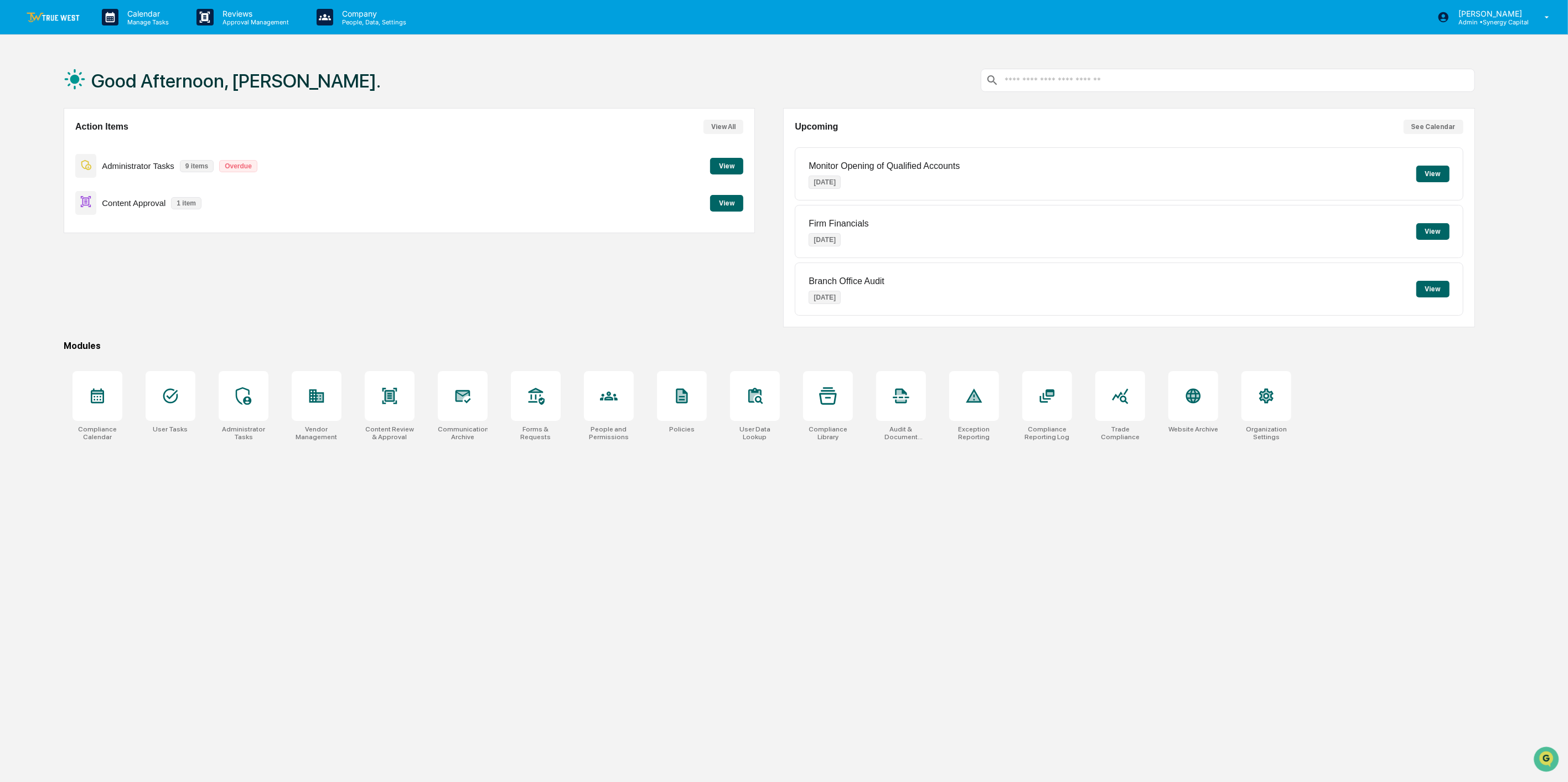
click at [729, 197] on button "View" at bounding box center [727, 203] width 33 height 16
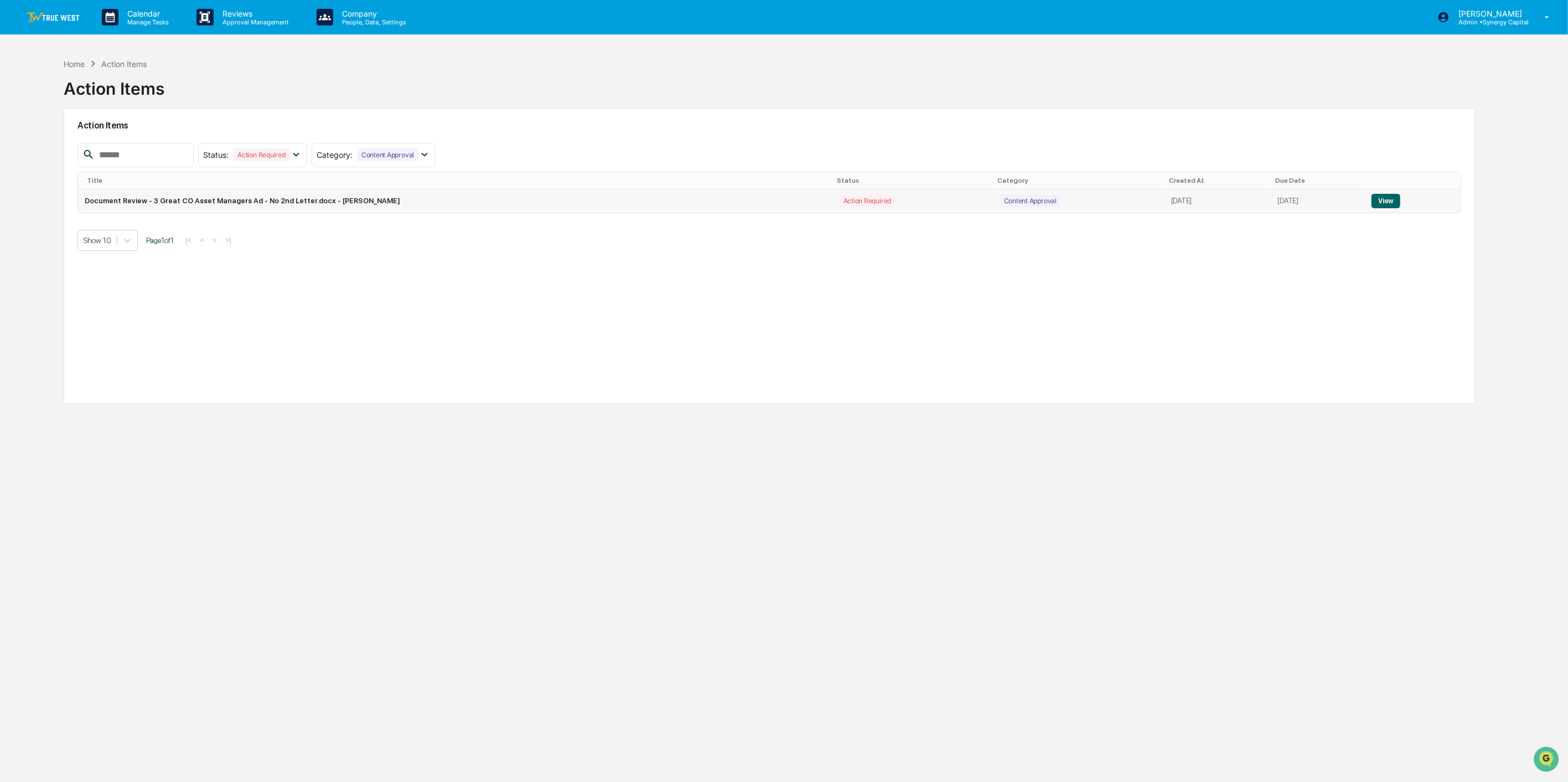
click at [1390, 200] on button "View" at bounding box center [1386, 201] width 28 height 14
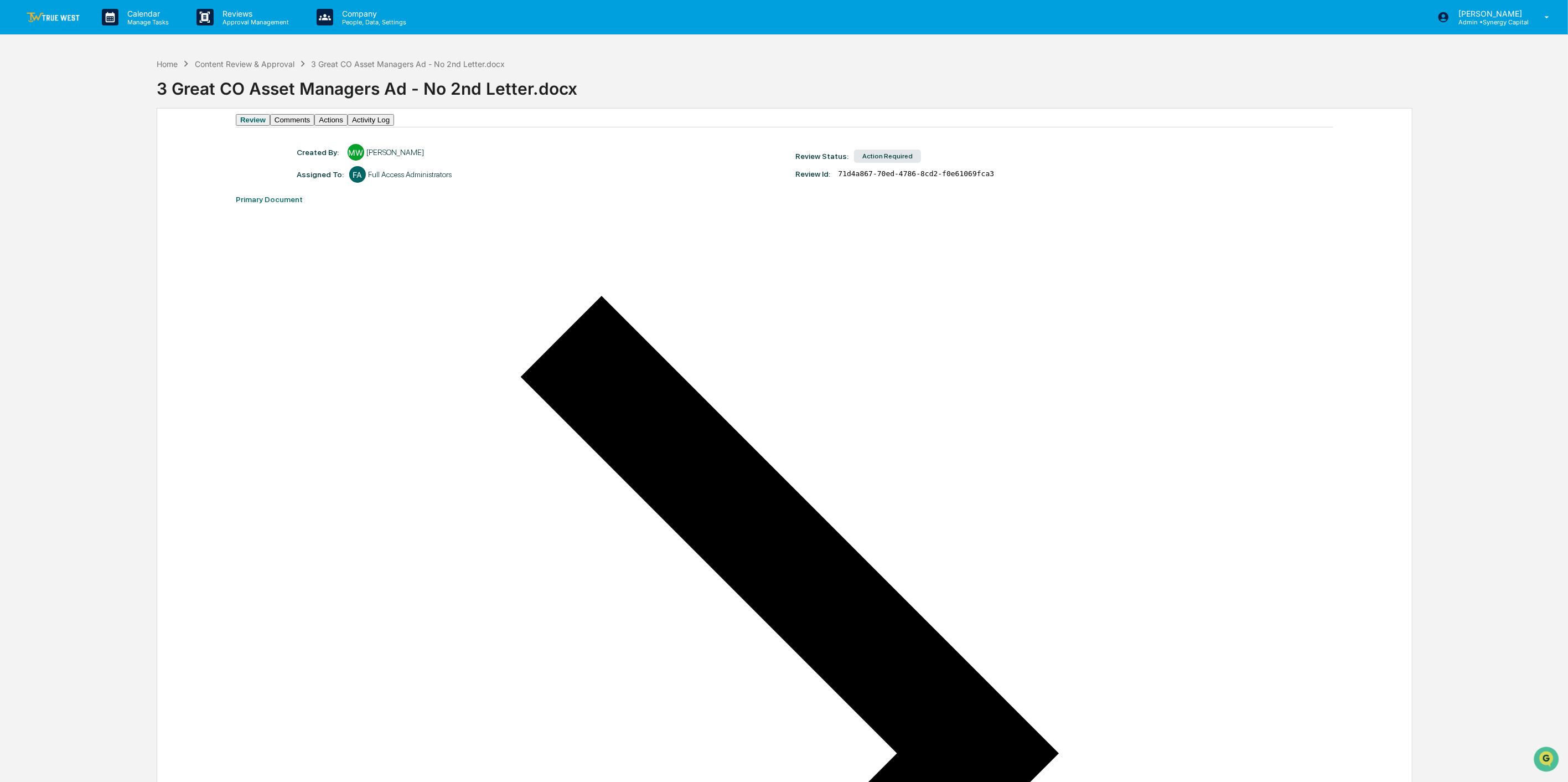
click at [348, 126] on button "Actions" at bounding box center [331, 120] width 33 height 11
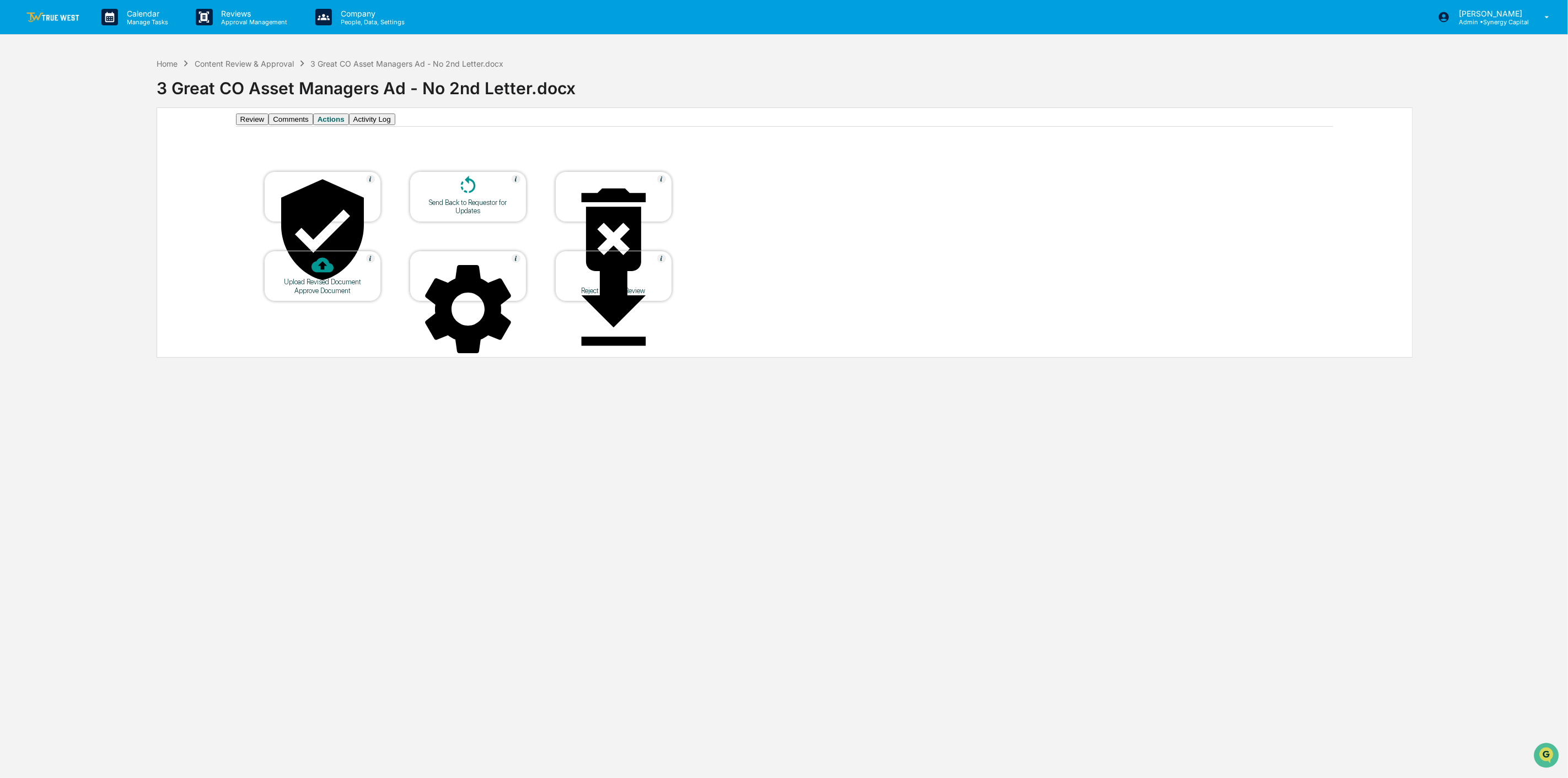
click at [463, 197] on icon at bounding box center [467, 185] width 22 height 22
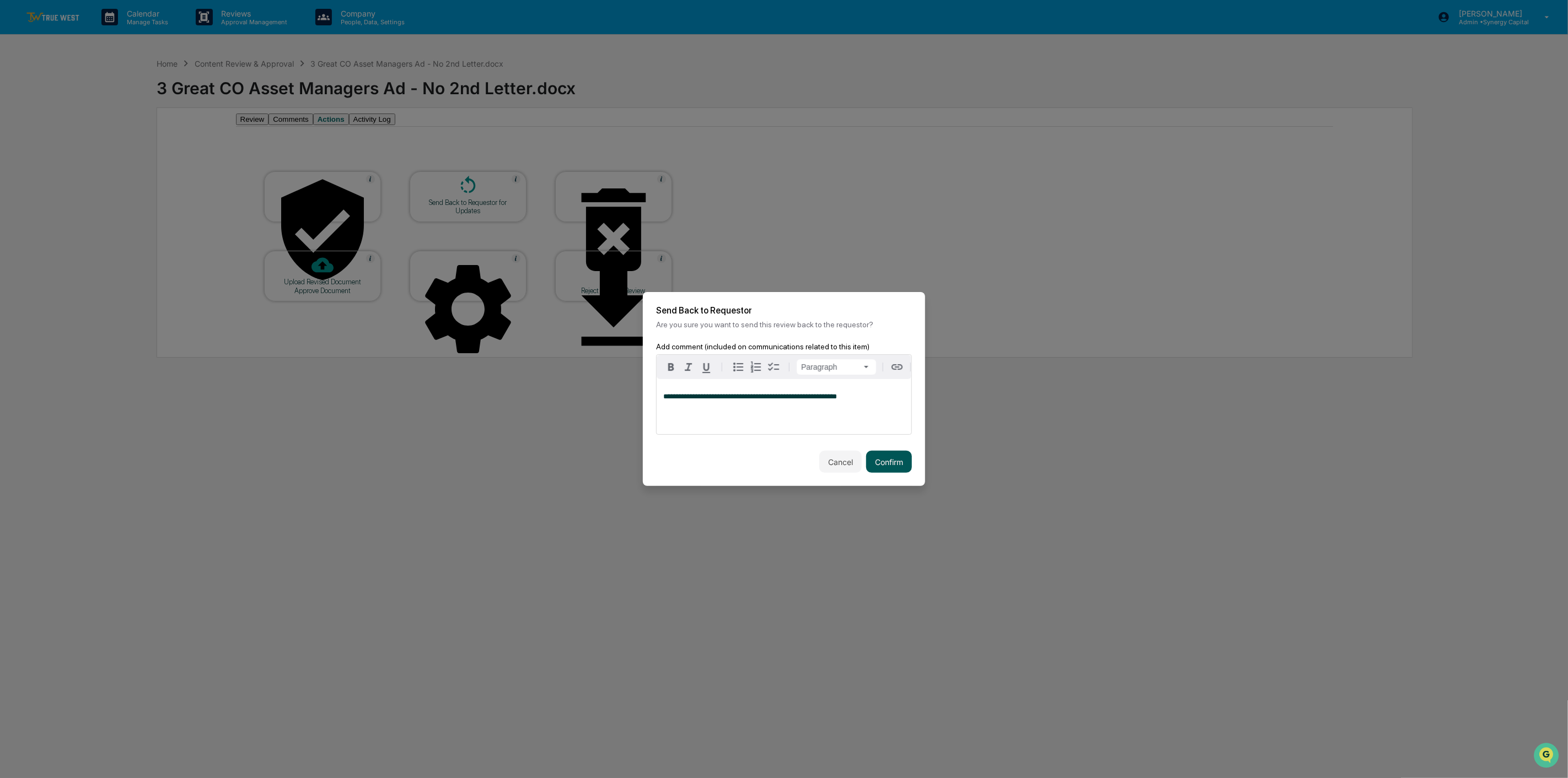
click at [894, 462] on button "Confirm" at bounding box center [889, 462] width 46 height 22
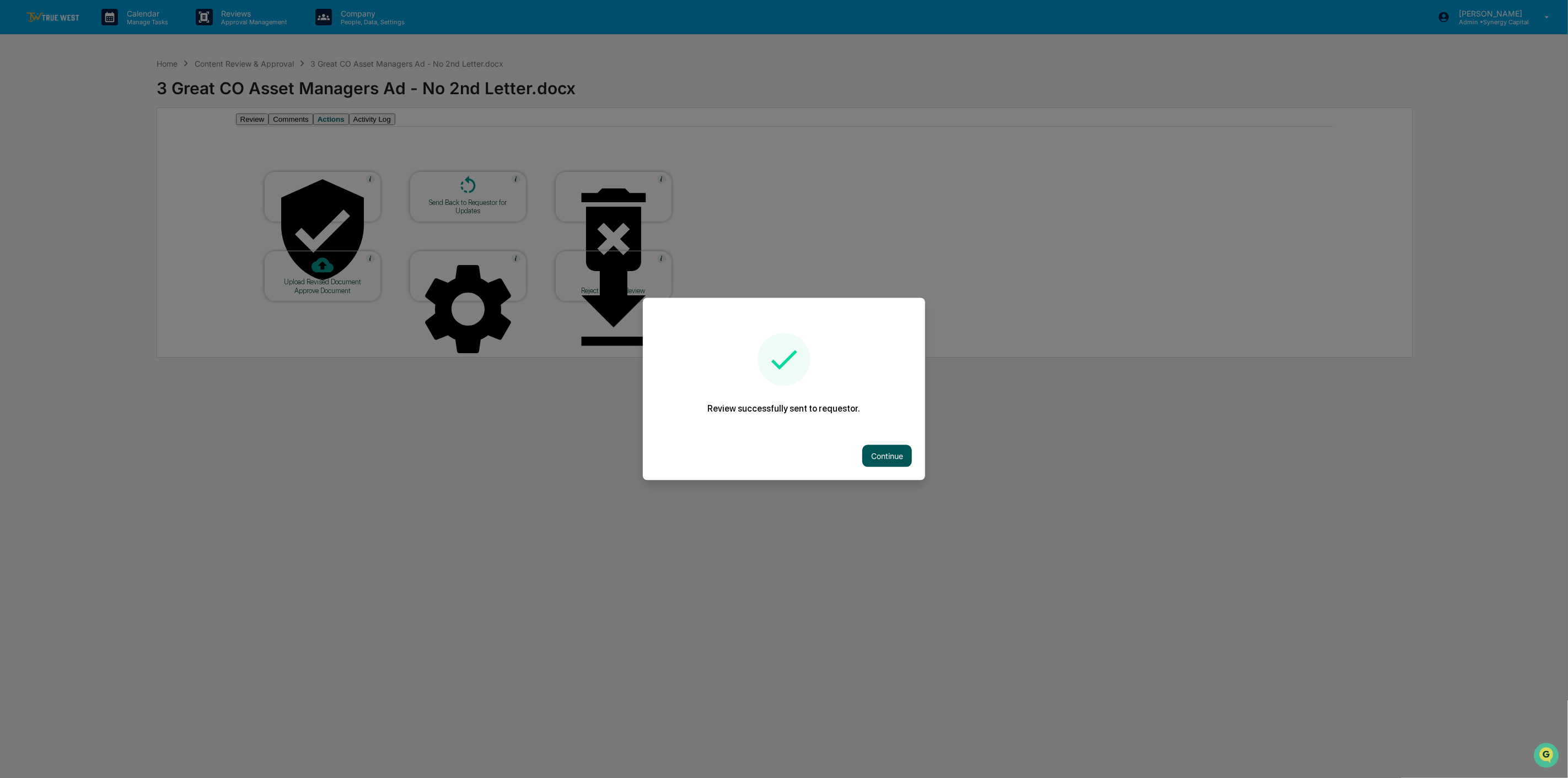
click at [905, 451] on button "Continue" at bounding box center [887, 456] width 50 height 22
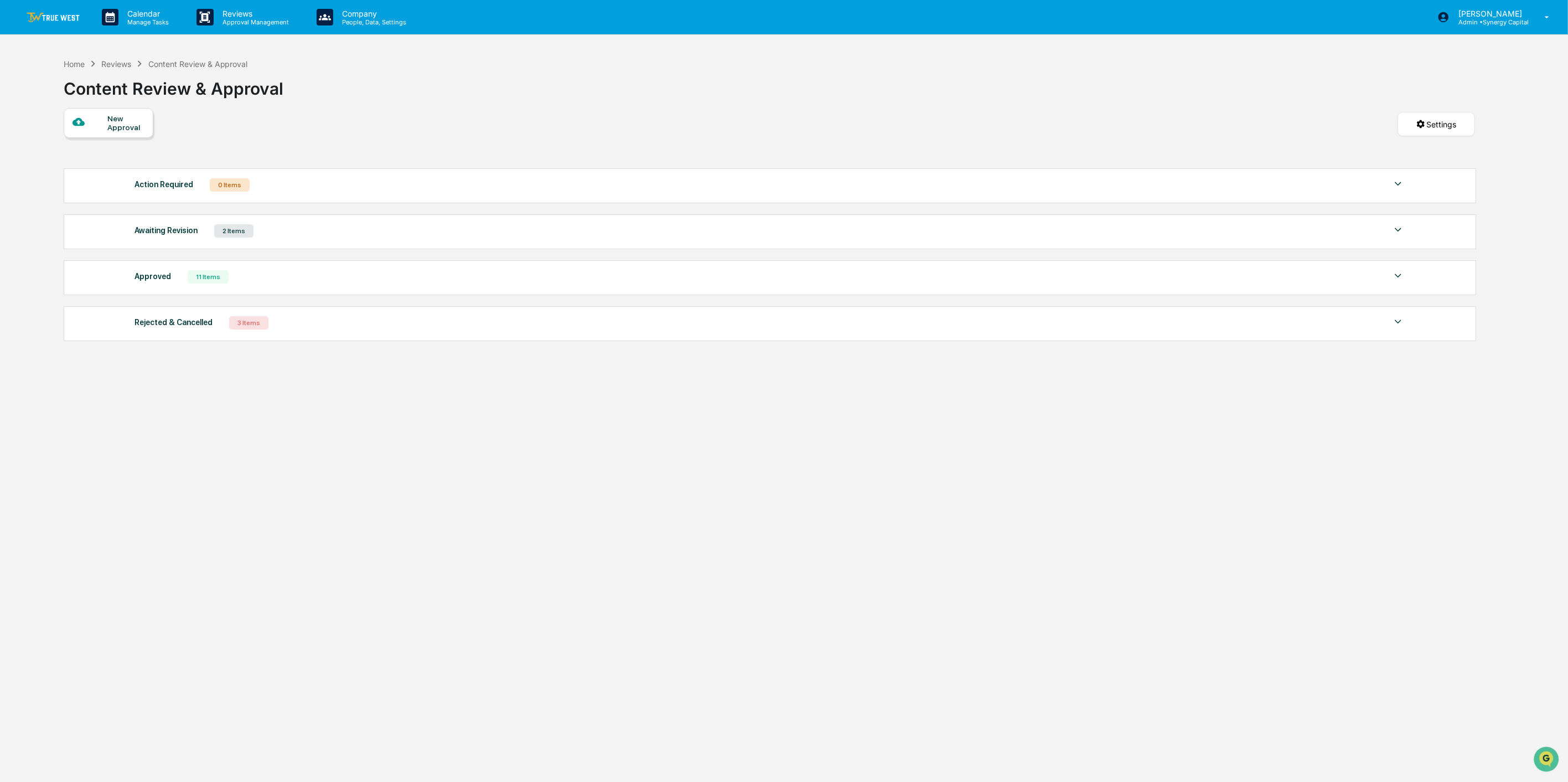
click at [23, 18] on div "Calendar Manage Tasks Reviews Approval Management Company People, Data, Setting…" at bounding box center [784, 17] width 1568 height 35
click at [39, 19] on img at bounding box center [53, 17] width 53 height 11
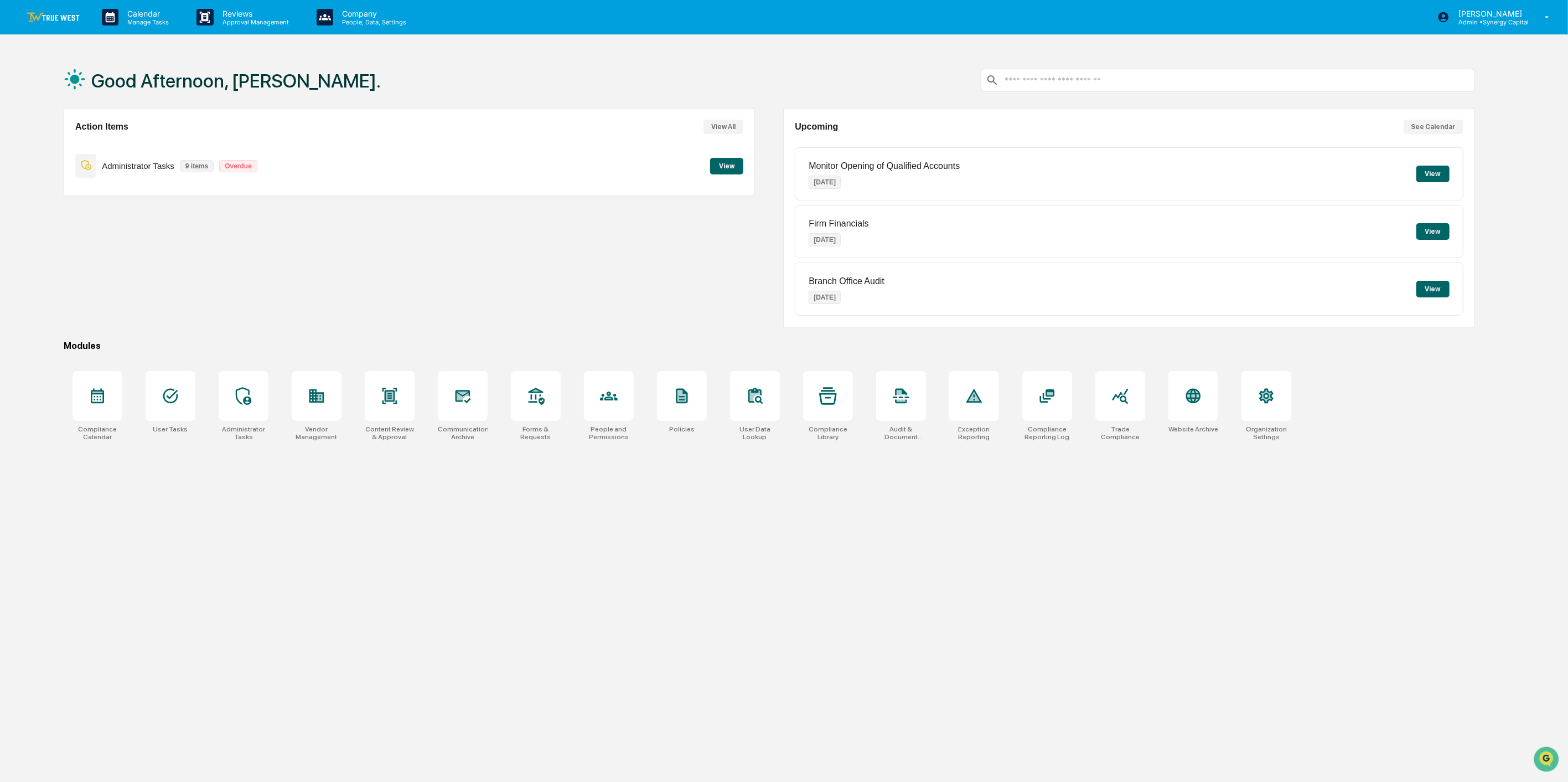
click at [718, 169] on button "View" at bounding box center [727, 166] width 33 height 16
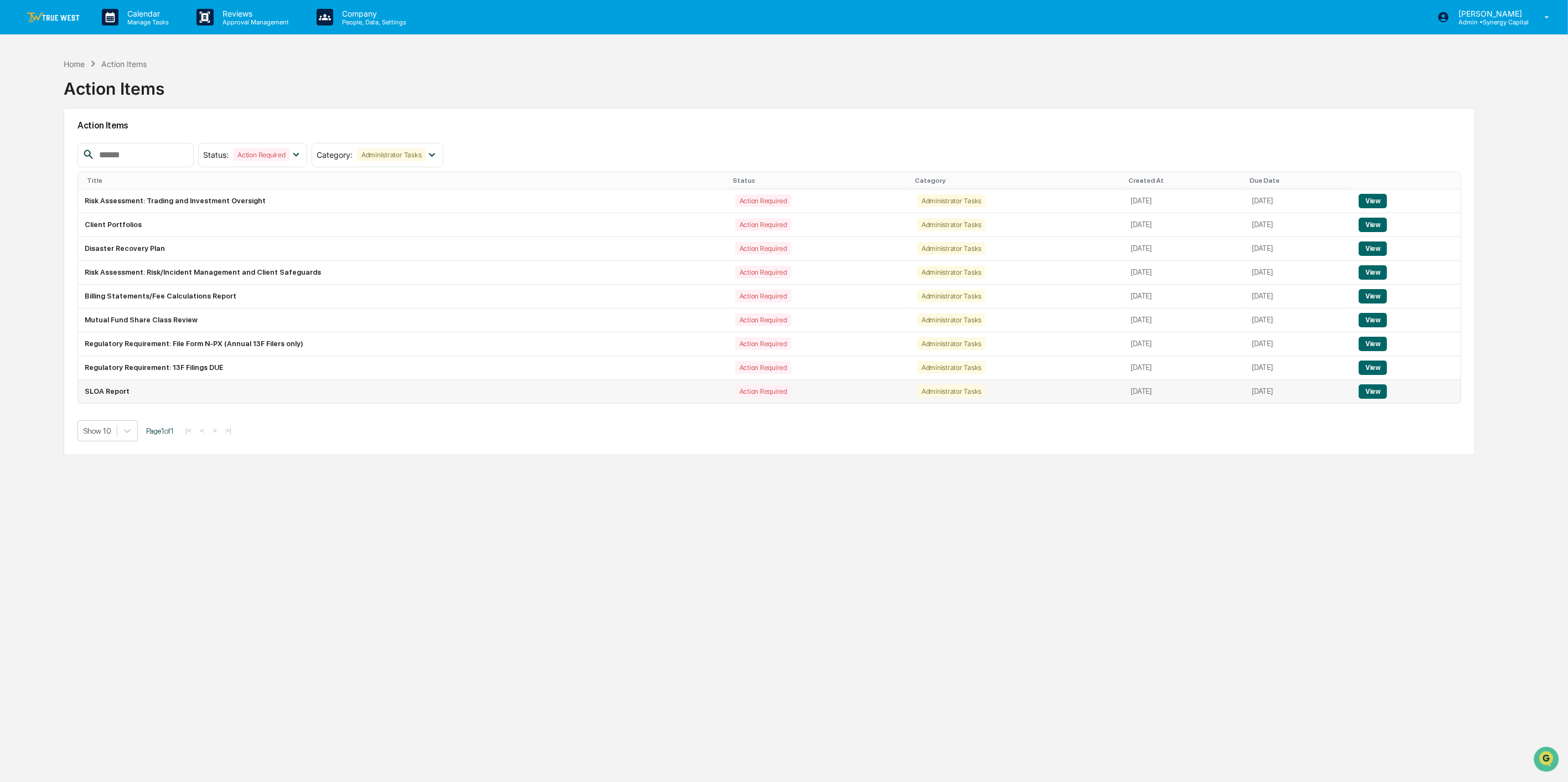
click at [1377, 390] on button "View" at bounding box center [1373, 391] width 28 height 14
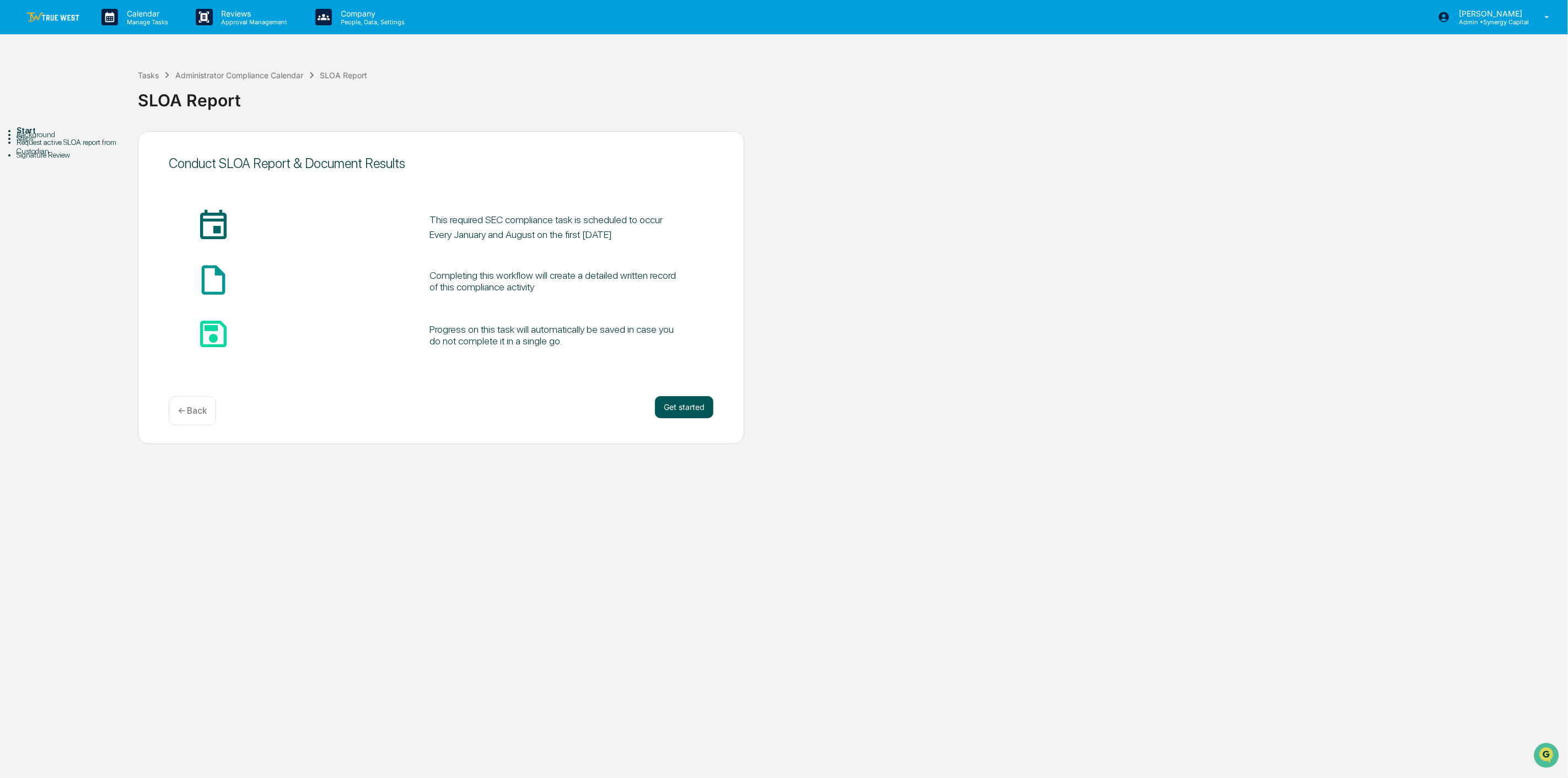
click at [685, 408] on button "Get started" at bounding box center [684, 407] width 59 height 22
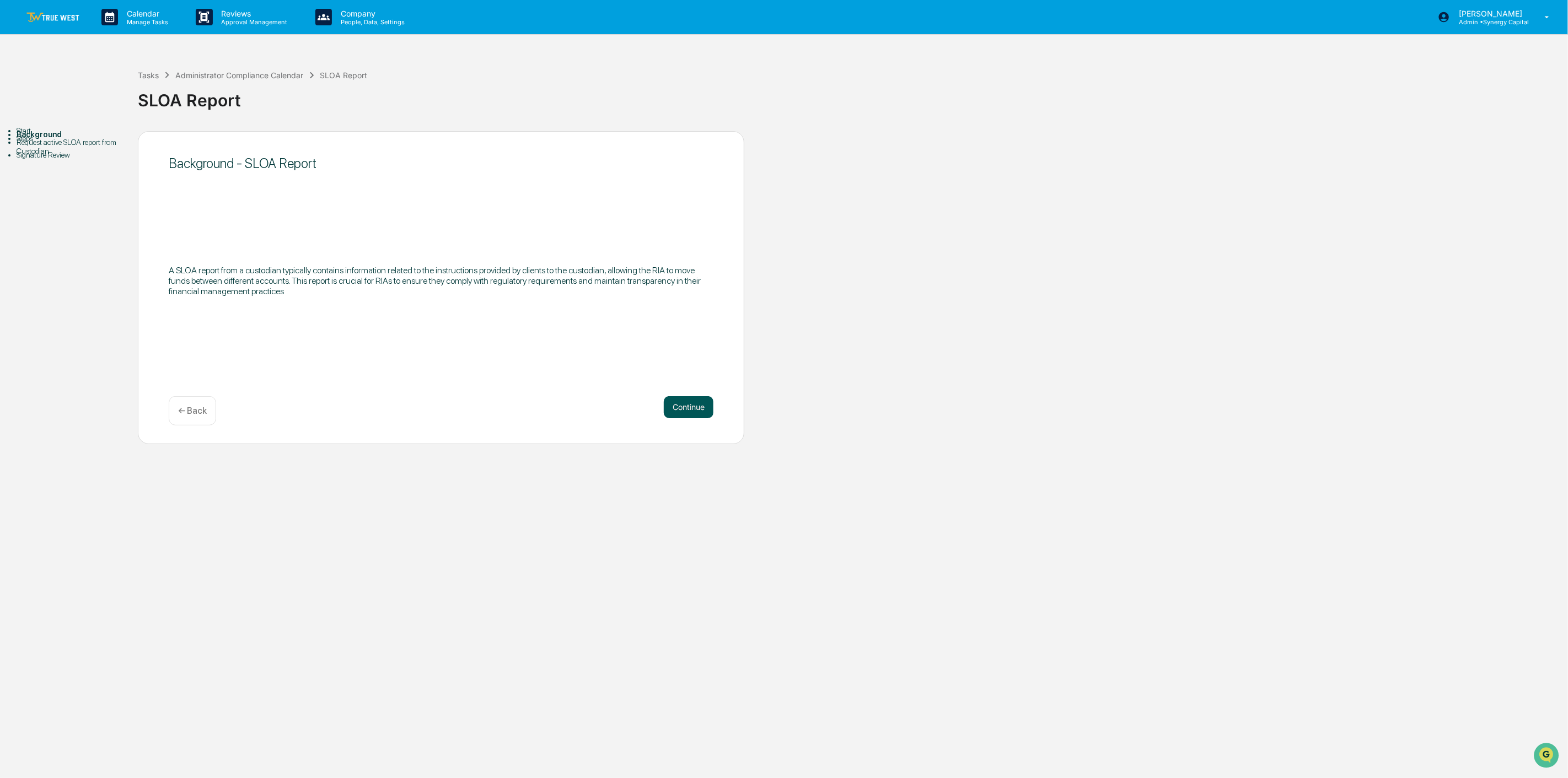
click at [700, 406] on button "Continue" at bounding box center [688, 407] width 50 height 22
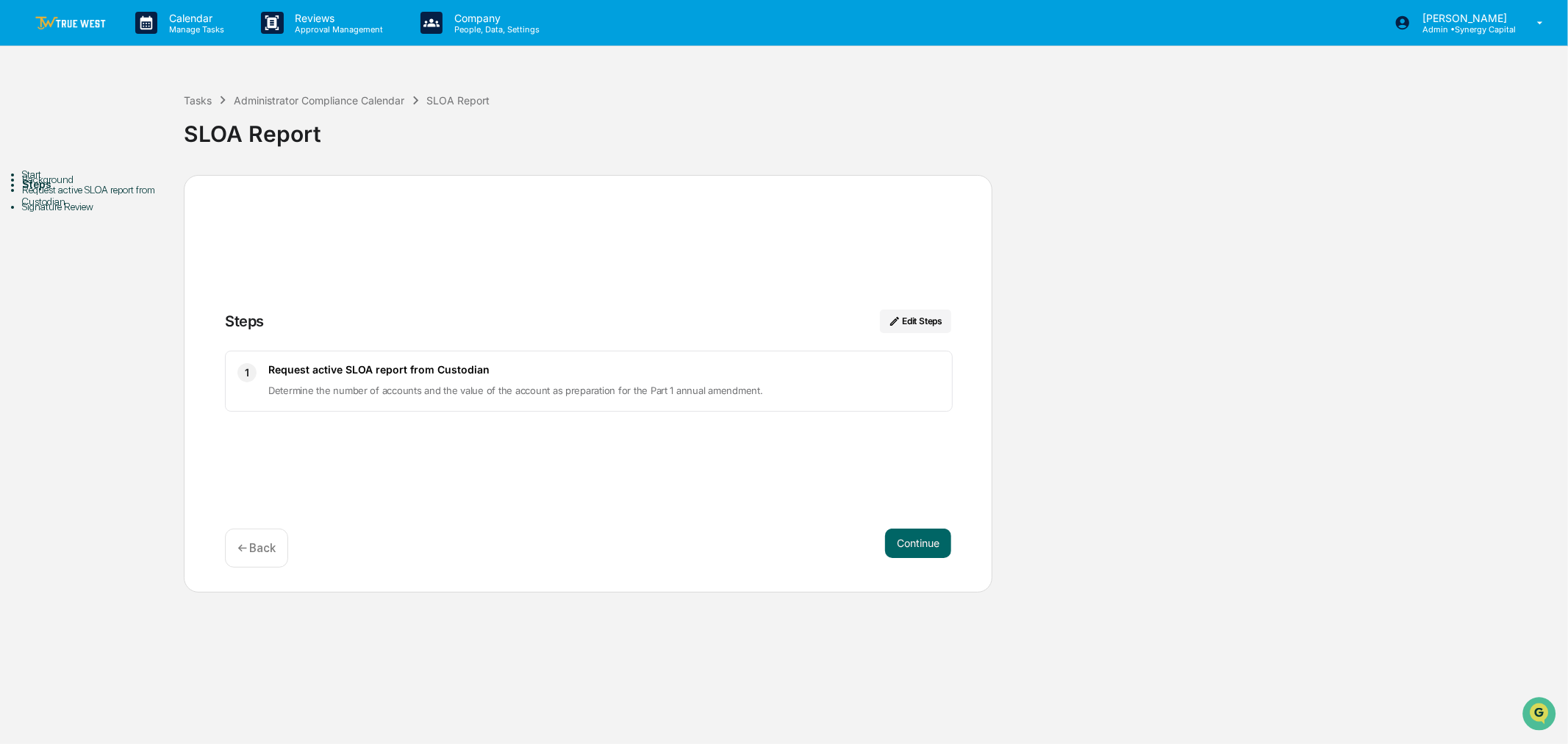
click at [252, 547] on p "← Back" at bounding box center [256, 548] width 38 height 14
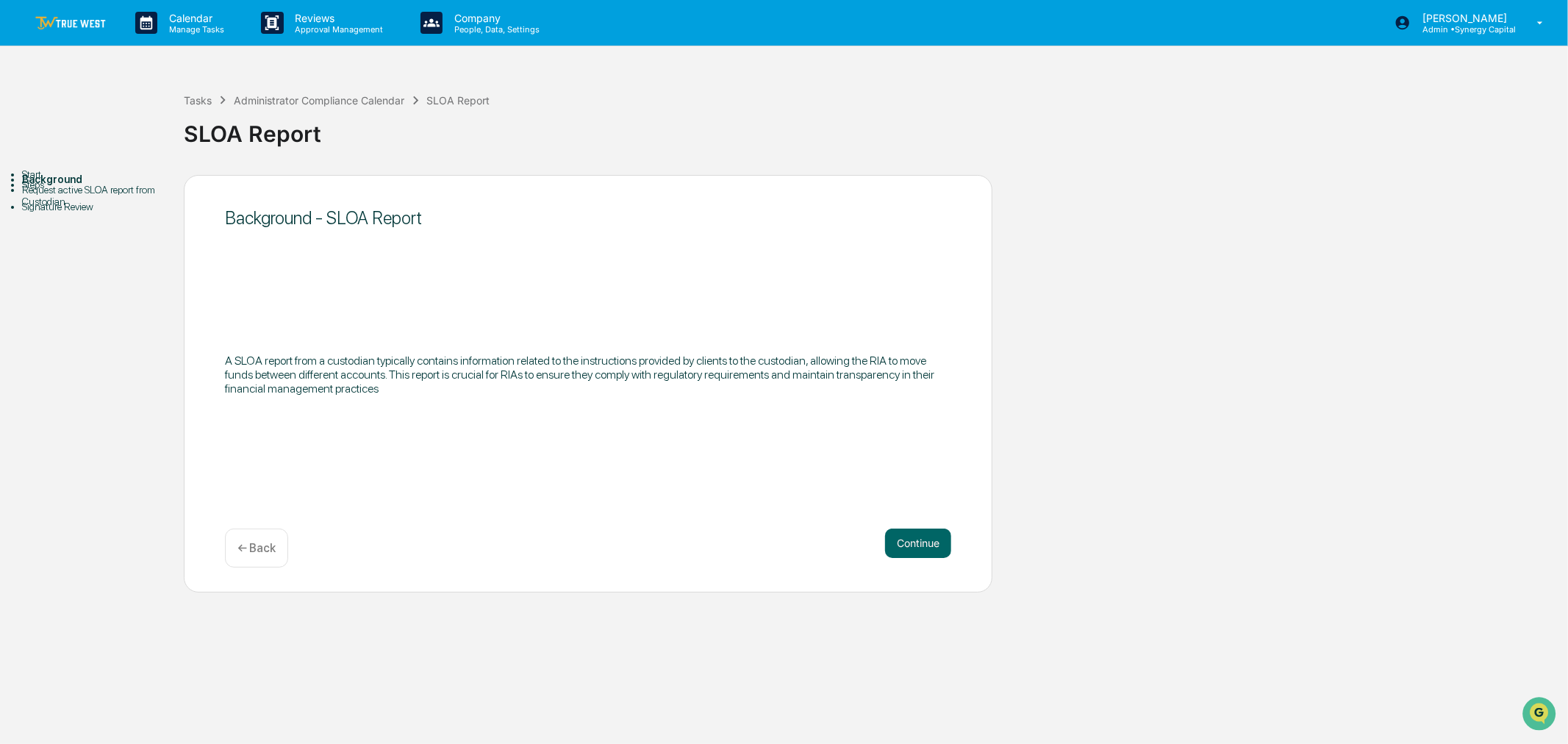
click at [69, 15] on link at bounding box center [78, 23] width 88 height 45
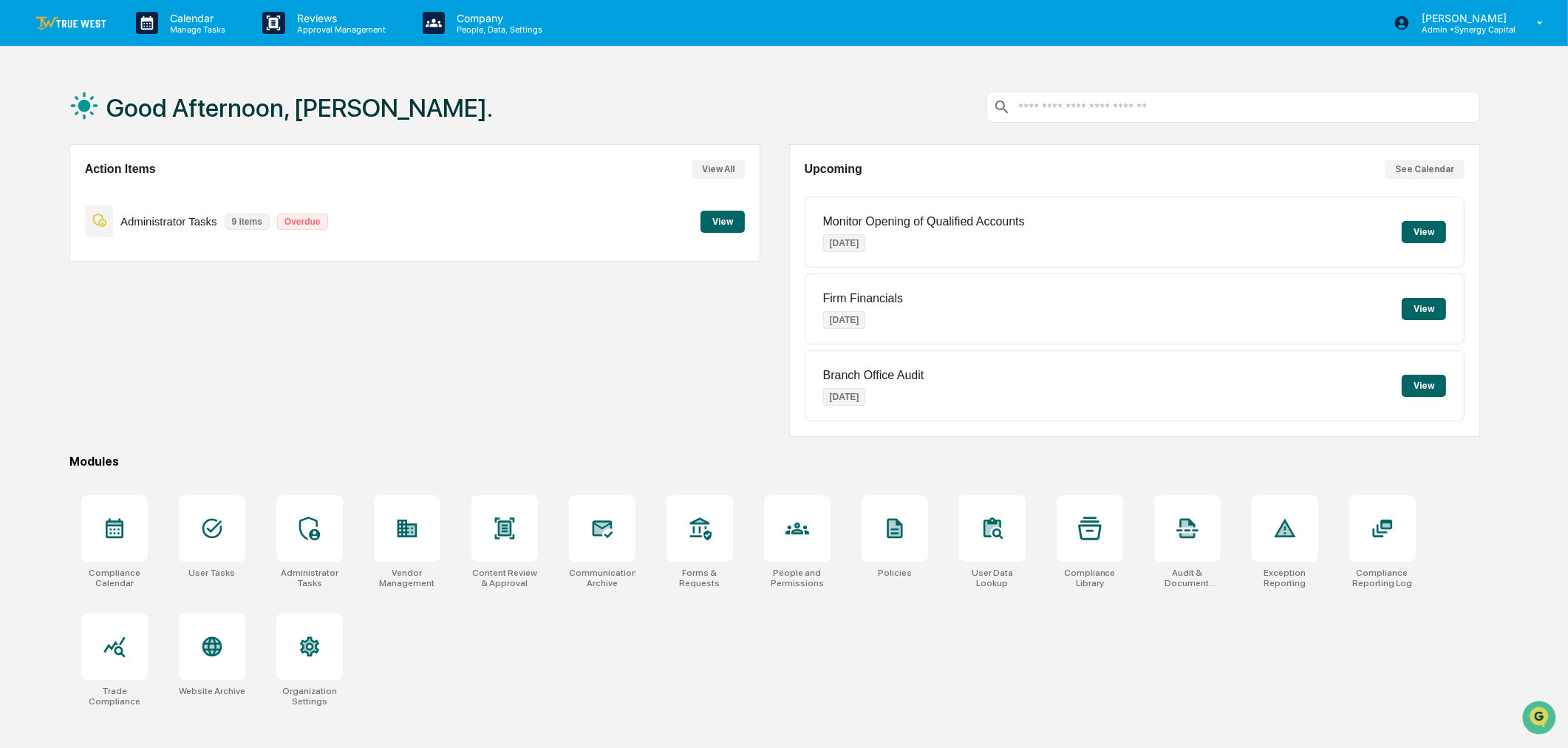
click at [735, 225] on button "View" at bounding box center [722, 221] width 45 height 22
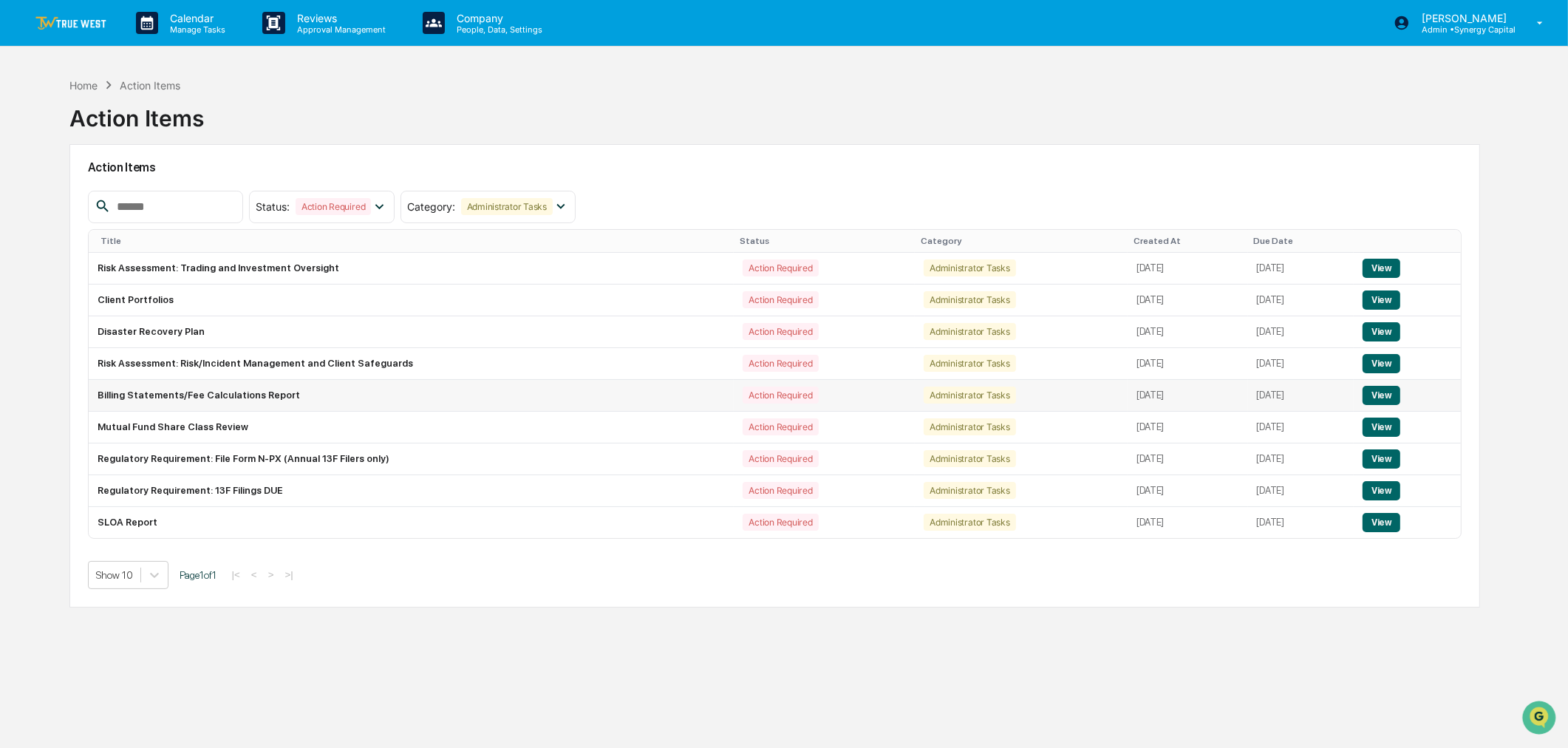
click at [1387, 393] on button "View" at bounding box center [1382, 395] width 38 height 19
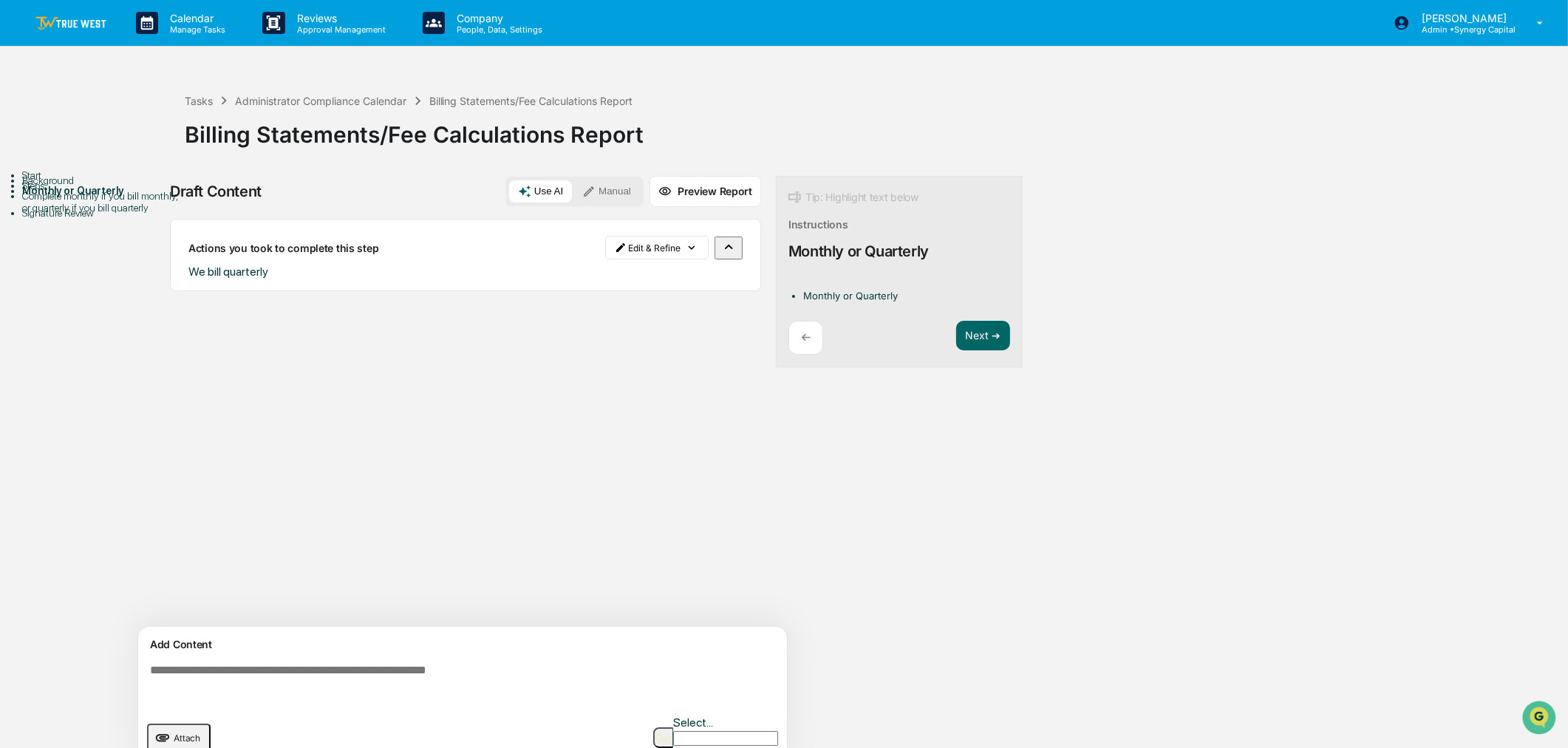
click at [40, 181] on div "Start" at bounding box center [103, 175] width 162 height 11
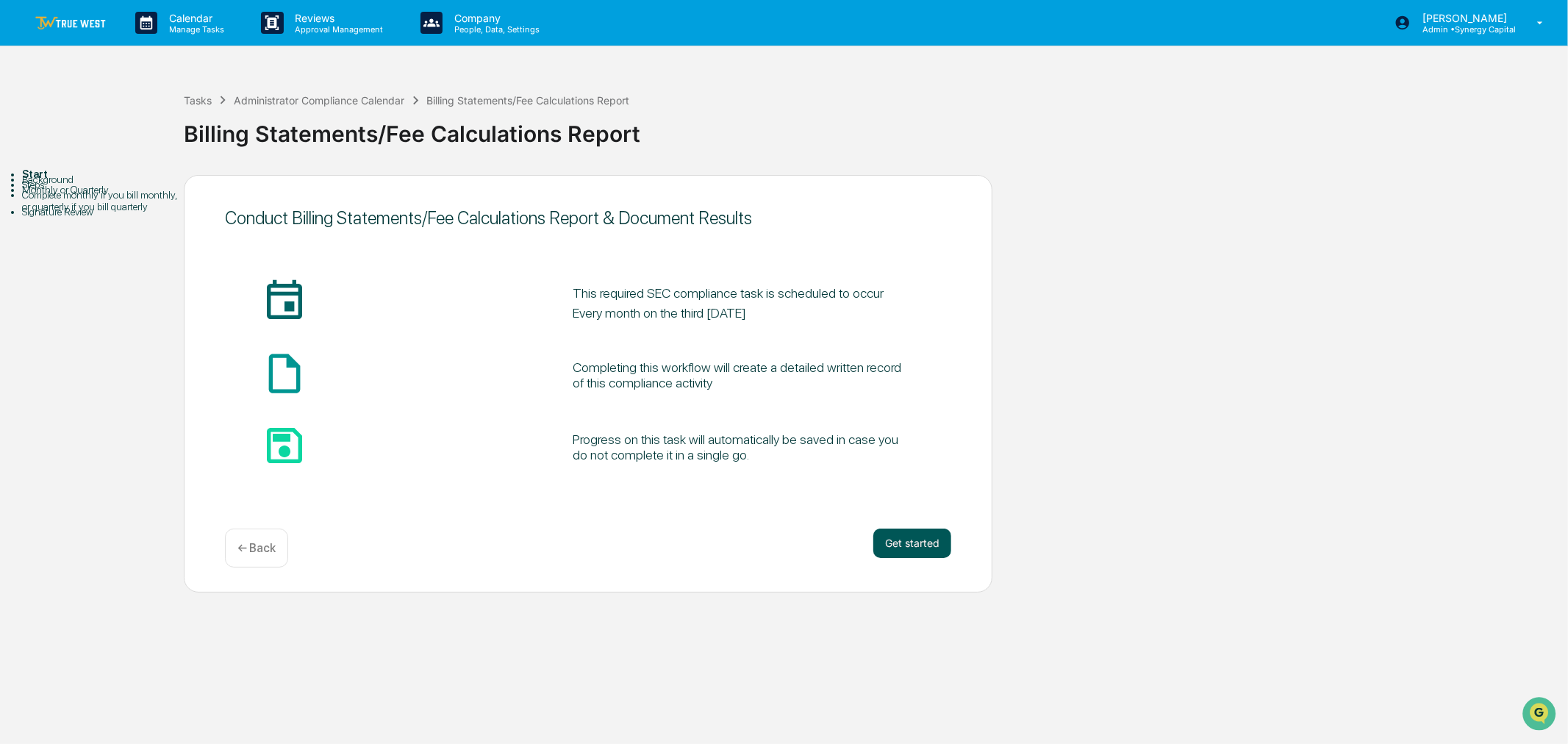
click at [920, 551] on button "Get started" at bounding box center [912, 543] width 78 height 29
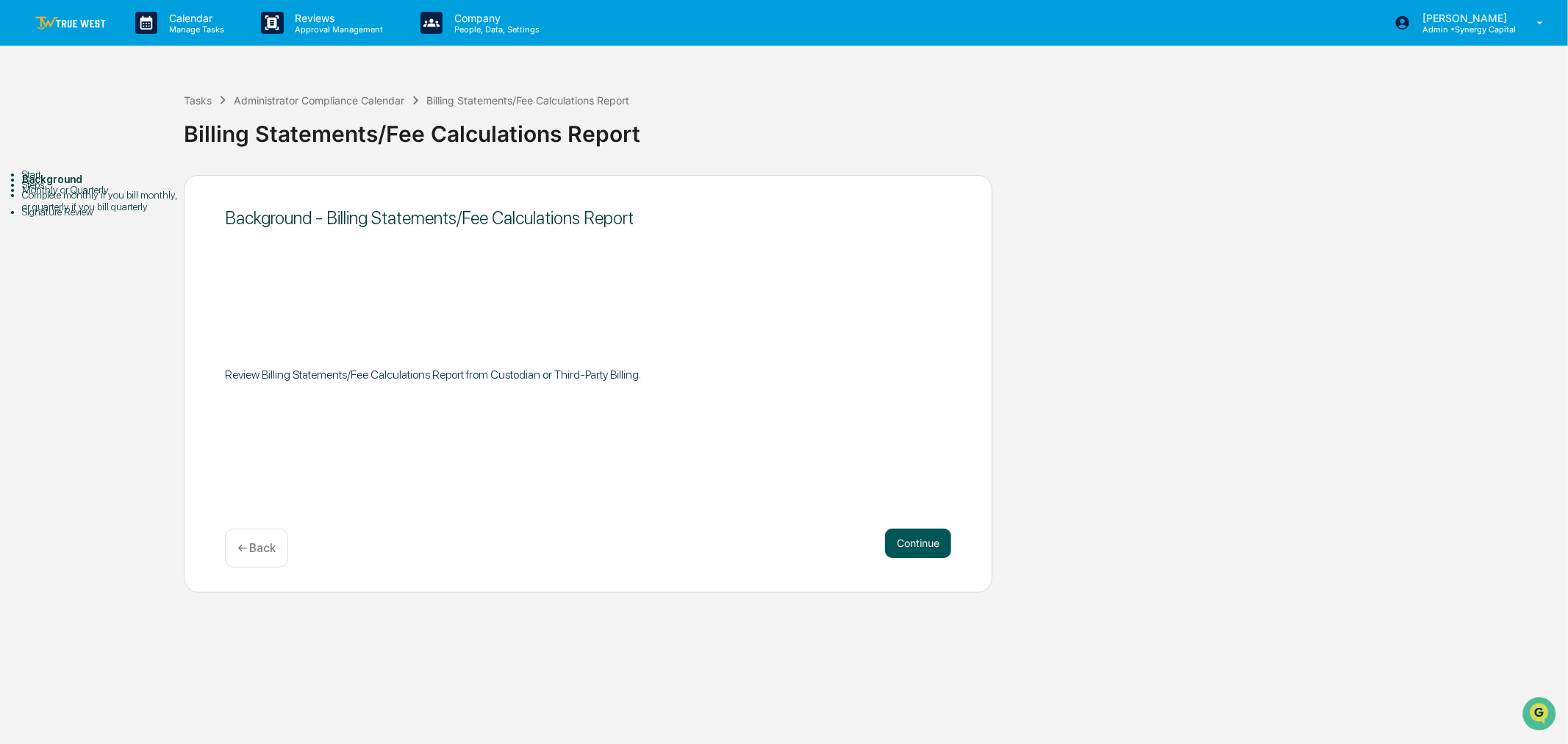
click at [914, 542] on button "Continue" at bounding box center [918, 543] width 66 height 29
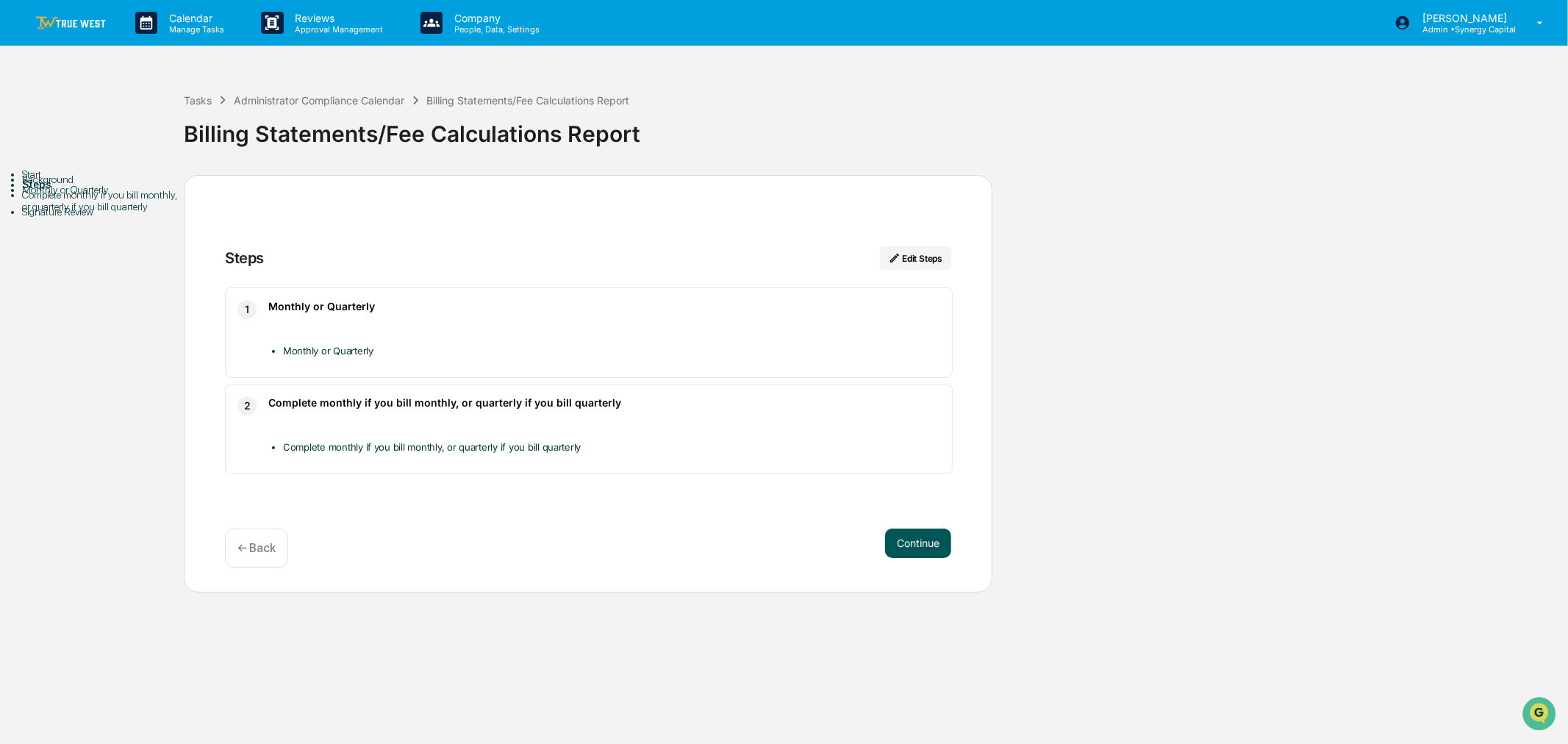
click at [909, 541] on button "Continue" at bounding box center [918, 543] width 66 height 29
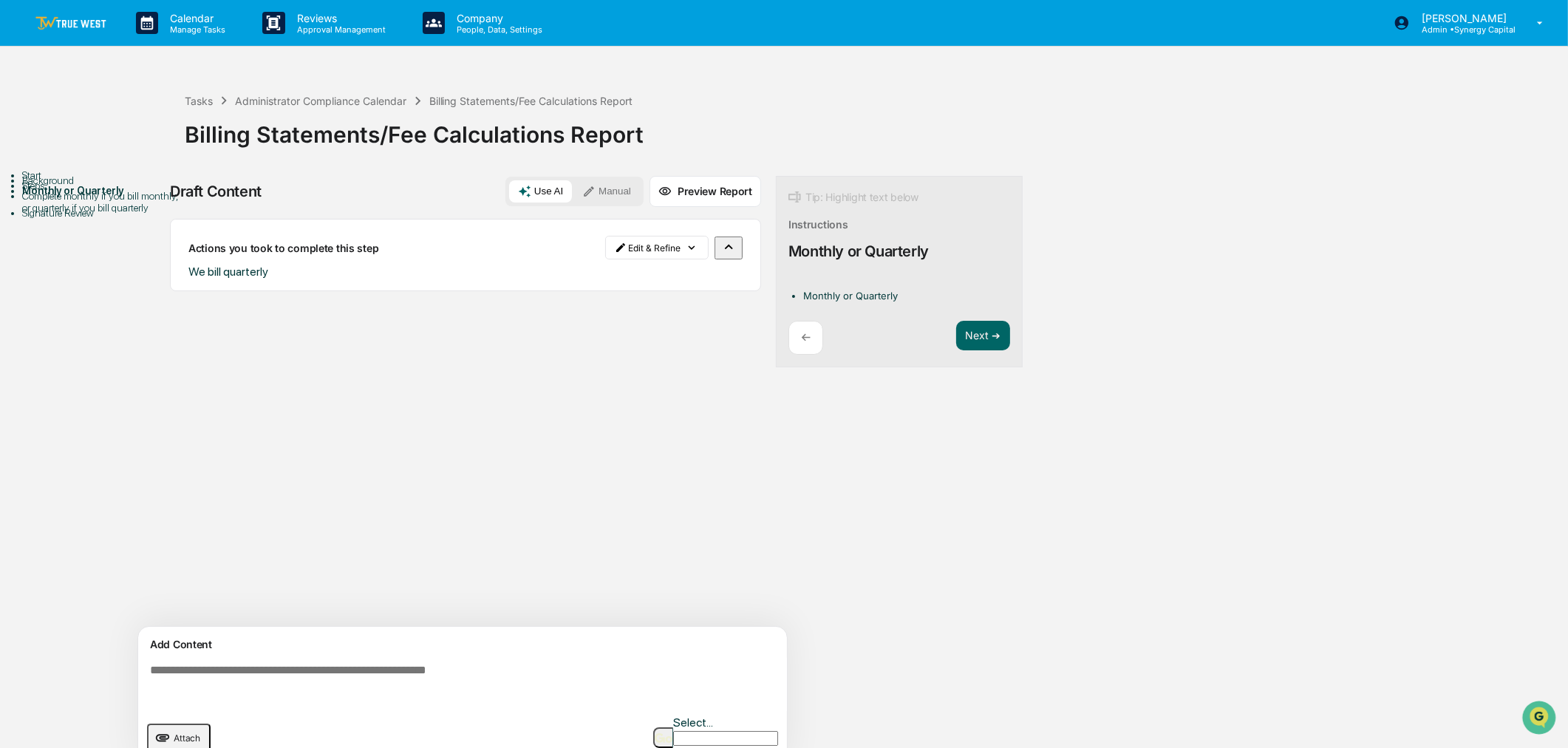
click at [609, 193] on button "Manual" at bounding box center [607, 191] width 66 height 22
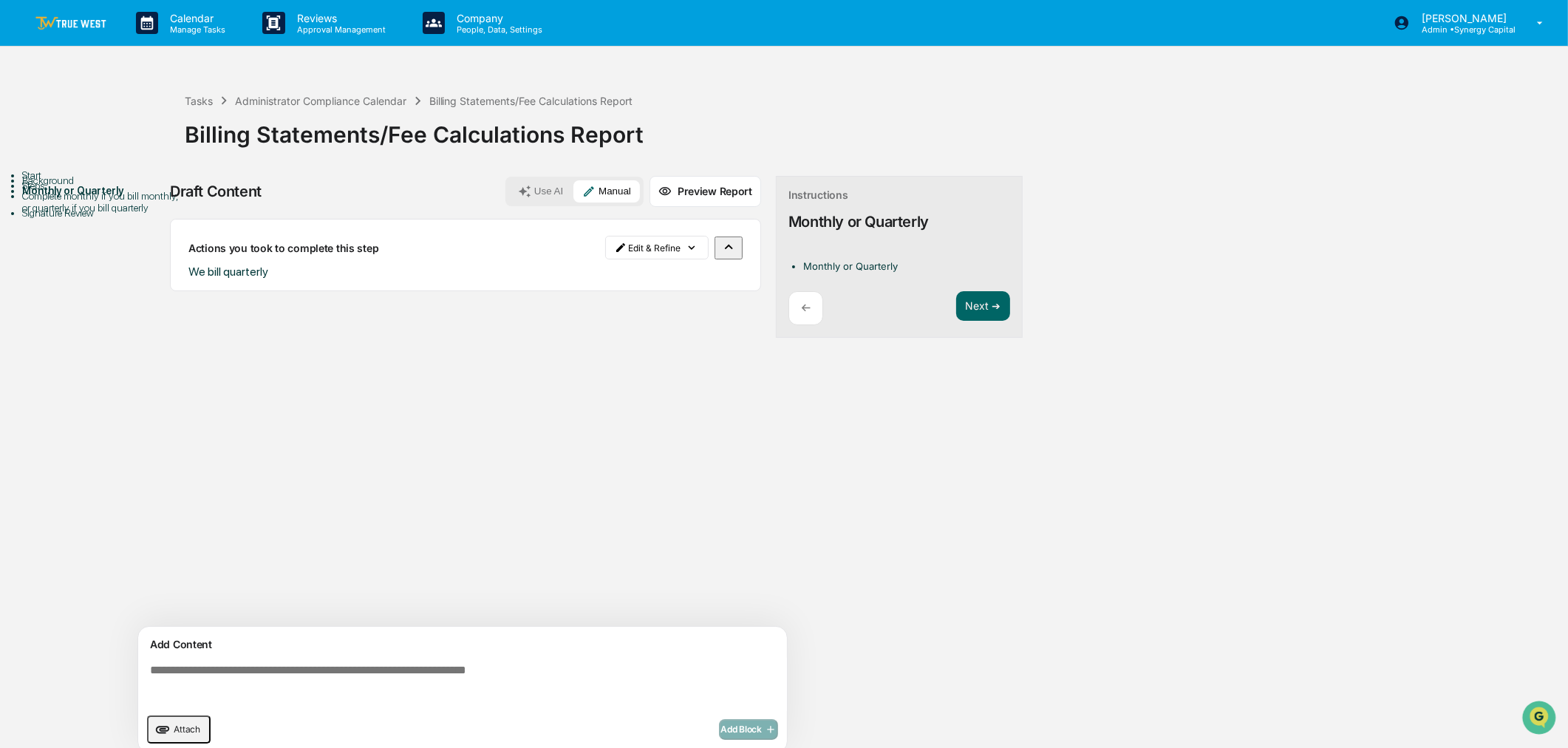
click at [729, 724] on div "Add Block" at bounding box center [748, 729] width 59 height 21
click at [177, 729] on span "Attach" at bounding box center [187, 729] width 27 height 11
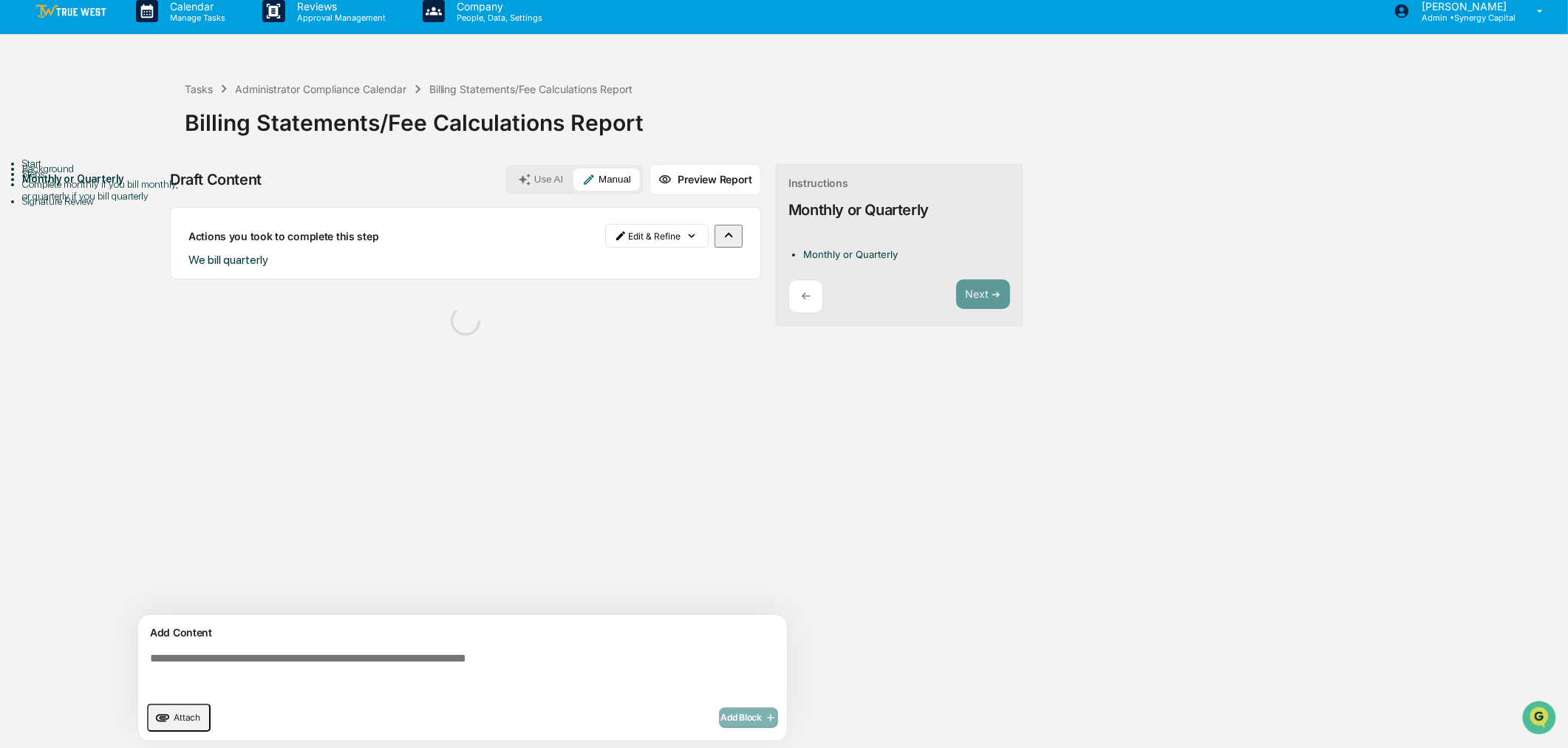
click at [991, 425] on div "Draft Content Use AI Manual Preview Report Sources Actions you took to complete…" at bounding box center [584, 457] width 828 height 586
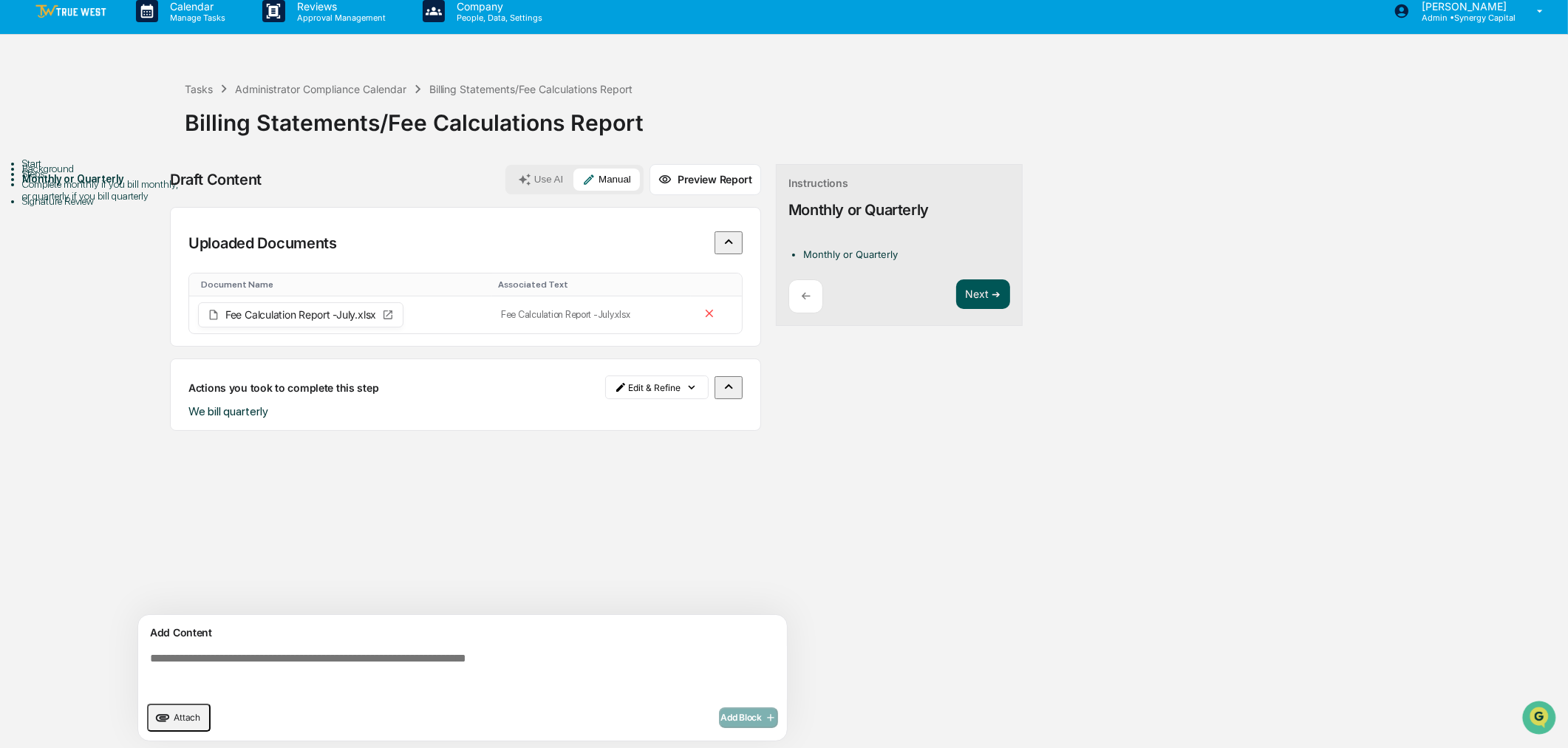
click at [988, 299] on button "Next ➔" at bounding box center [982, 294] width 54 height 30
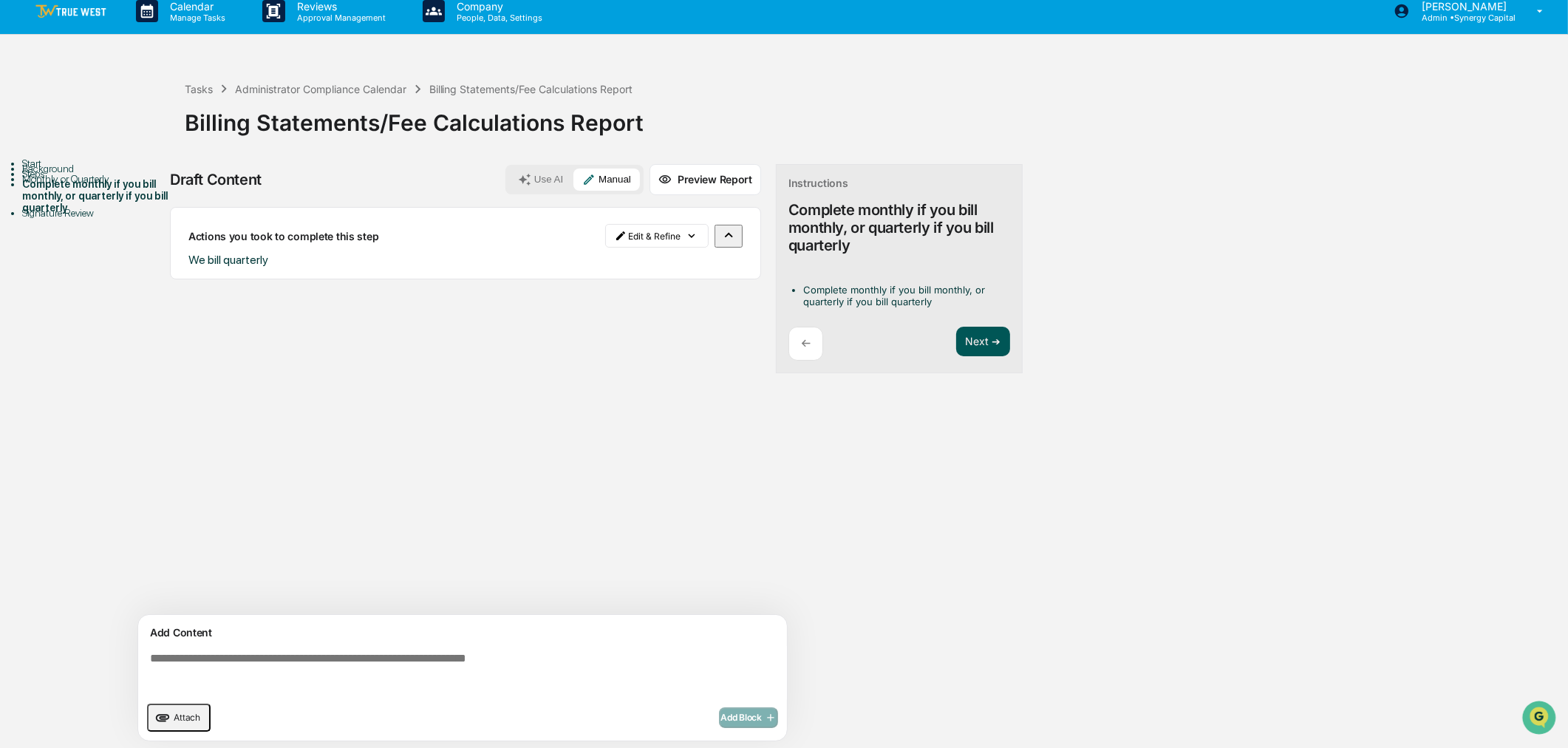
click at [976, 339] on button "Next ➔" at bounding box center [982, 342] width 54 height 30
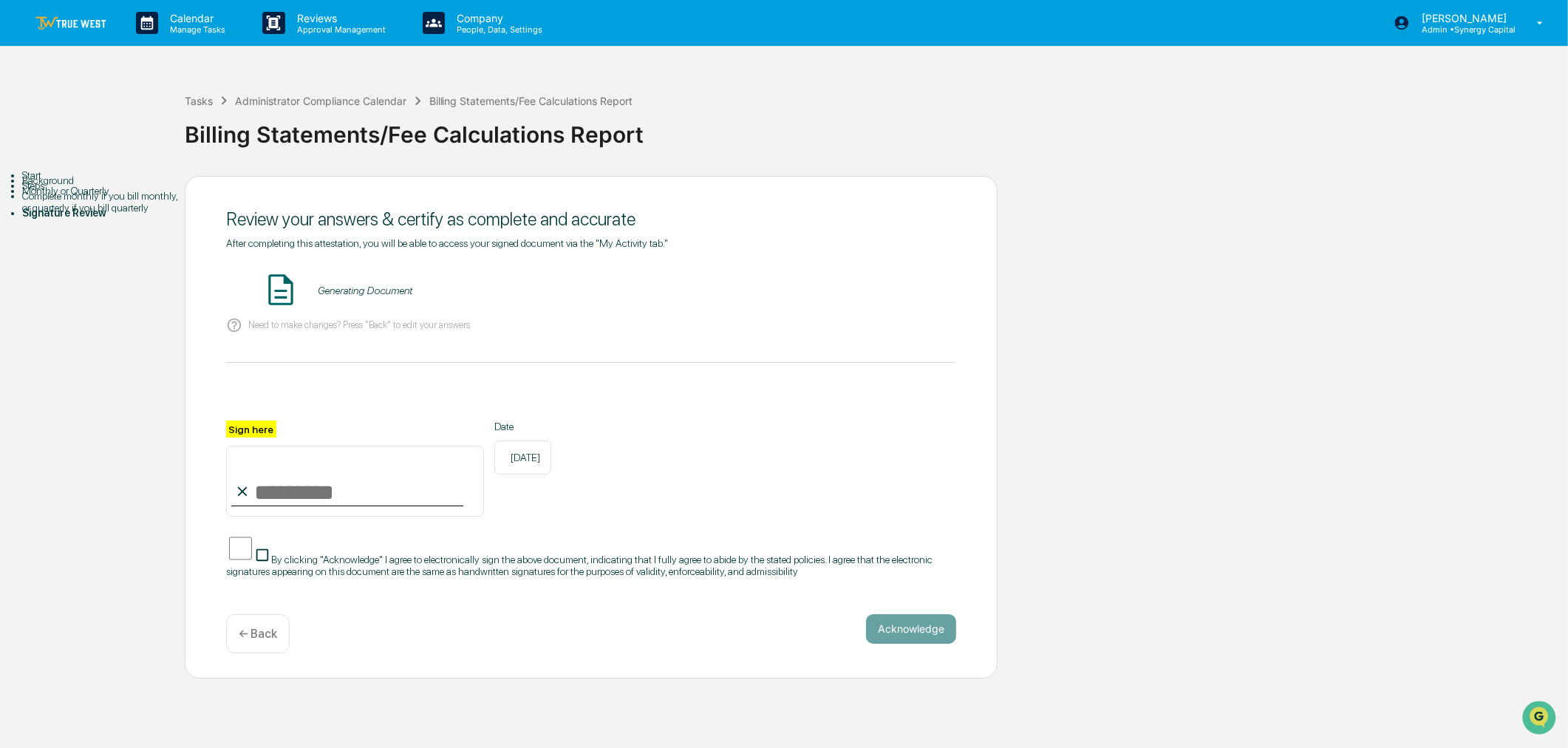
scroll to position [0, 0]
click at [860, 294] on button "VIEW" at bounding box center [871, 290] width 96 height 25
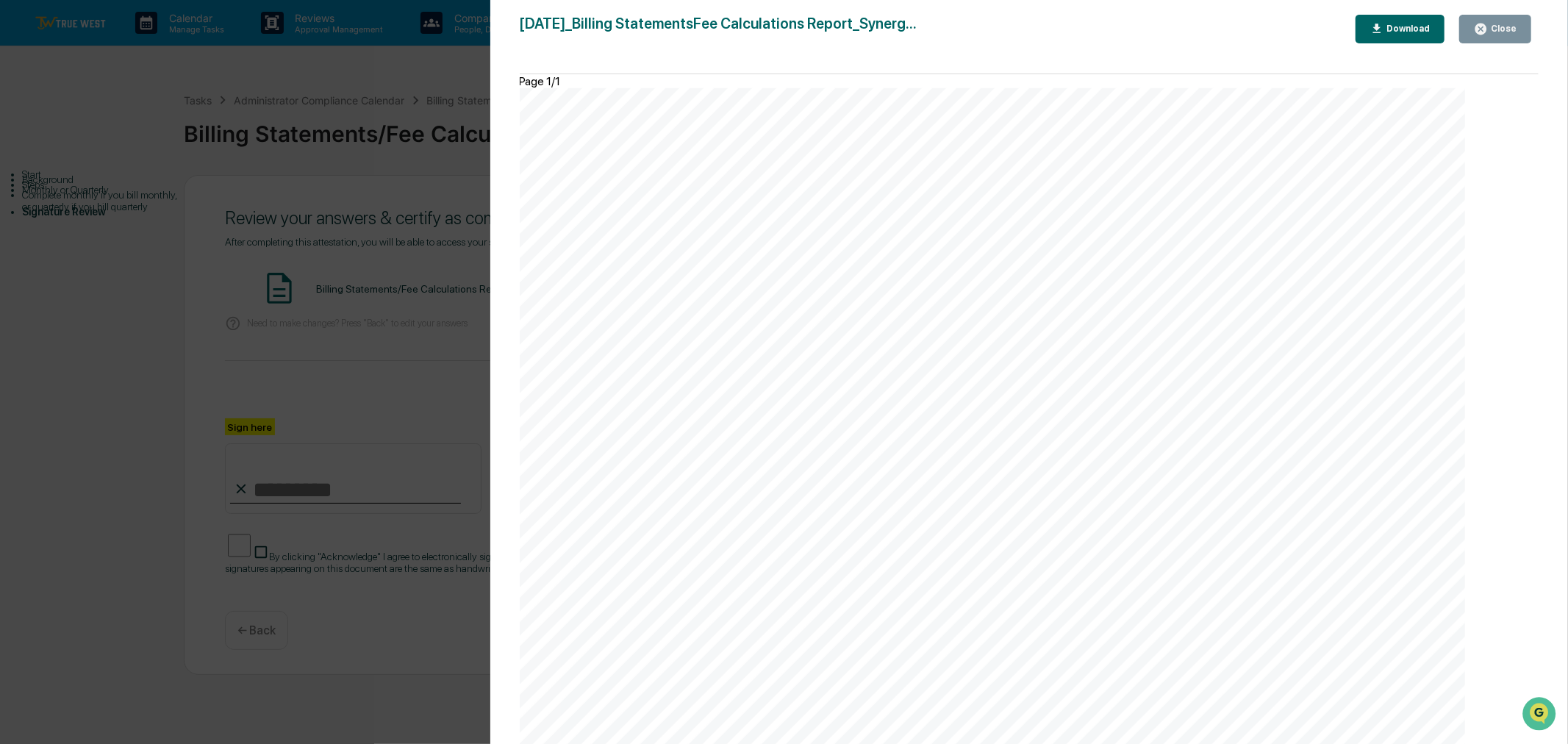
click at [1508, 30] on div "Close" at bounding box center [1502, 28] width 28 height 10
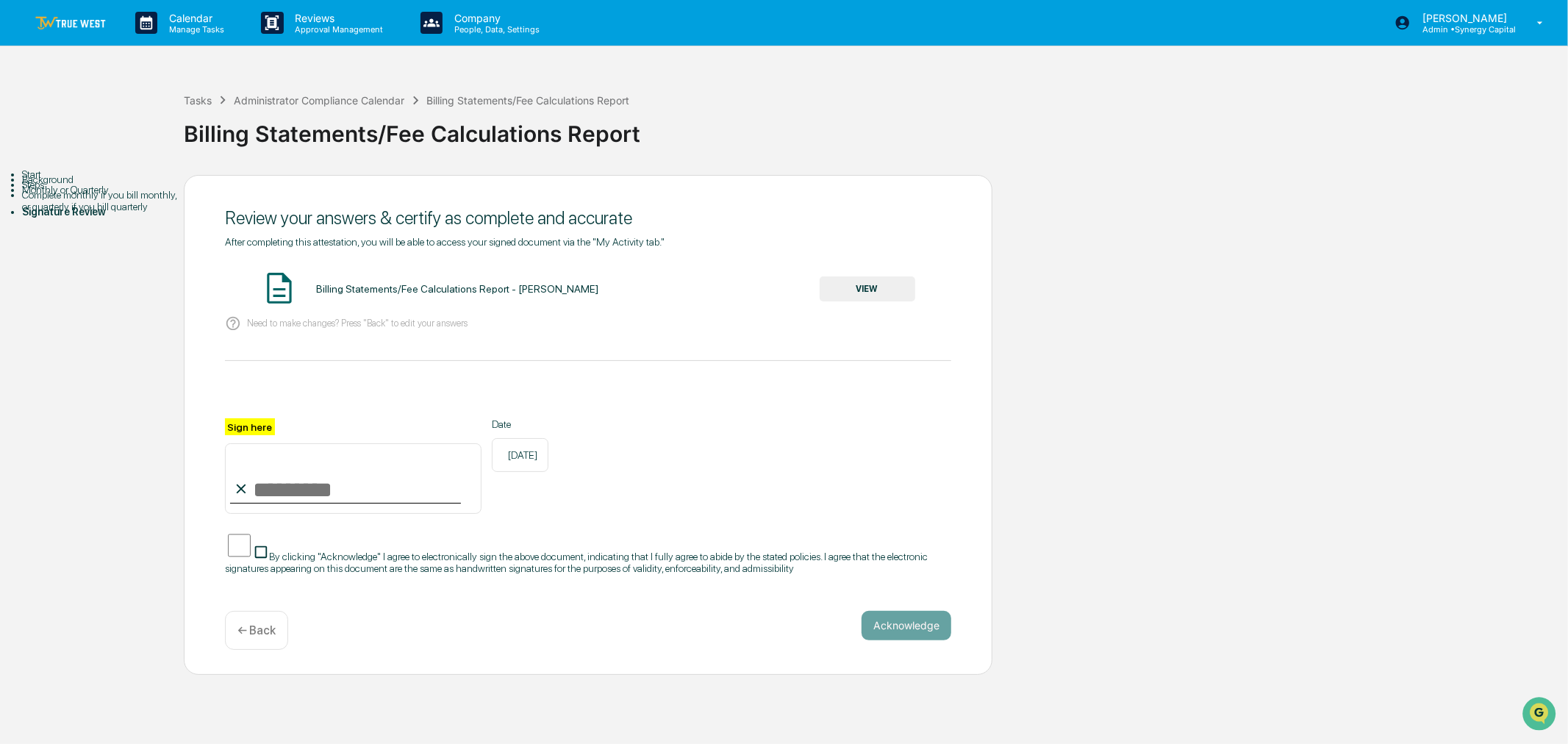
click at [280, 496] on input "Sign here" at bounding box center [353, 478] width 257 height 71
type input "**********"
click at [916, 631] on button "Acknowledge" at bounding box center [905, 625] width 90 height 29
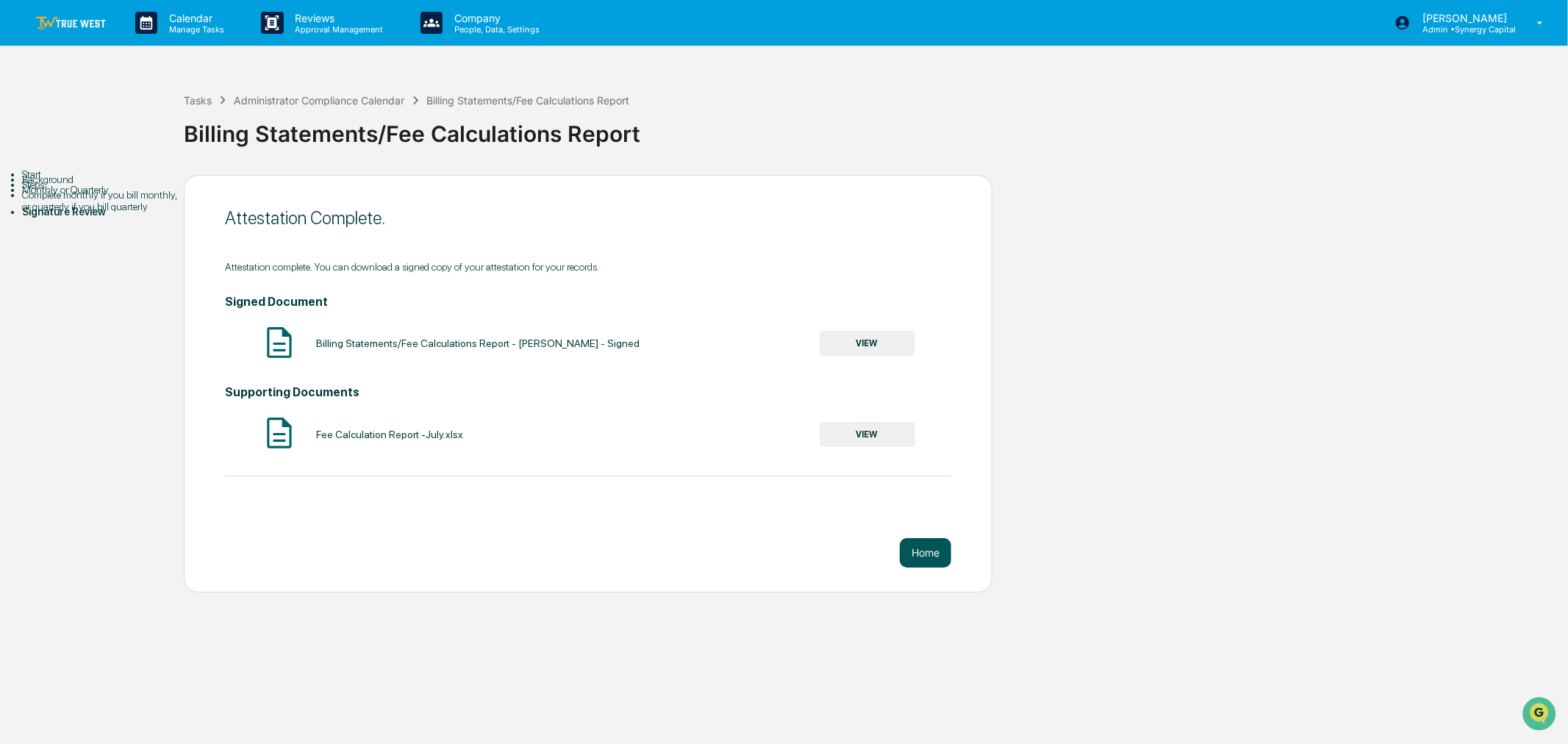
click at [921, 552] on button "Home" at bounding box center [925, 552] width 51 height 29
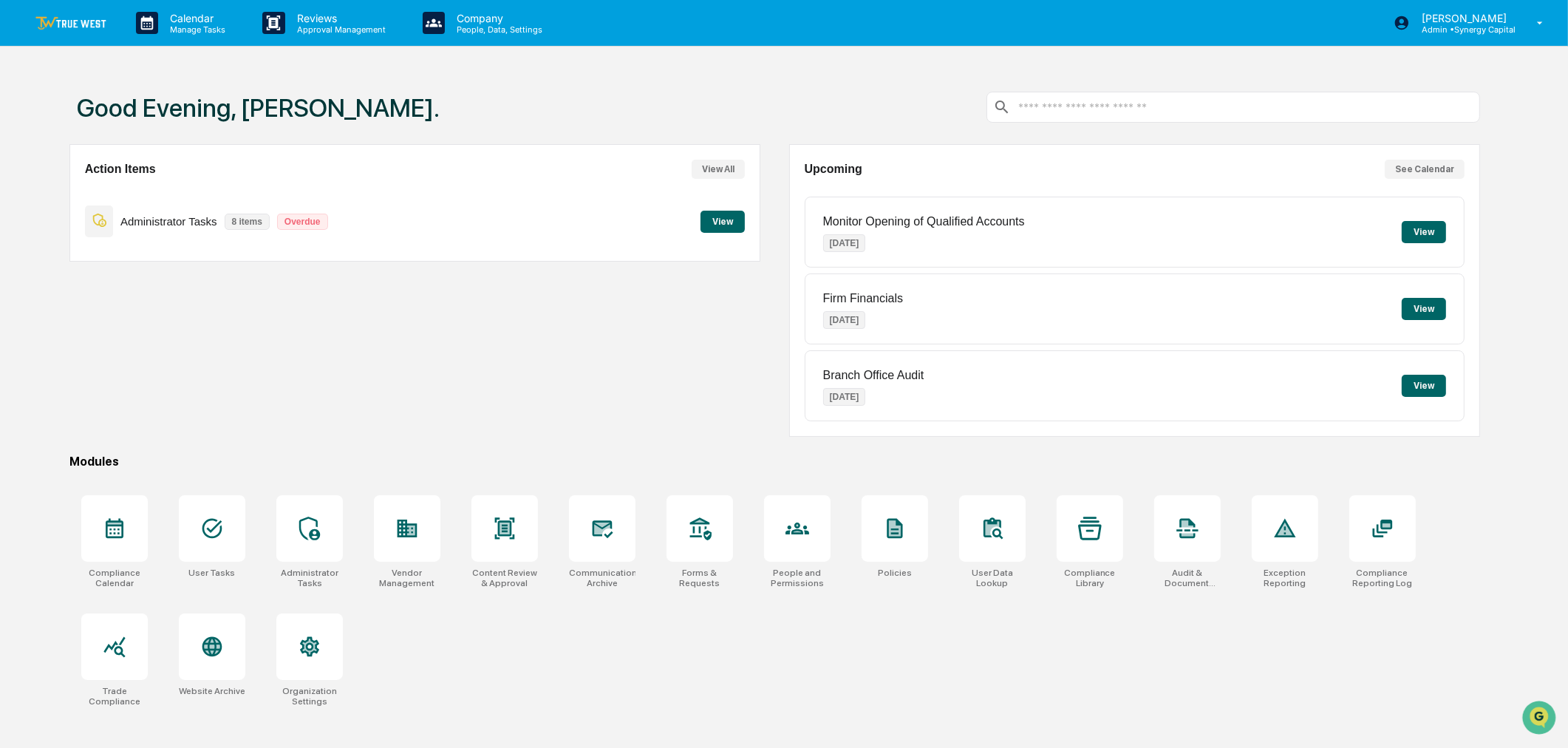
click at [725, 215] on button "View" at bounding box center [722, 221] width 45 height 22
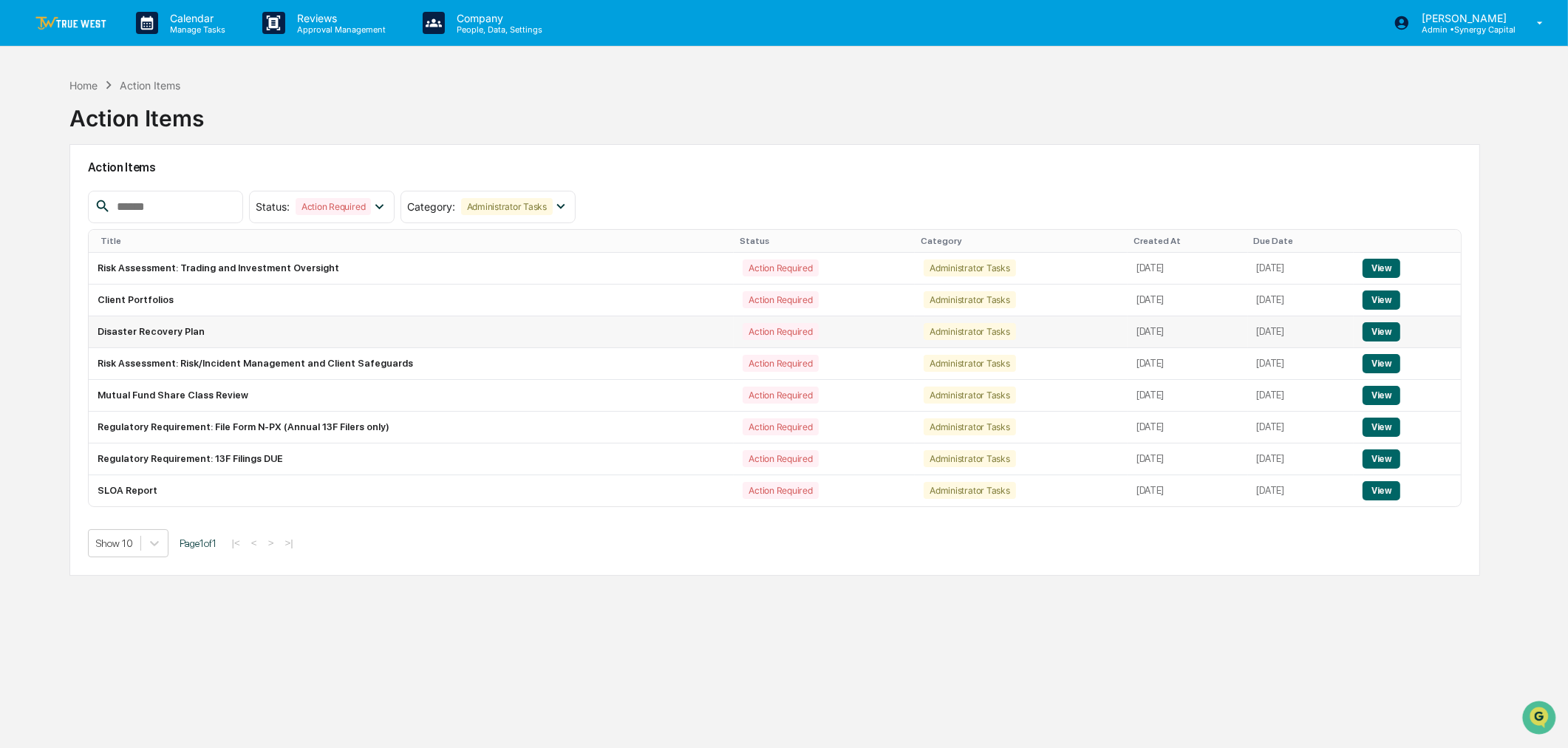
click at [1392, 330] on button "View" at bounding box center [1382, 331] width 38 height 19
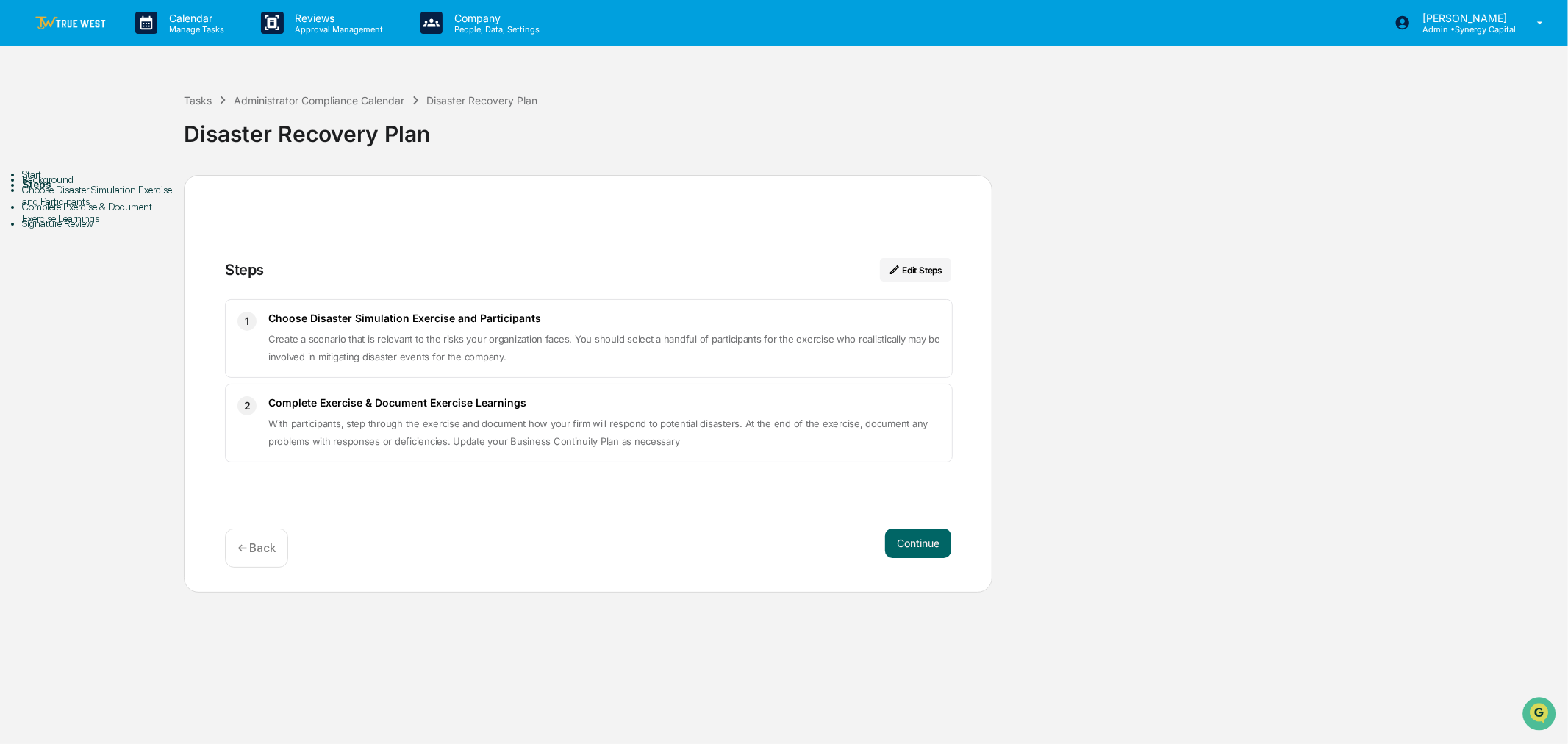
click at [47, 21] on img at bounding box center [70, 23] width 71 height 14
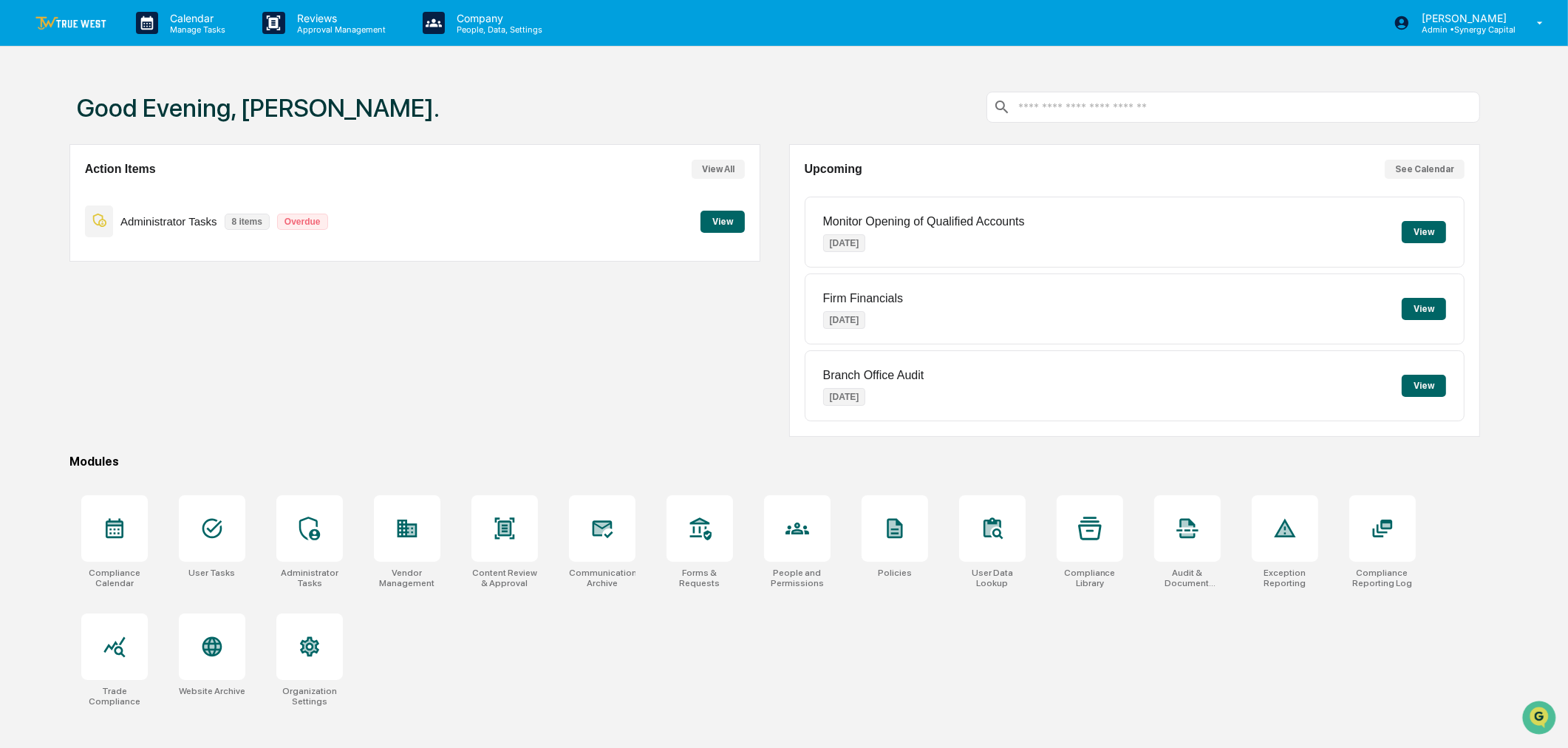
click at [721, 226] on button "View" at bounding box center [722, 221] width 45 height 22
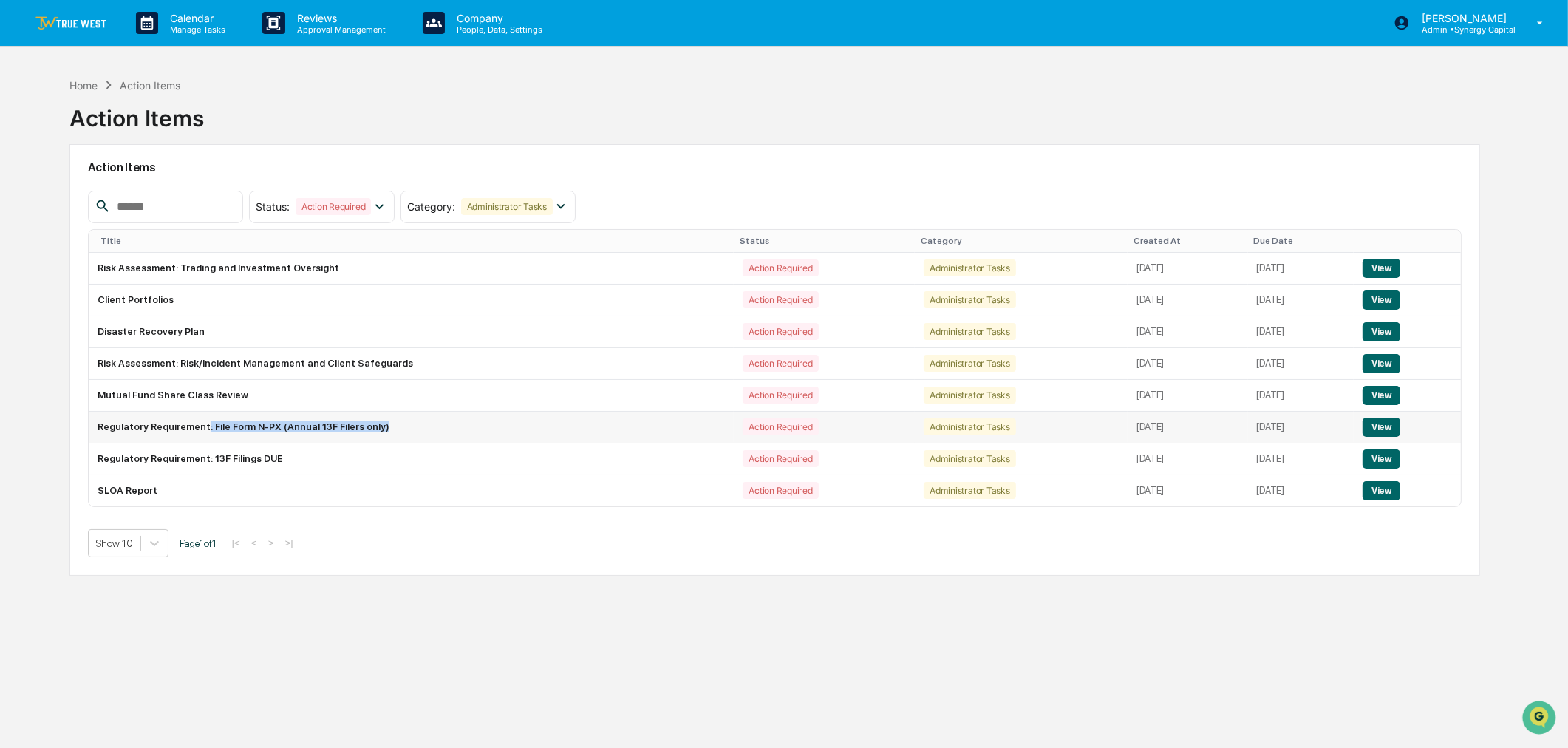
drag, startPoint x: 375, startPoint y: 426, endPoint x: 232, endPoint y: 438, distance: 143.5
click at [209, 433] on td "Regulatory Requirement: File Form N-PX (Annual 13F Filers only)" at bounding box center [411, 427] width 645 height 31
copy td "ile Form N-PX (Annual 13F Filers only)"
click at [1391, 461] on button "View" at bounding box center [1382, 458] width 38 height 19
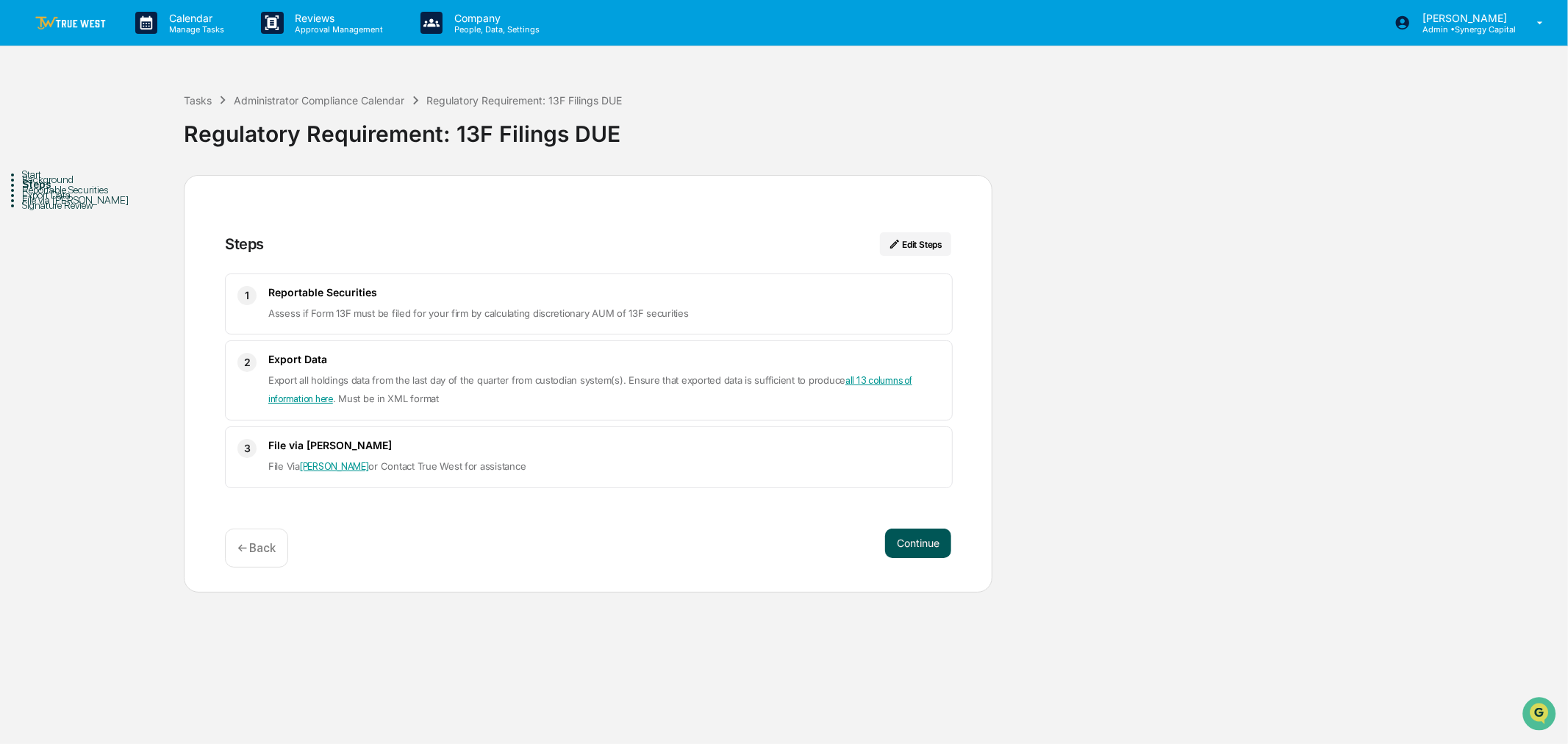
click at [914, 537] on button "Continue" at bounding box center [918, 543] width 66 height 29
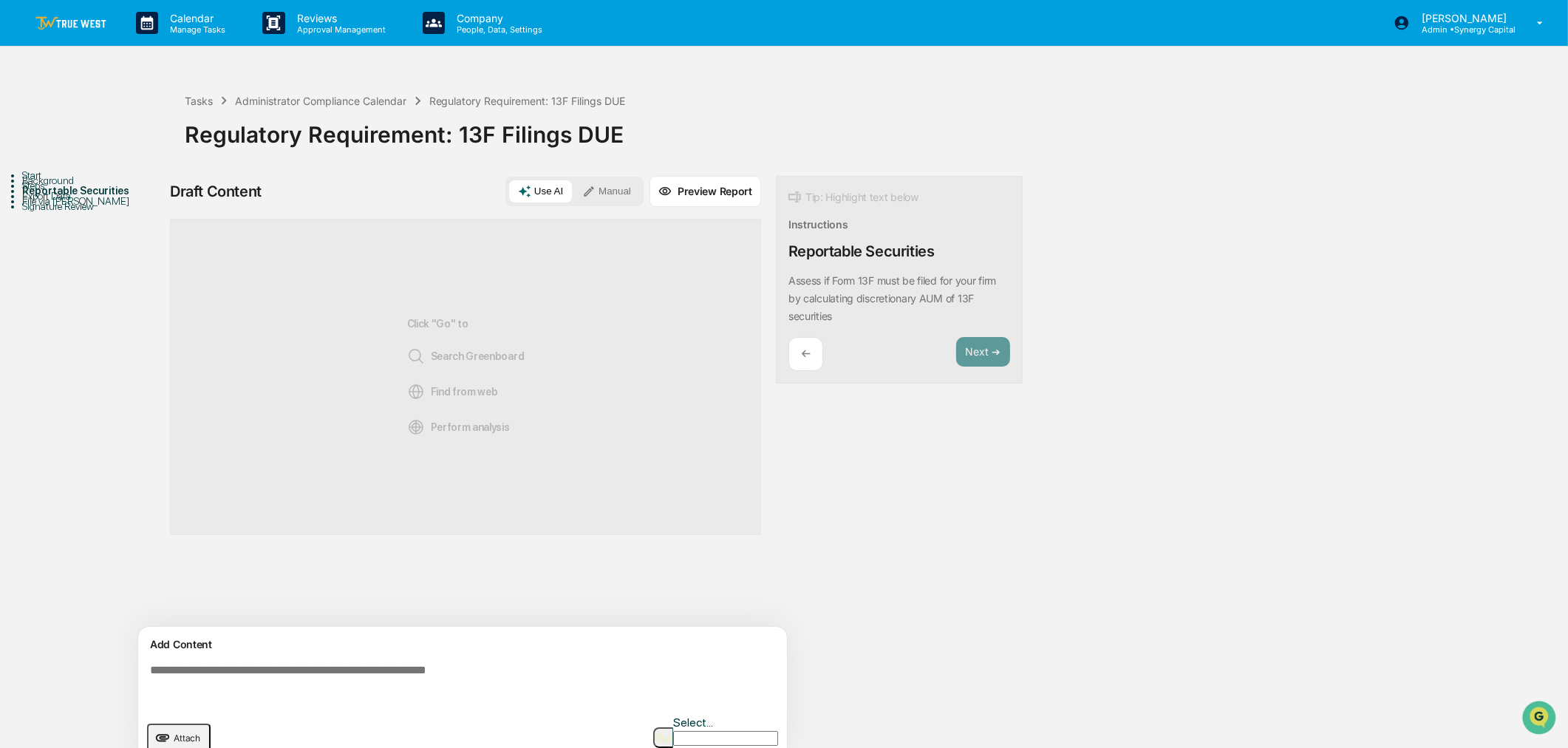
click at [600, 189] on button "Manual" at bounding box center [607, 191] width 66 height 22
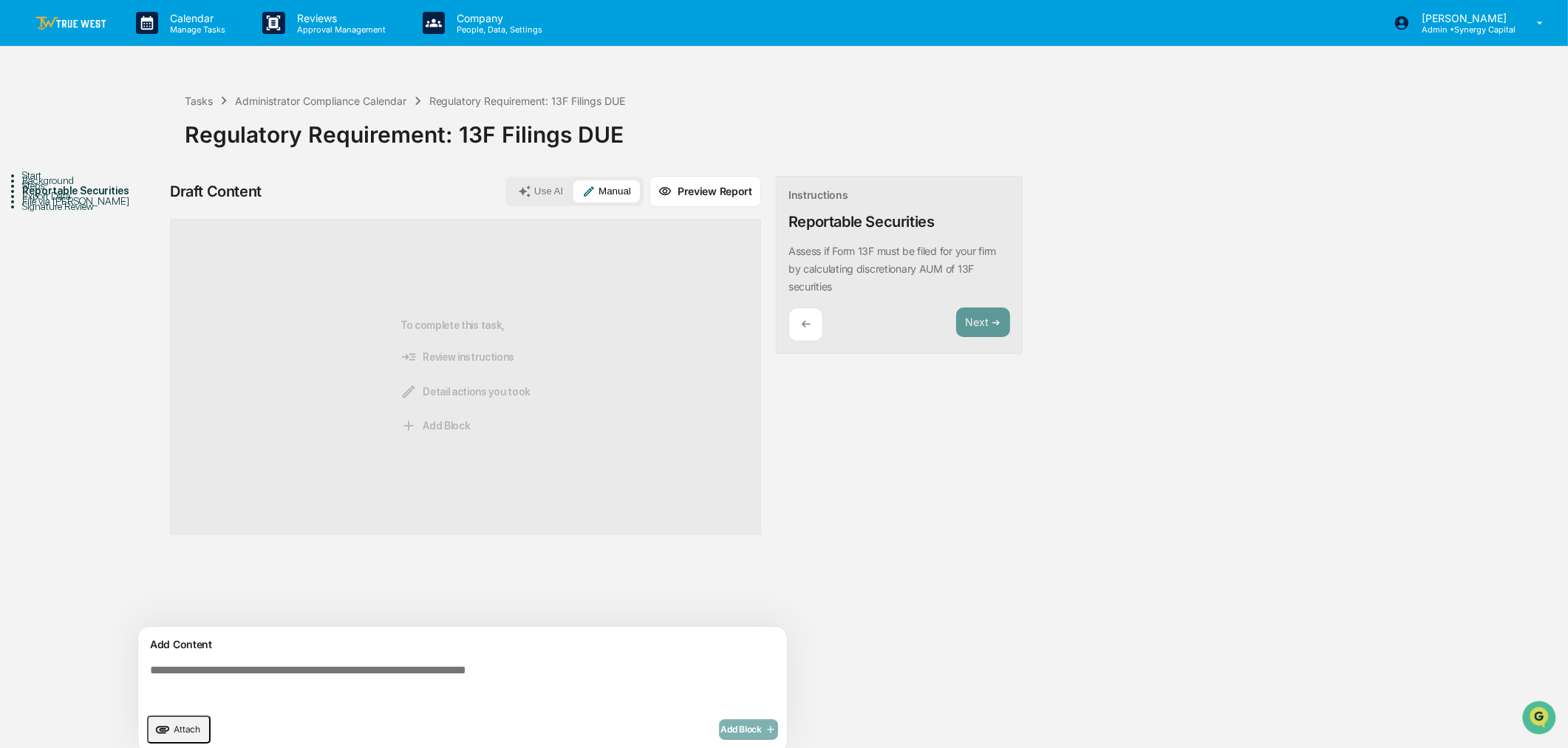
click at [476, 670] on textarea at bounding box center [465, 684] width 643 height 53
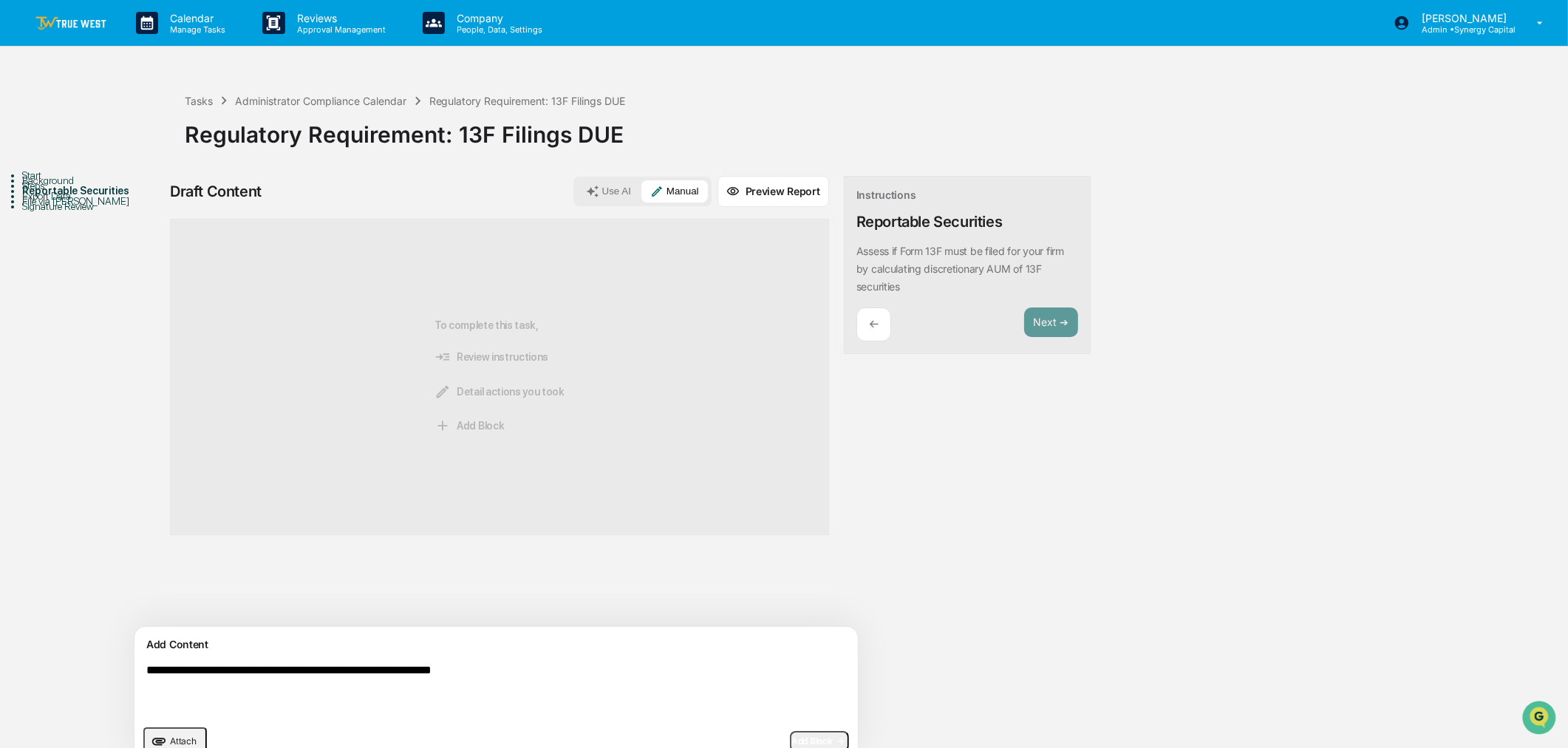
type textarea "**********"
click at [48, 181] on div "Start" at bounding box center [103, 175] width 162 height 11
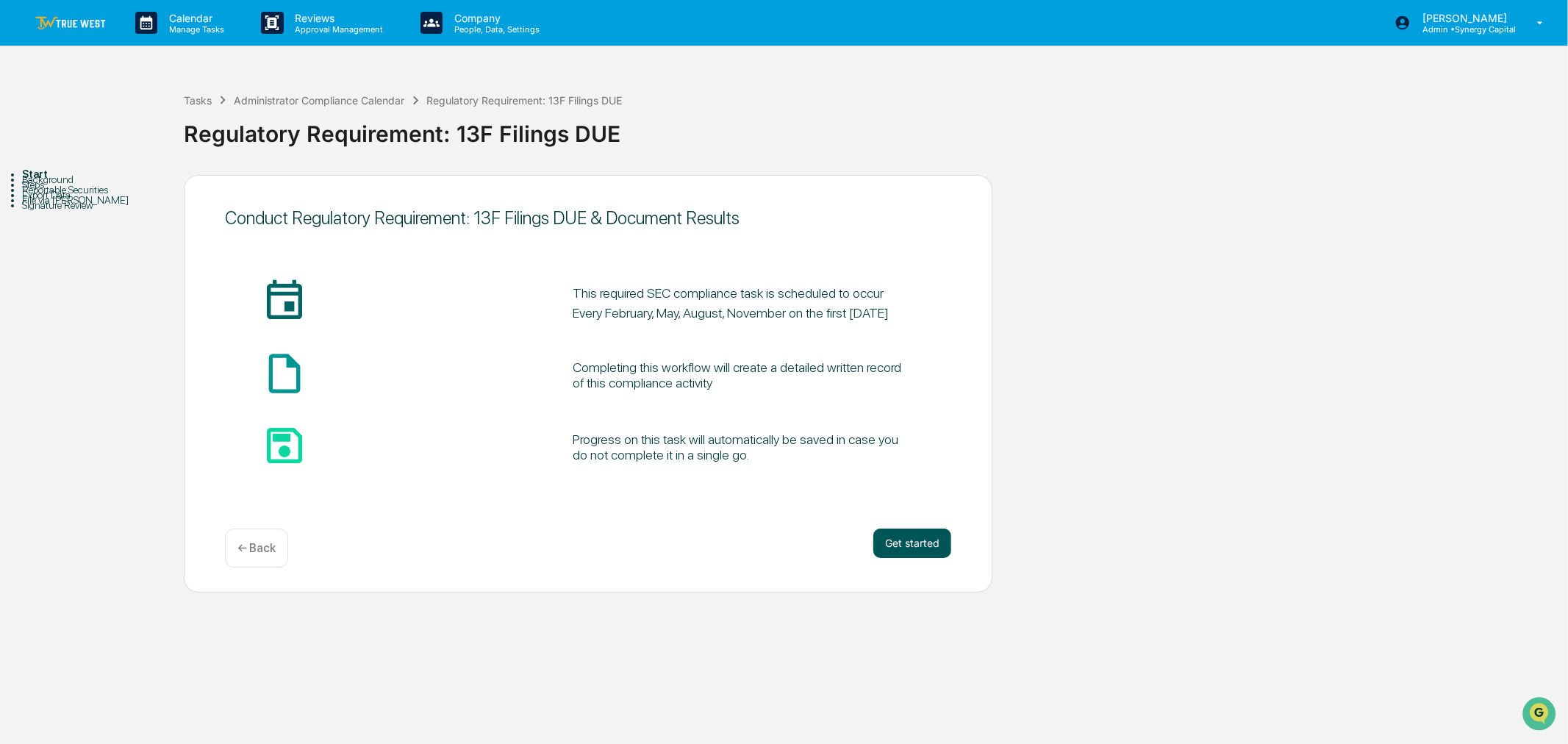
click at [907, 539] on button "Get started" at bounding box center [912, 543] width 78 height 29
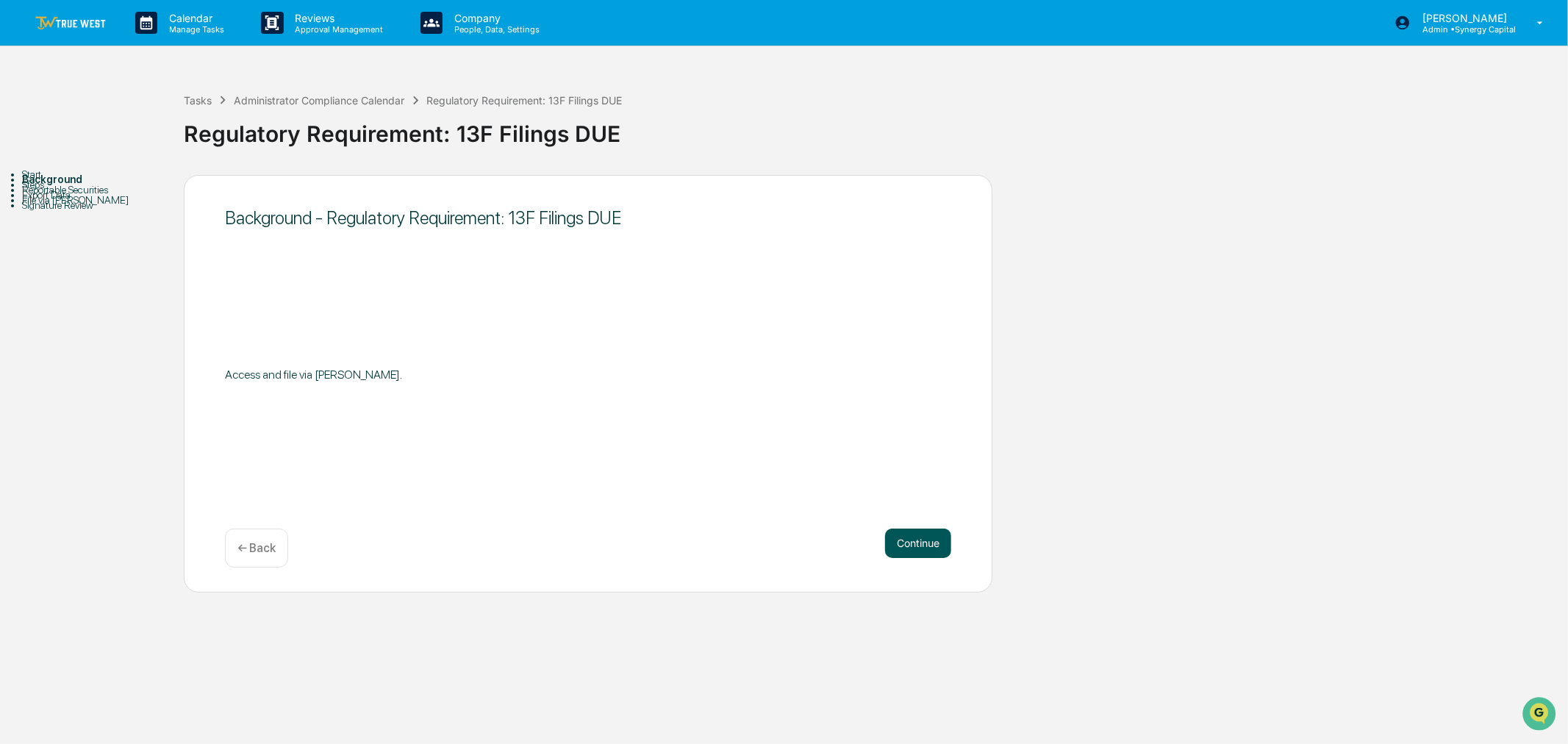
click at [914, 542] on button "Continue" at bounding box center [918, 543] width 66 height 29
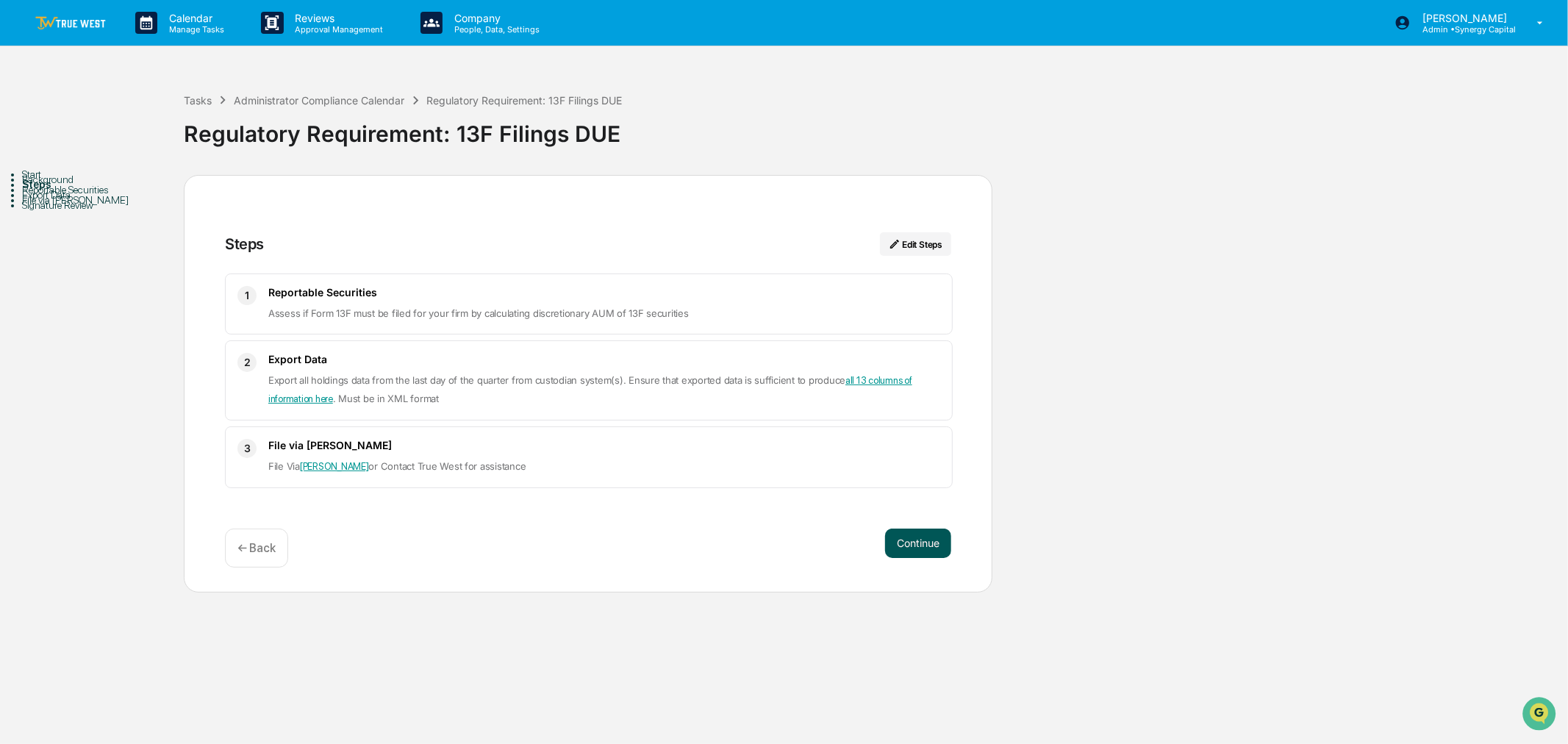
click at [919, 540] on button "Continue" at bounding box center [918, 543] width 66 height 29
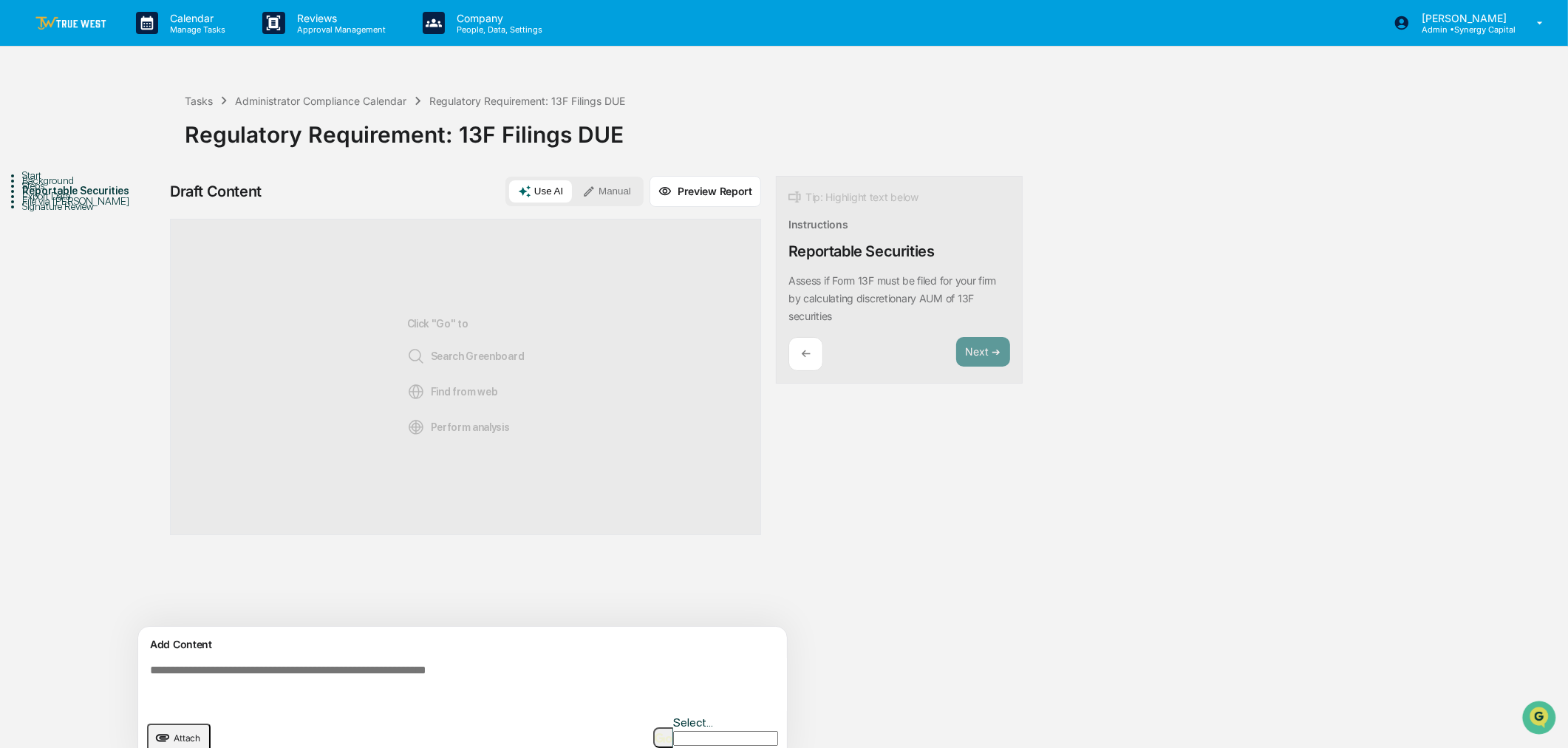
click at [547, 679] on textarea at bounding box center [465, 684] width 643 height 53
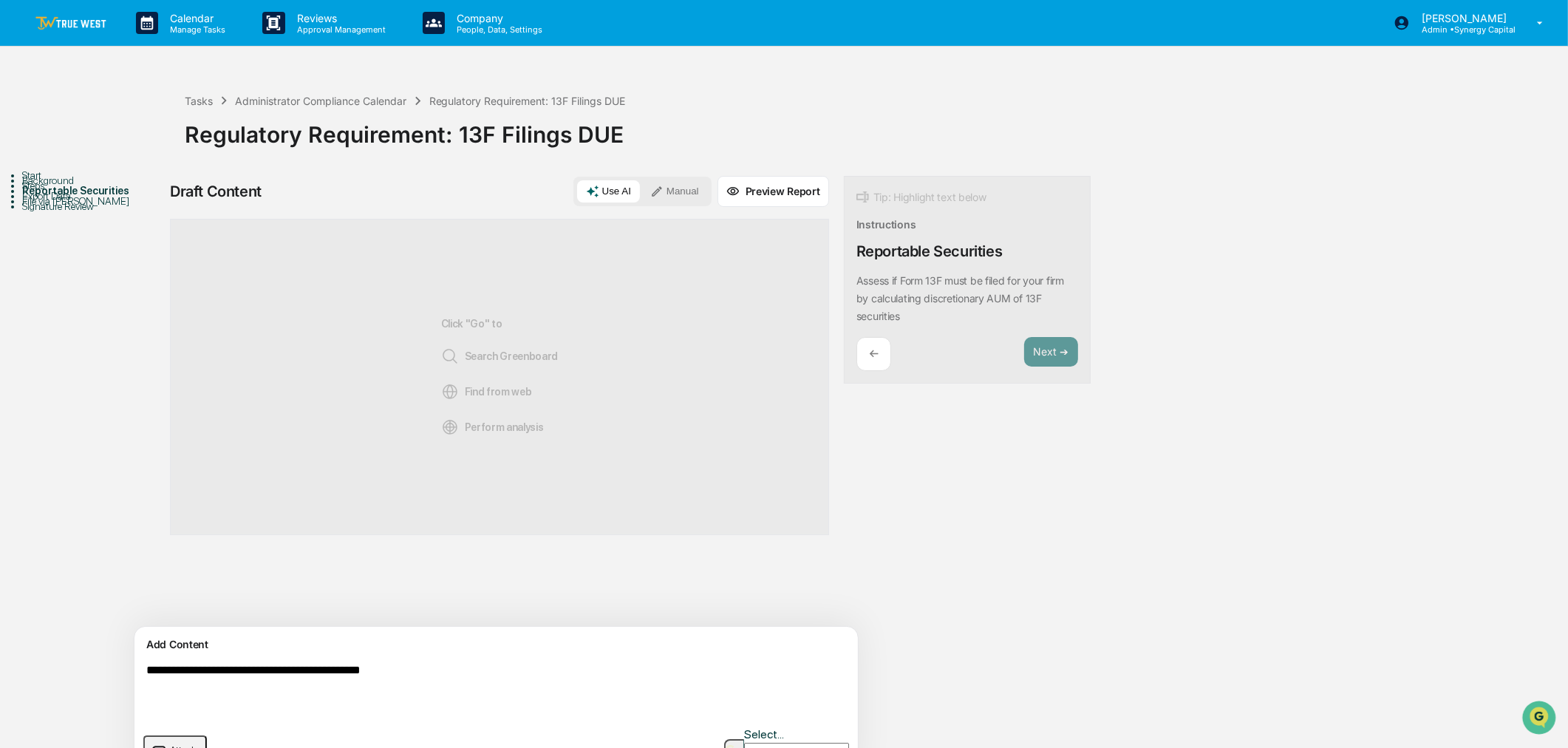
type textarea "**********"
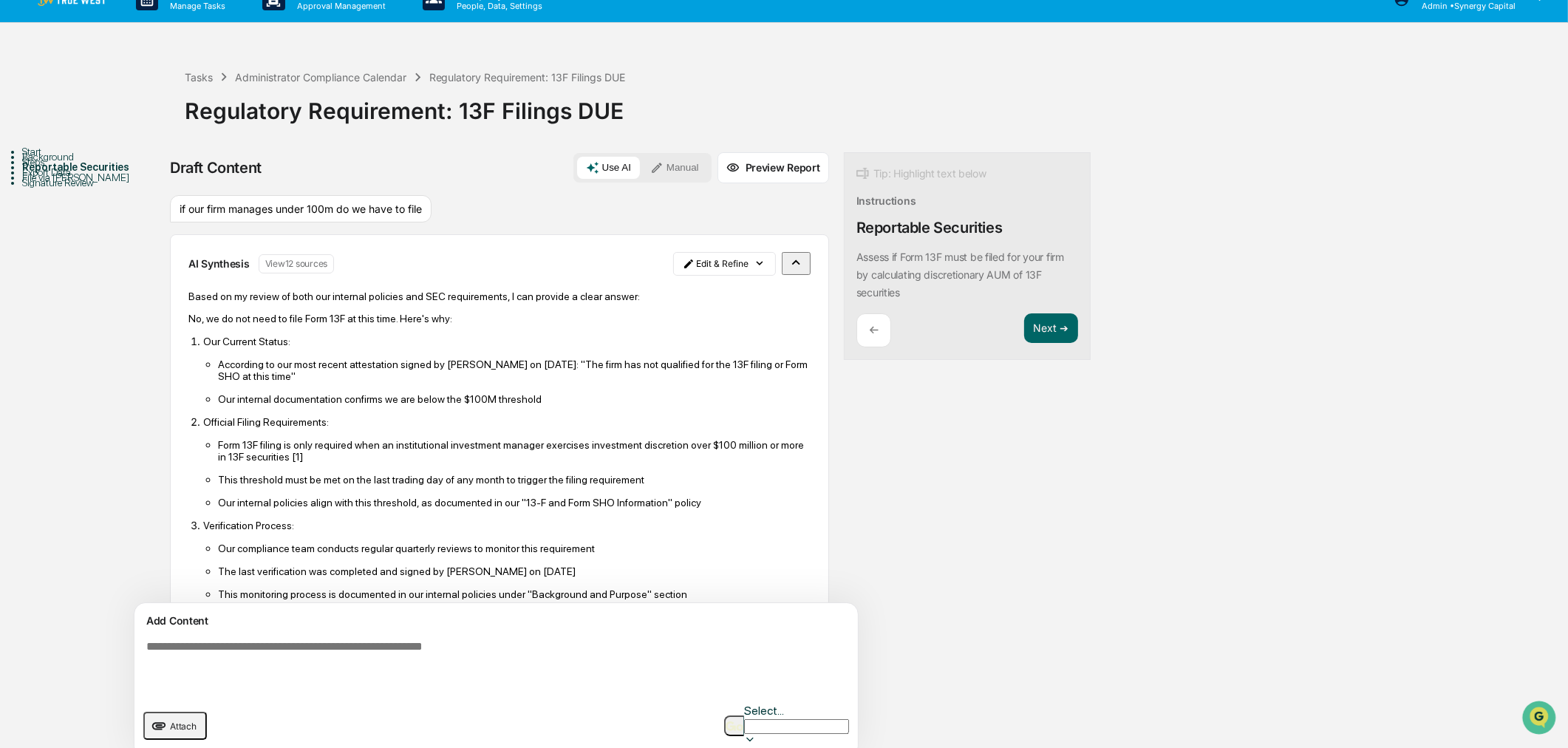
scroll to position [62, 0]
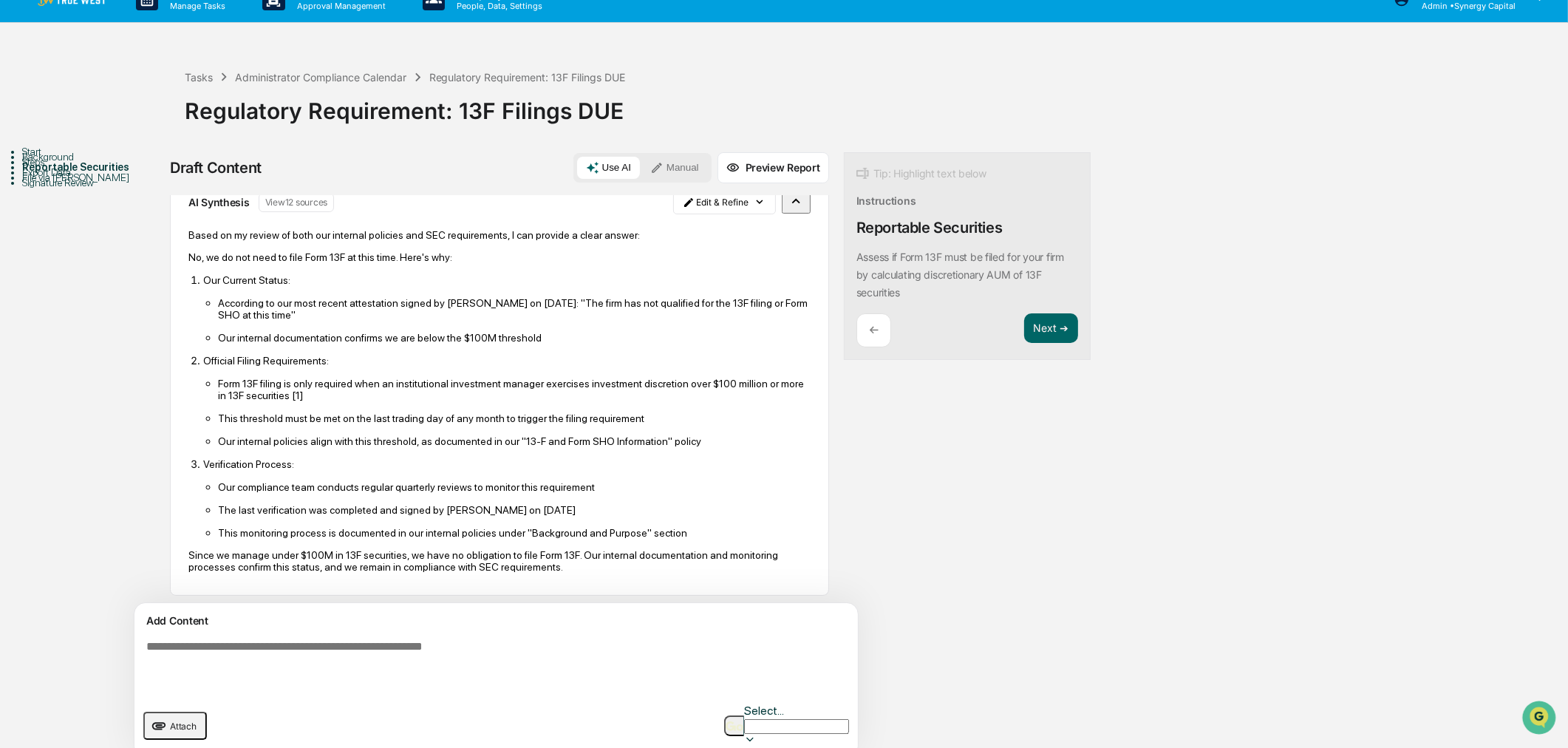
click at [642, 164] on button "Manual" at bounding box center [675, 167] width 66 height 22
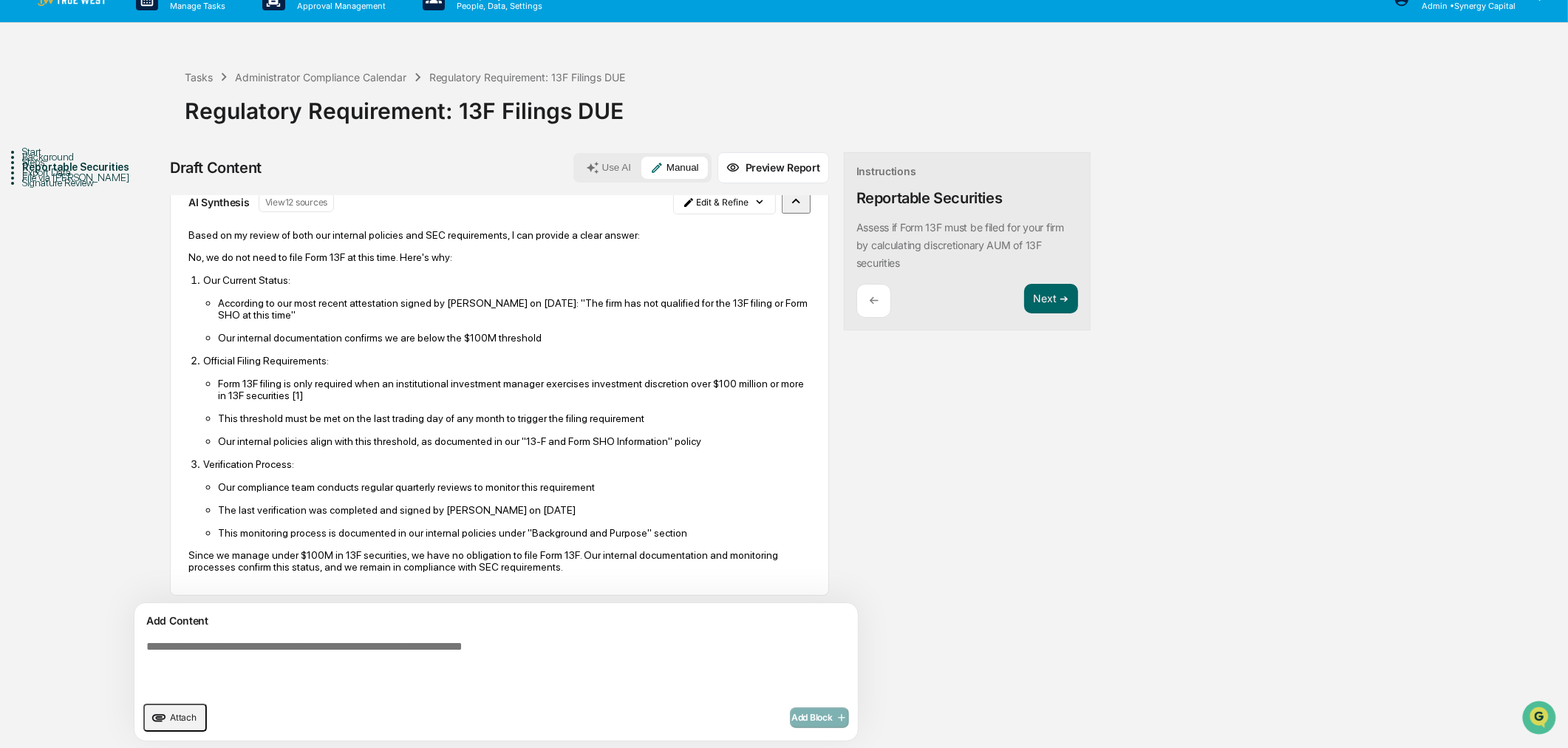
click at [555, 653] on textarea at bounding box center [461, 666] width 643 height 65
type textarea "**********"
click at [792, 715] on span "Add Block" at bounding box center [819, 718] width 56 height 11
click at [1024, 299] on button "Next ➔" at bounding box center [1051, 299] width 54 height 30
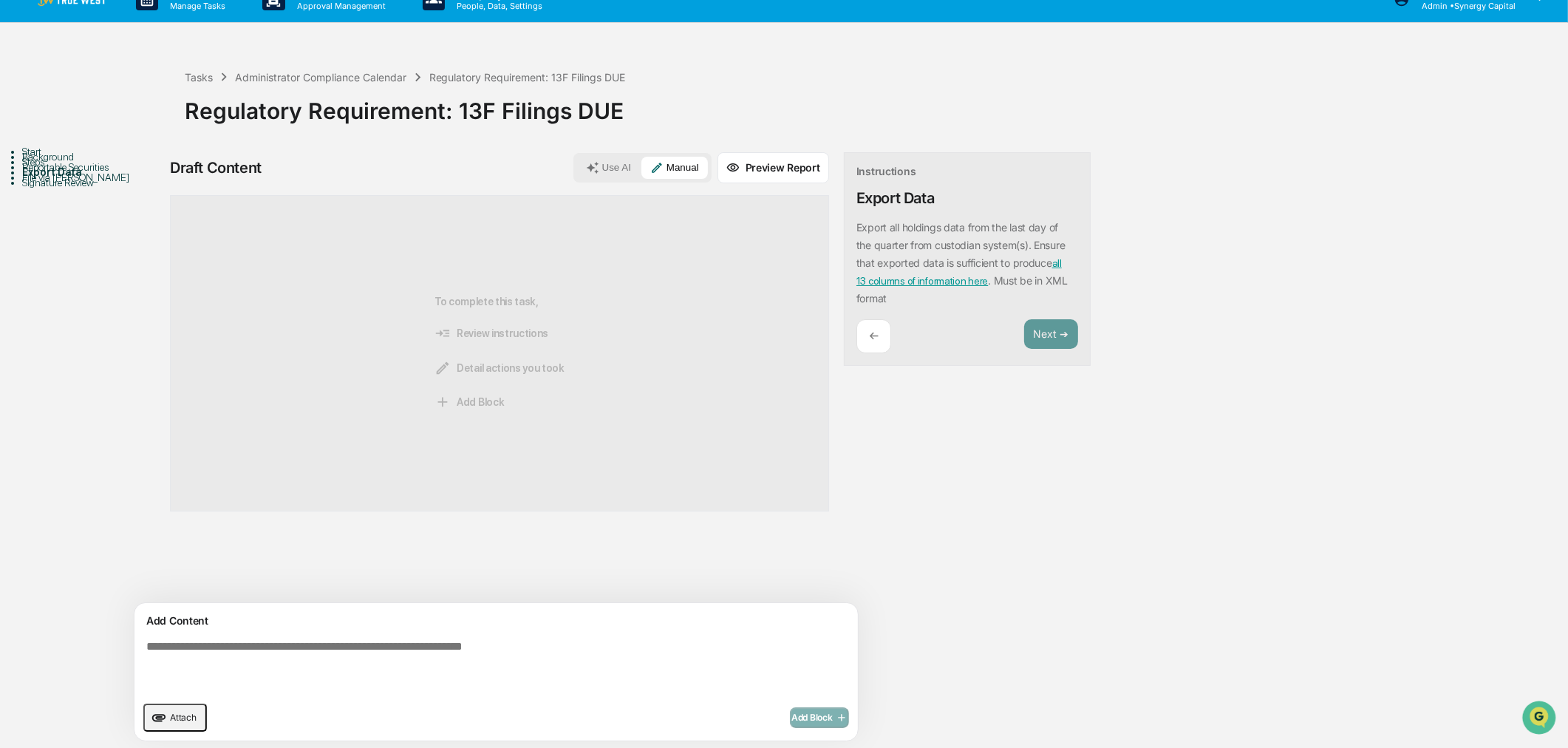
click at [549, 652] on textarea at bounding box center [461, 666] width 643 height 65
type textarea "**"
drag, startPoint x: 750, startPoint y: 713, endPoint x: 822, endPoint y: 485, distance: 239.1
click at [792, 712] on span "Add Block" at bounding box center [819, 718] width 56 height 11
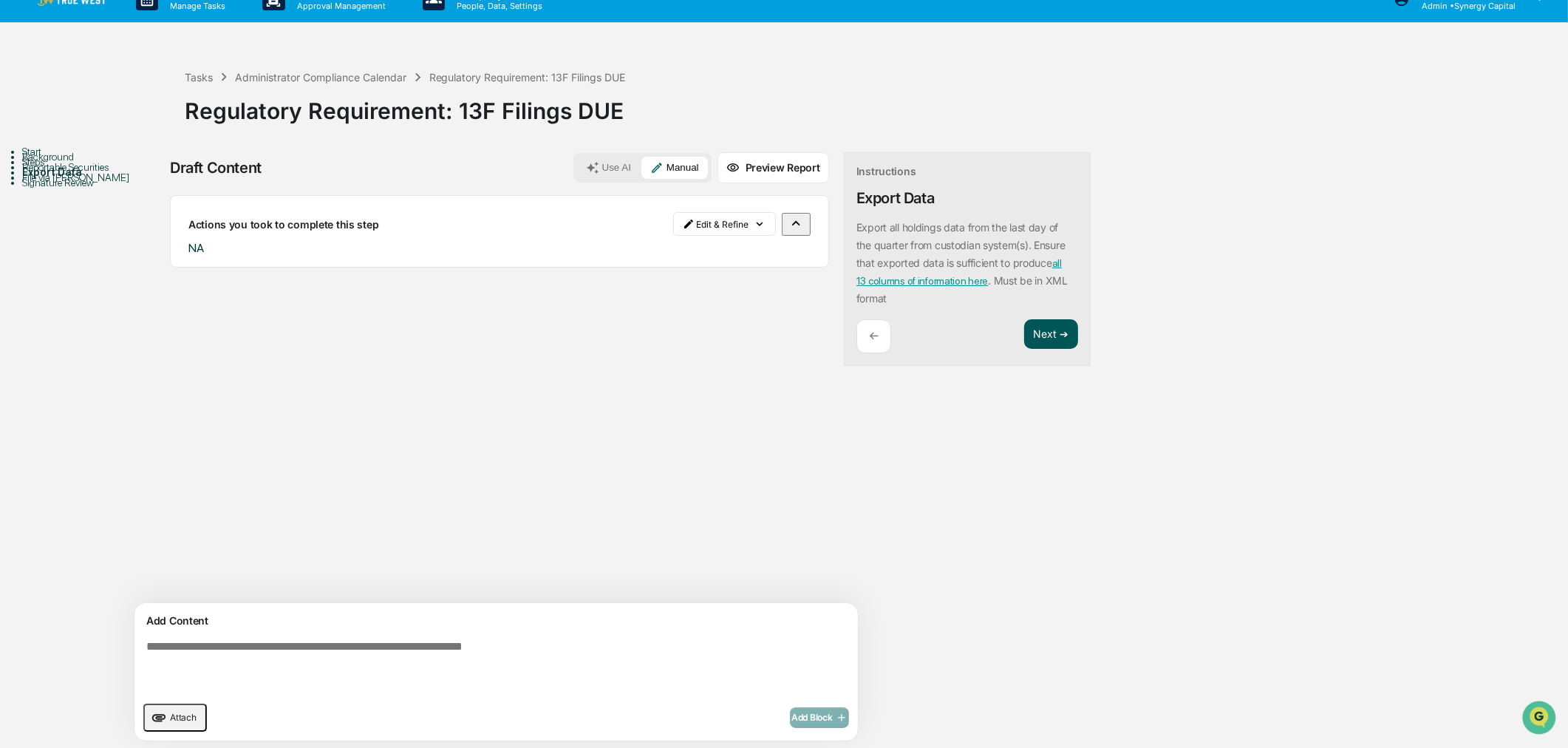
click at [1024, 327] on button "Next ➔" at bounding box center [1051, 334] width 54 height 30
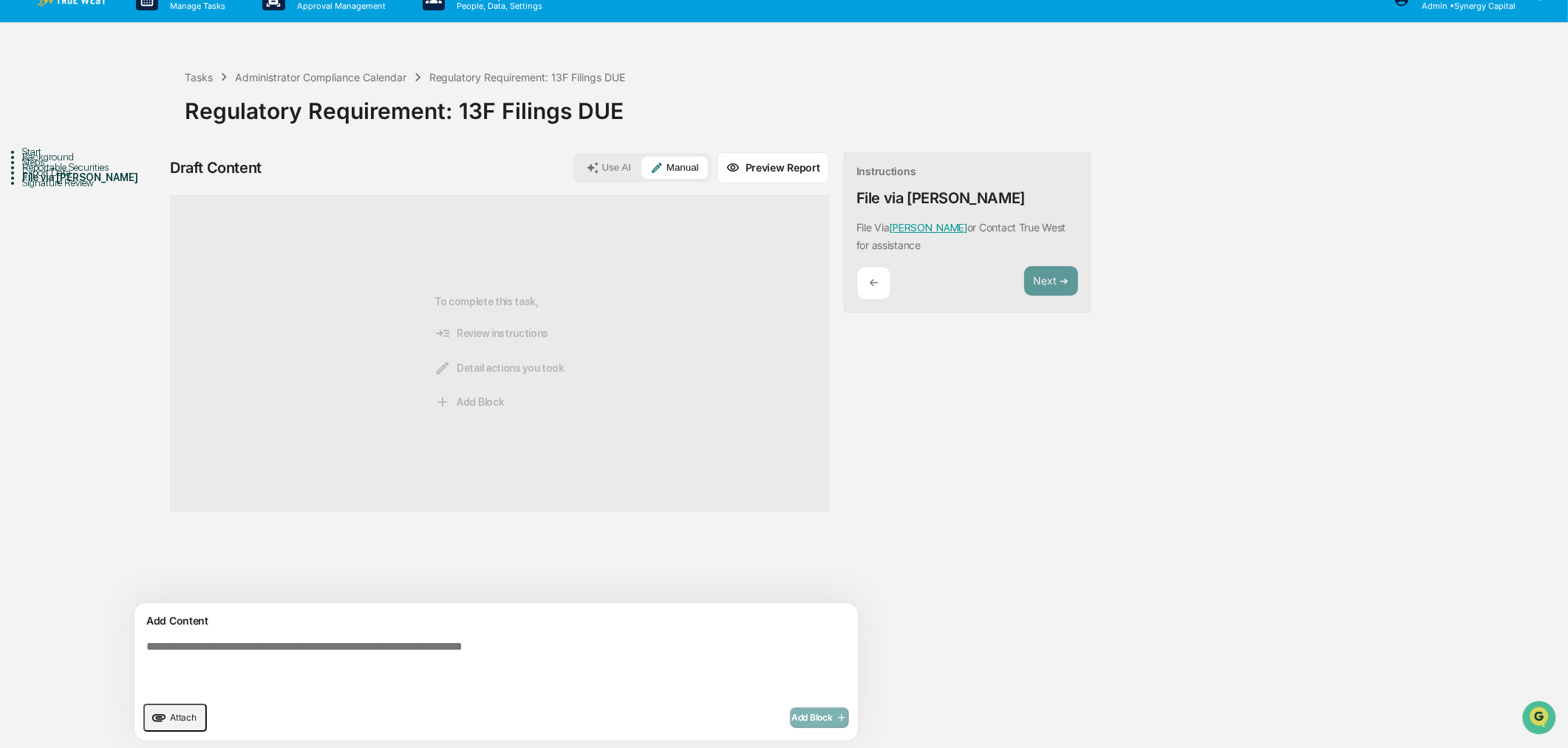
click at [618, 666] on textarea at bounding box center [461, 666] width 643 height 65
type textarea "**"
click at [790, 724] on button "Add Block" at bounding box center [819, 718] width 59 height 21
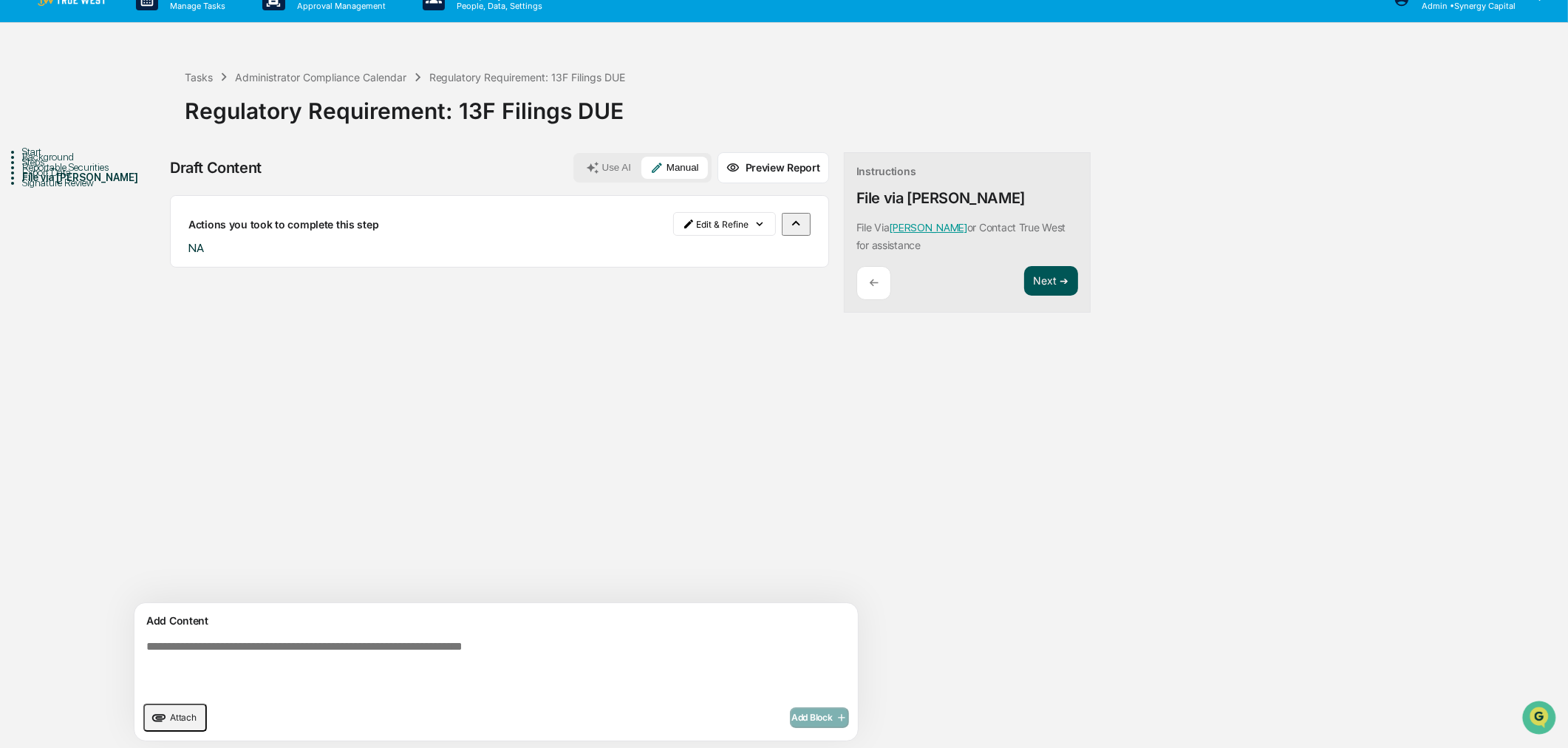
click at [1024, 279] on button "Next ➔" at bounding box center [1051, 281] width 54 height 30
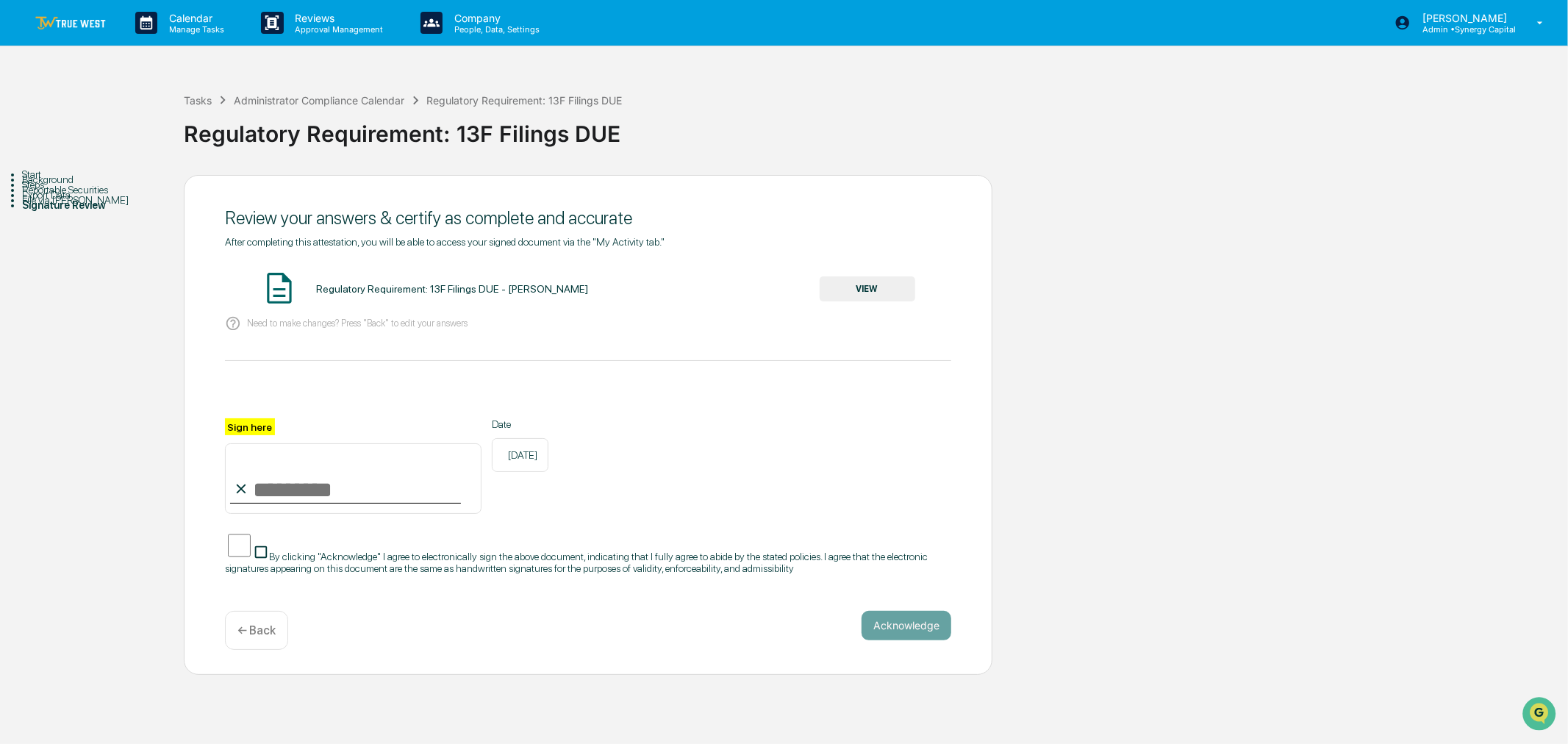
click at [852, 291] on button "VIEW" at bounding box center [867, 289] width 95 height 25
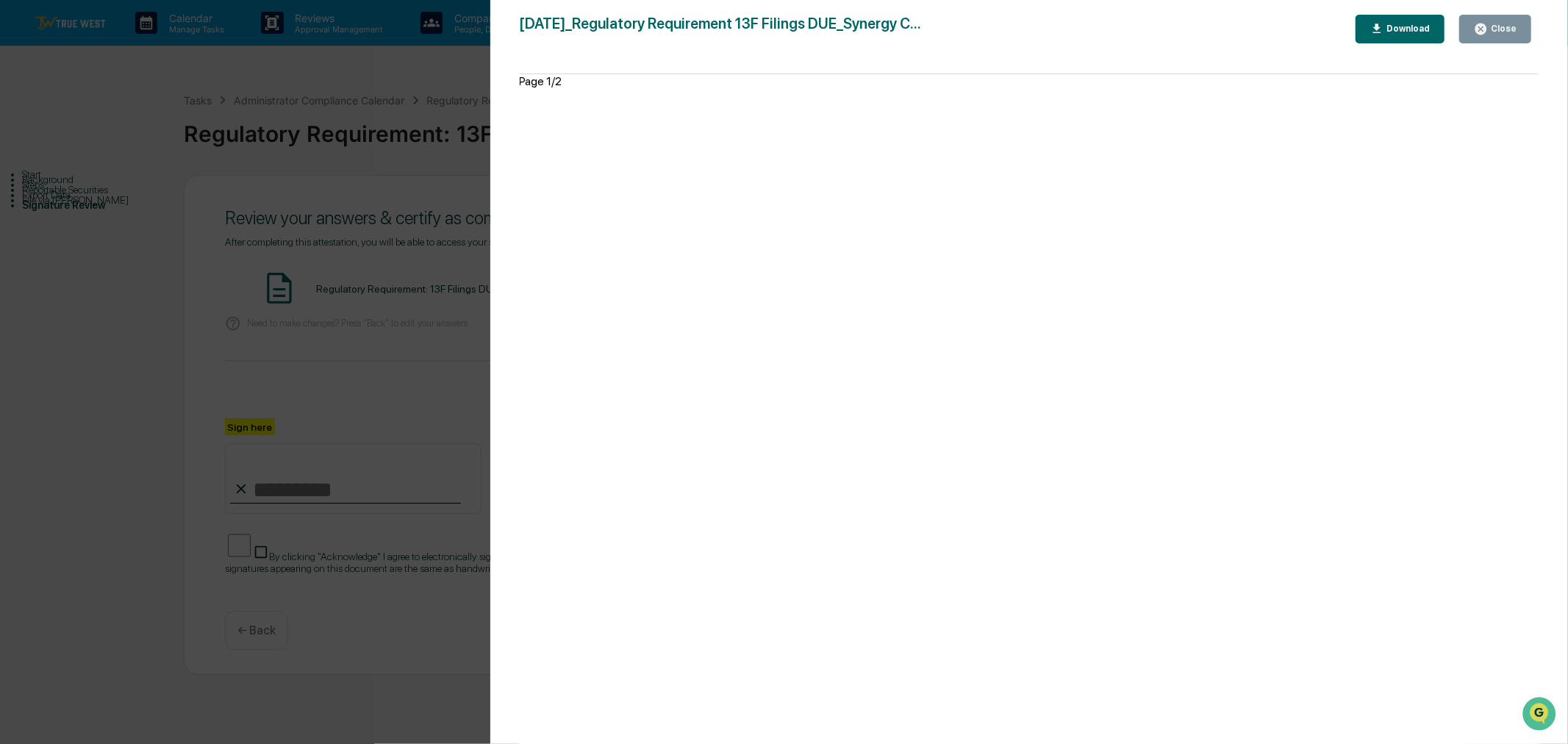
click at [1507, 20] on button "Close" at bounding box center [1494, 29] width 72 height 28
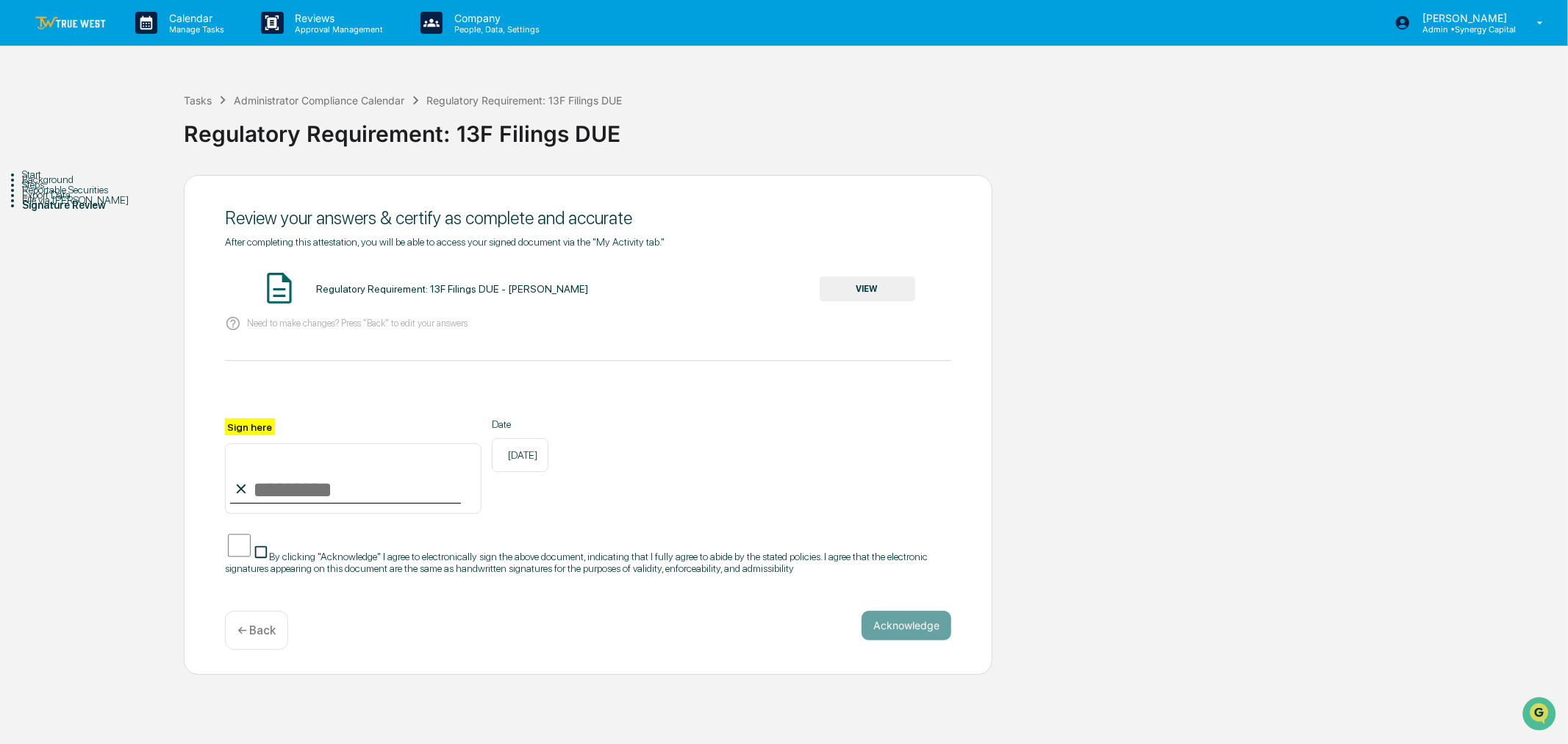
click at [293, 491] on input "Sign here" at bounding box center [353, 478] width 257 height 71
type input "**********"
click at [918, 631] on button "Acknowledge" at bounding box center [905, 625] width 90 height 29
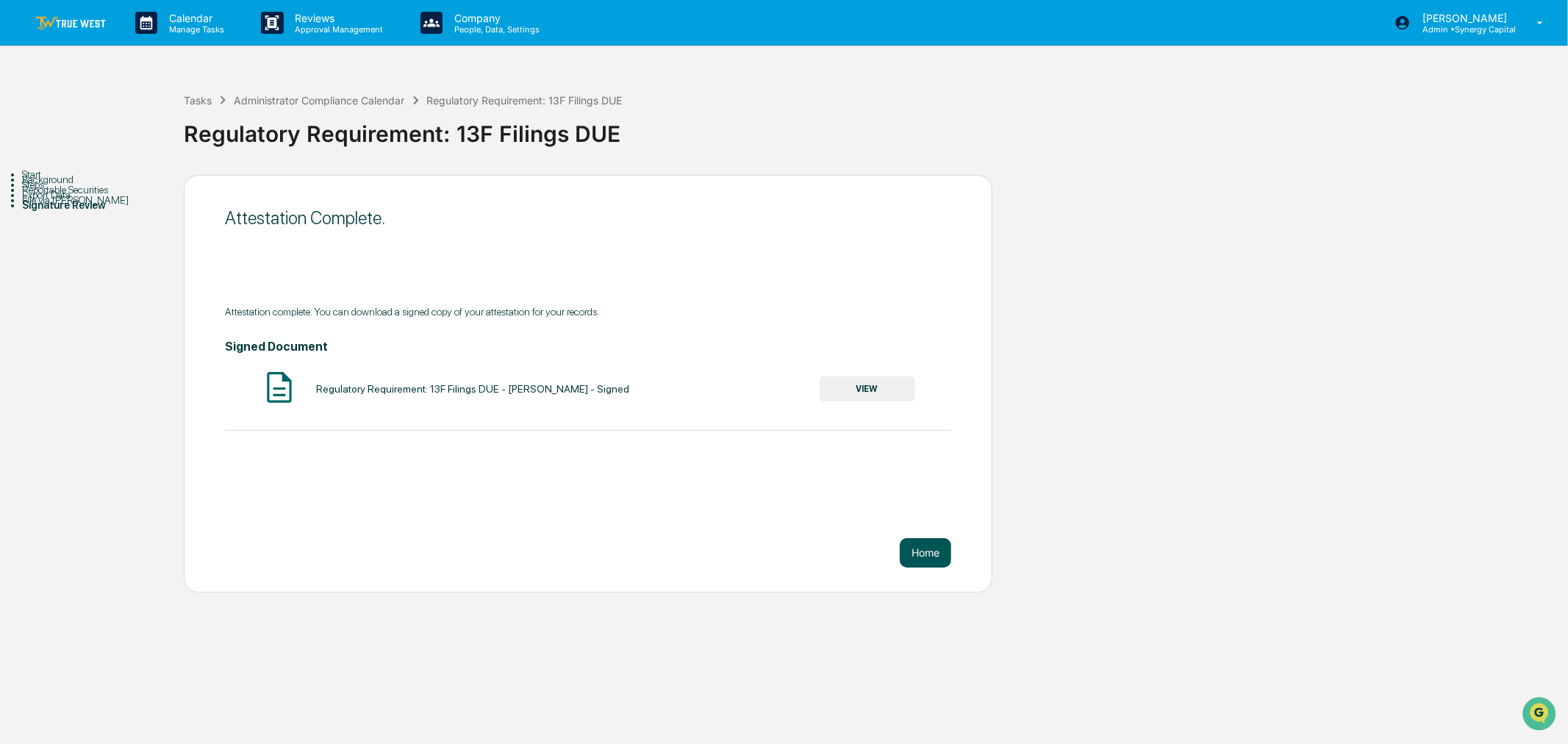
click at [923, 554] on button "Home" at bounding box center [925, 552] width 51 height 29
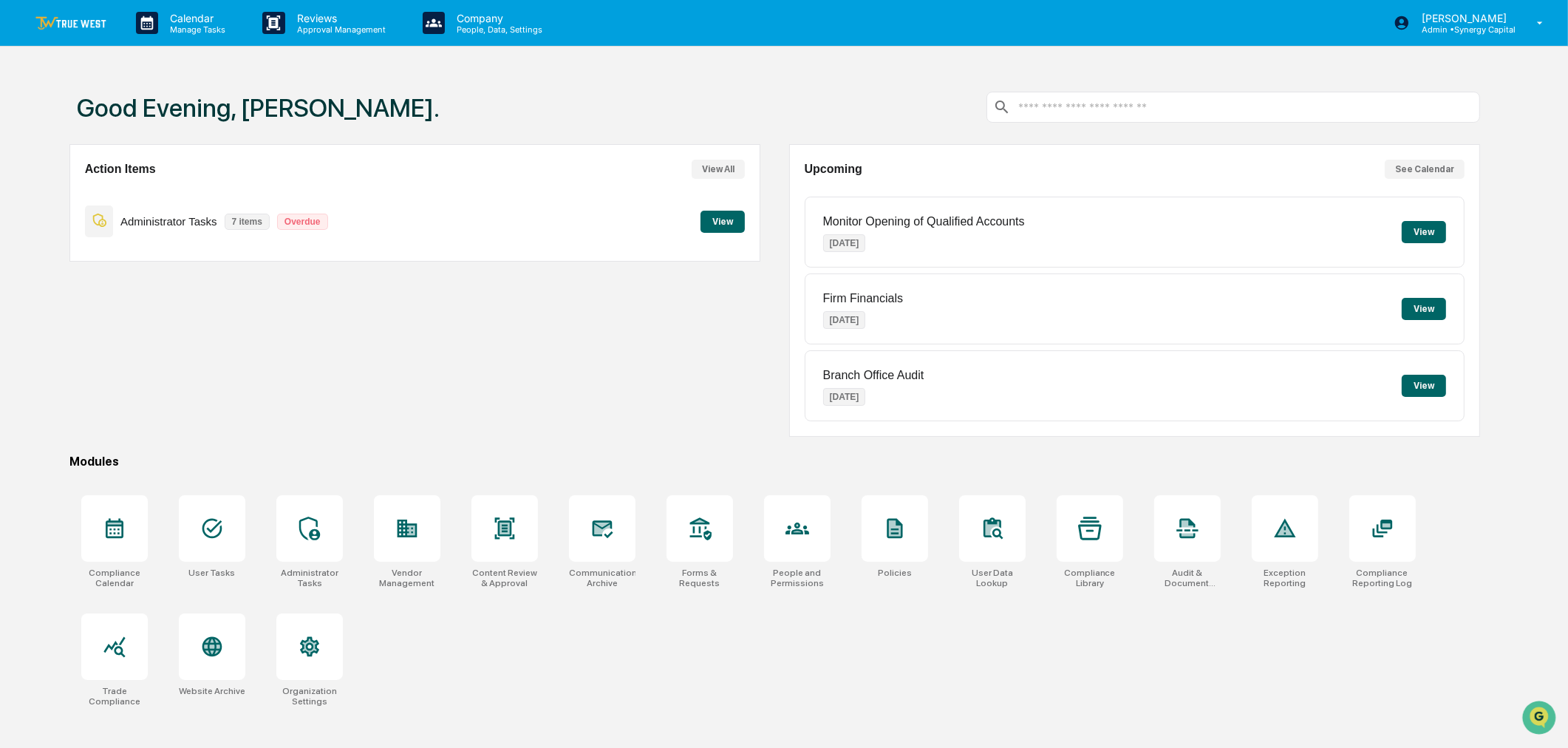
click at [736, 225] on button "View" at bounding box center [722, 221] width 45 height 22
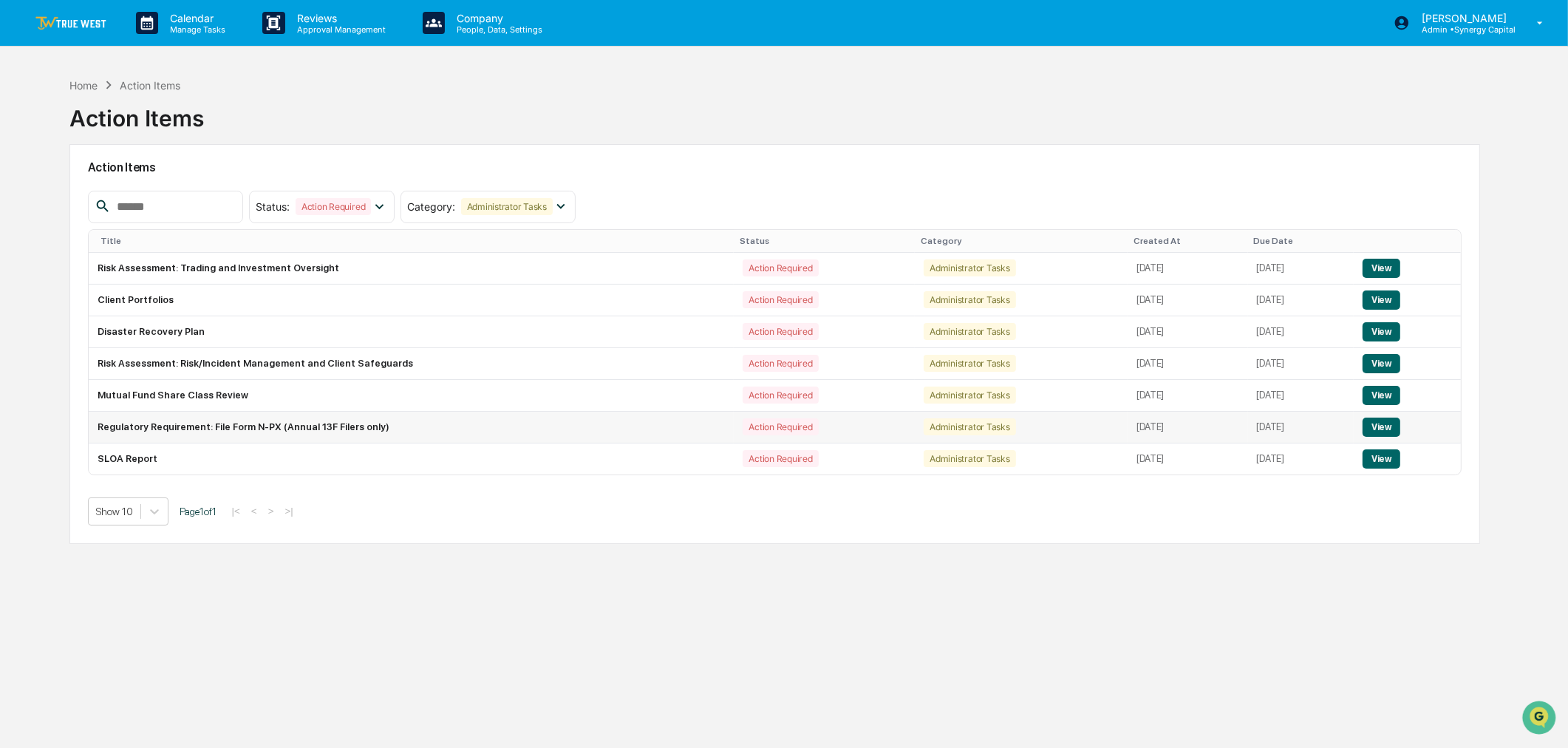
click at [1384, 421] on button "View" at bounding box center [1382, 427] width 38 height 19
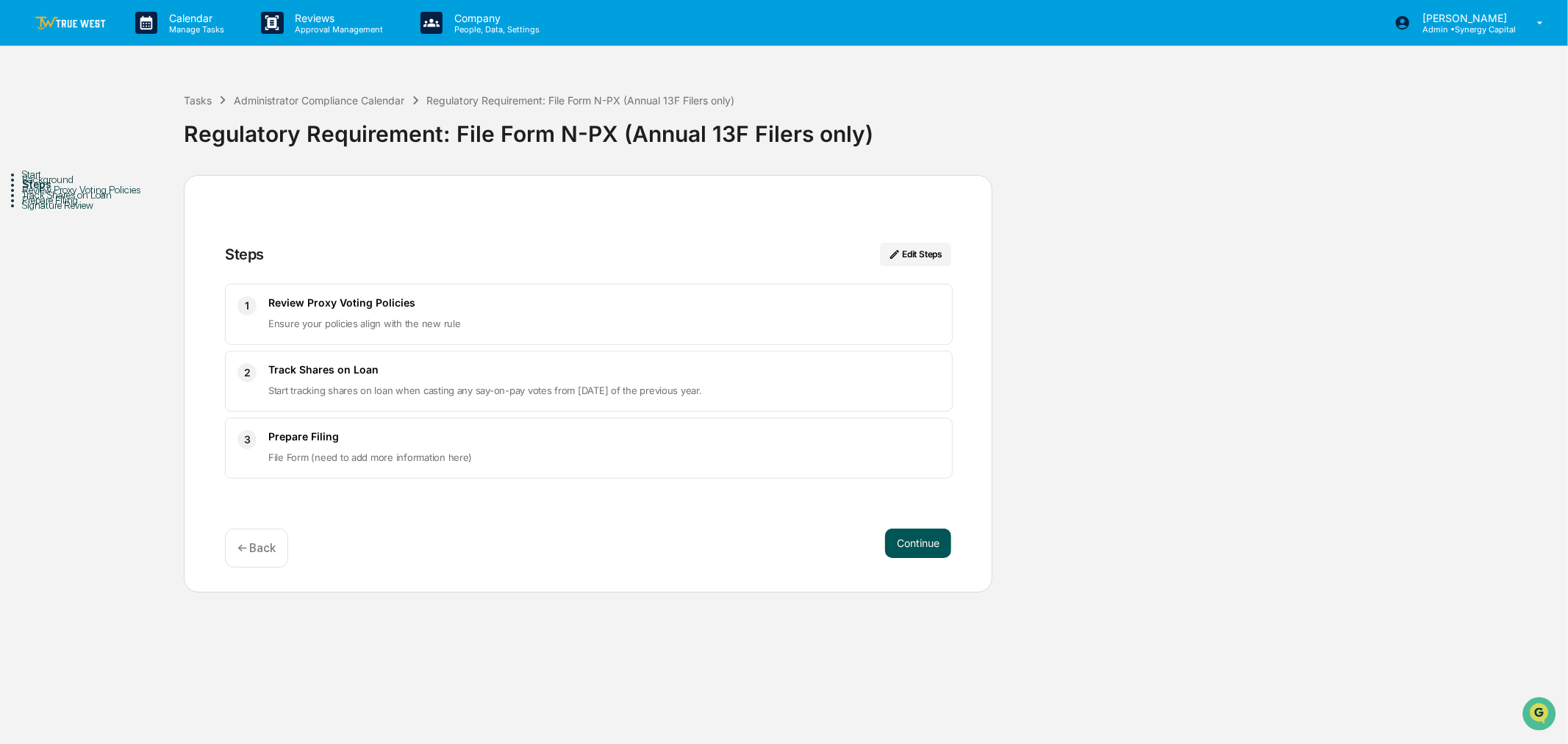
click at [911, 537] on button "Continue" at bounding box center [918, 543] width 66 height 29
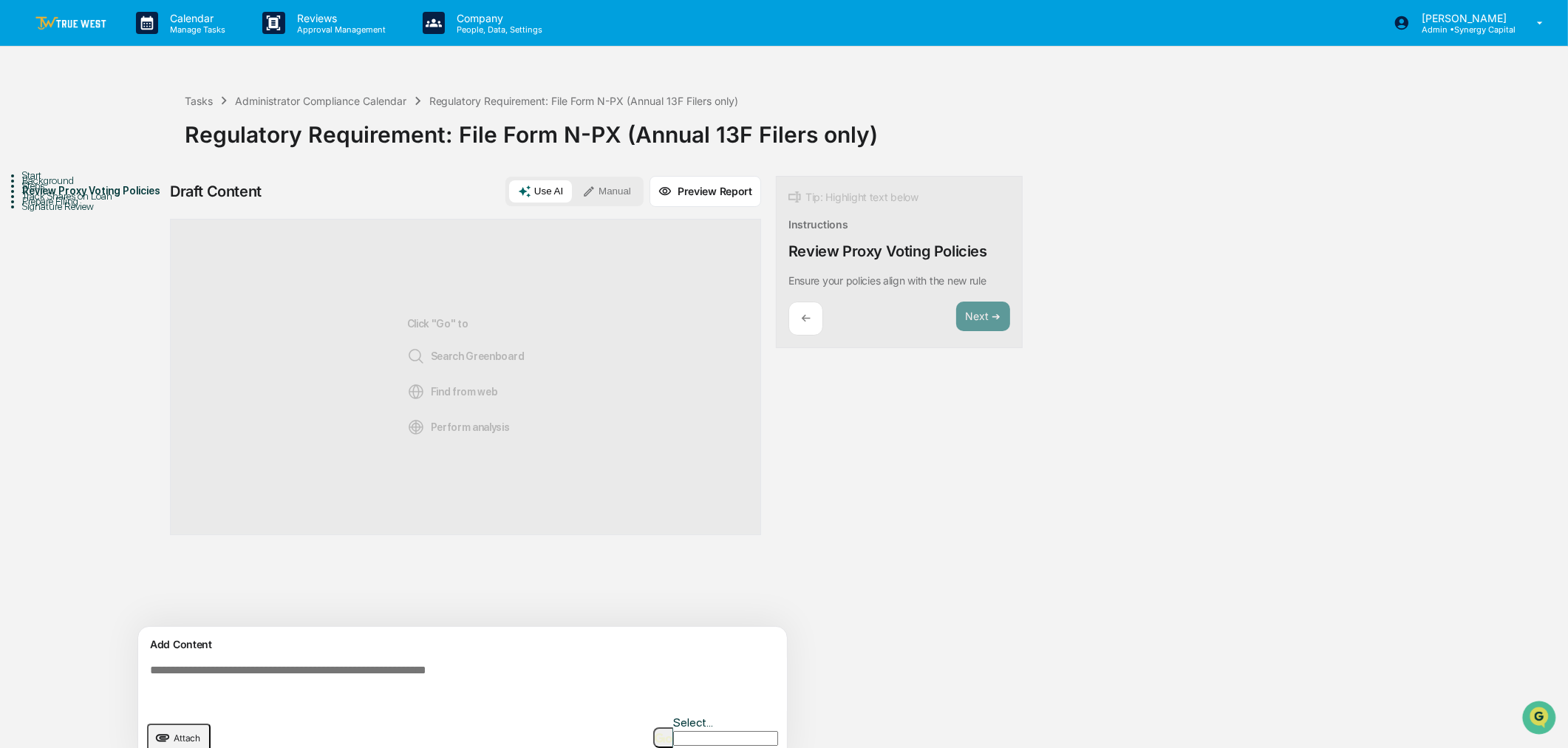
click at [610, 196] on button "Manual" at bounding box center [607, 191] width 66 height 22
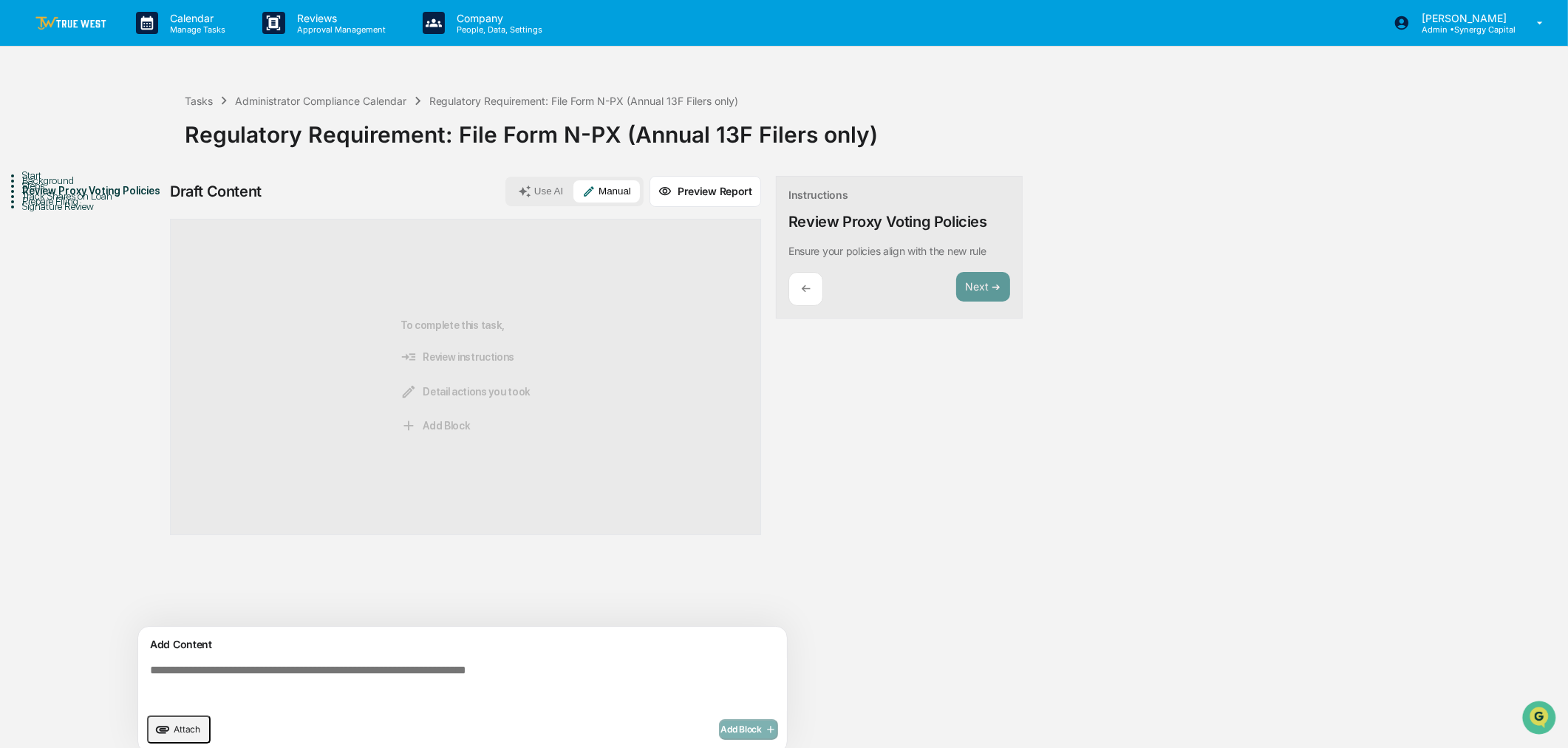
click at [515, 672] on textarea at bounding box center [465, 684] width 643 height 53
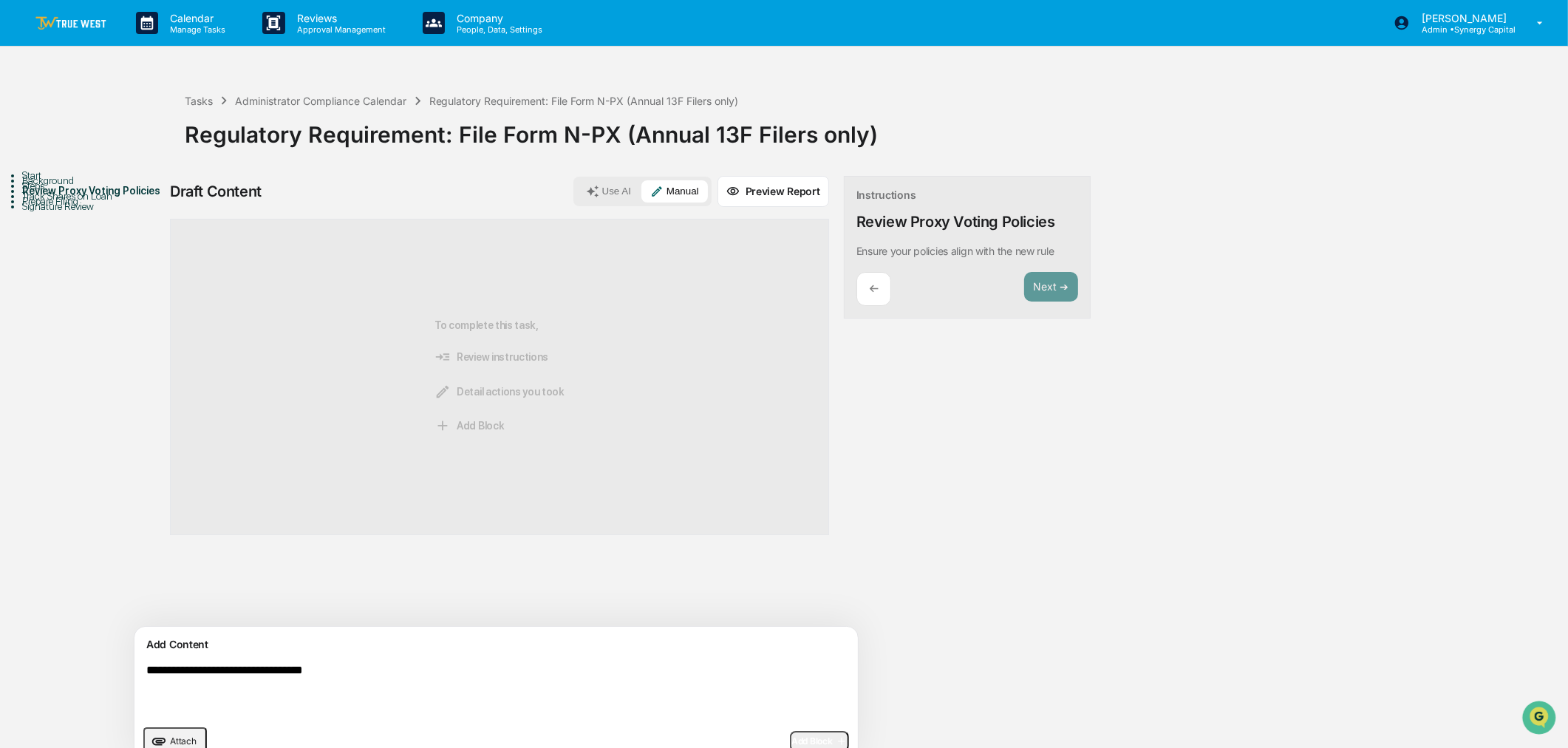
type textarea "**********"
click at [792, 743] on span "Add Block" at bounding box center [819, 741] width 56 height 11
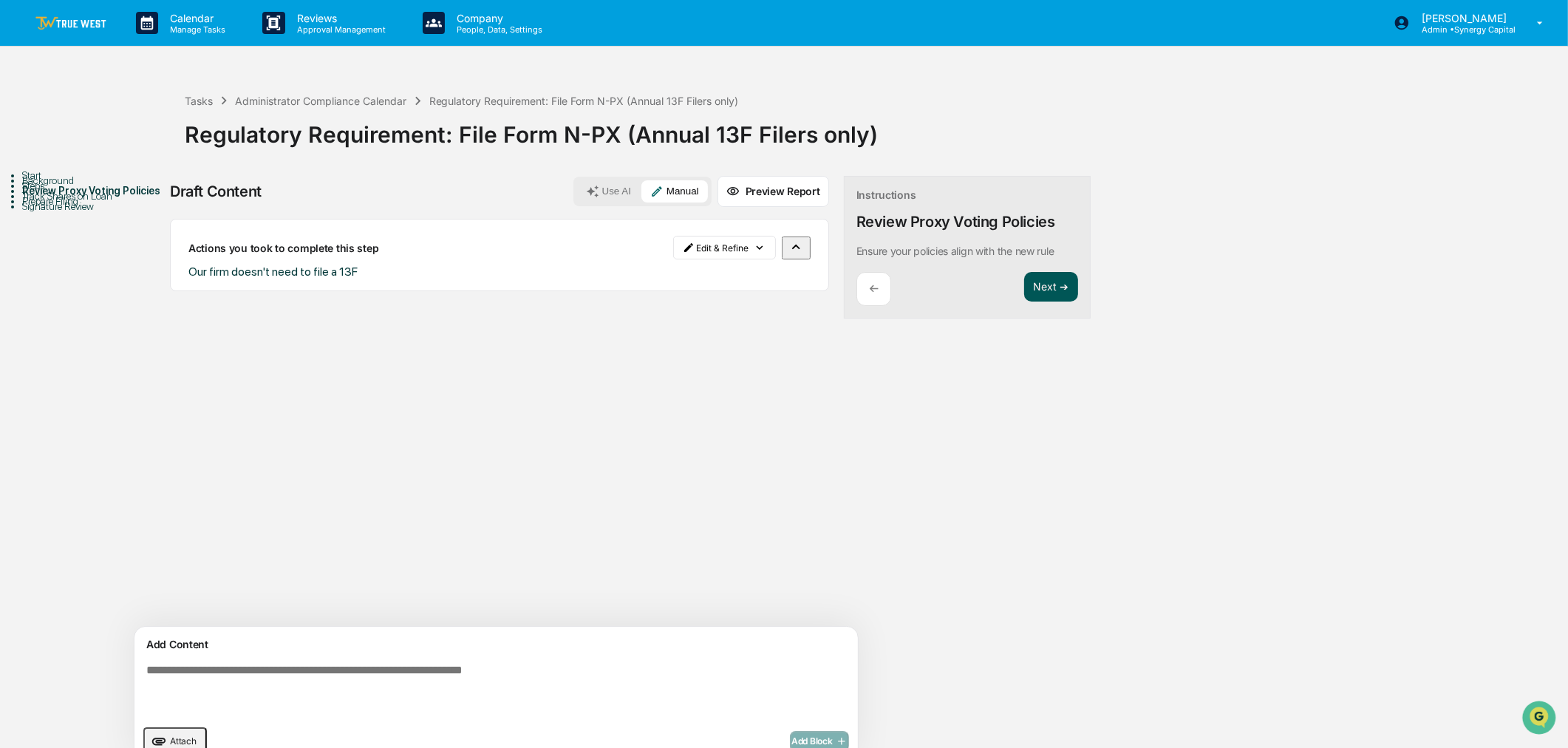
click at [1024, 282] on button "Next ➔" at bounding box center [1051, 287] width 54 height 30
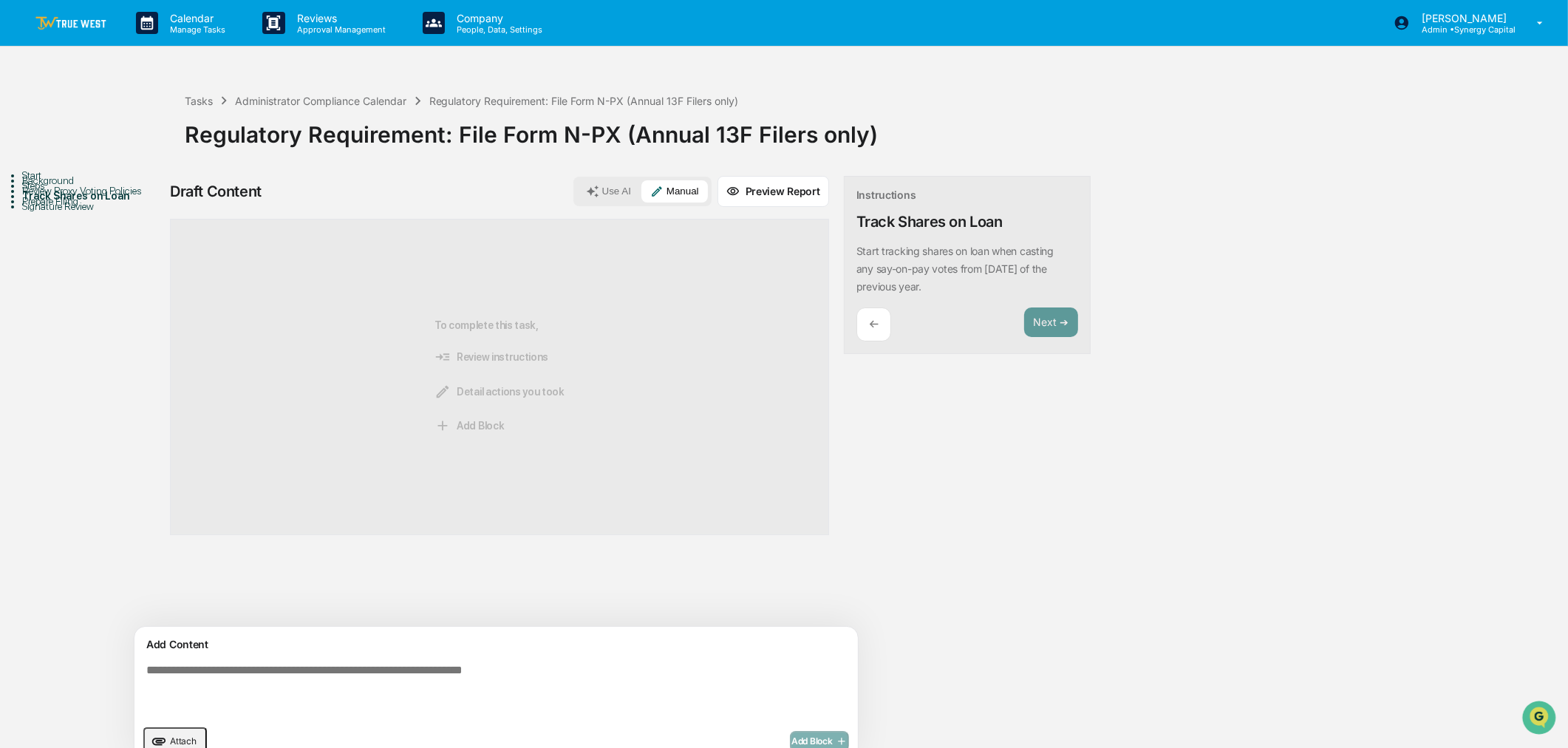
click at [519, 683] on textarea at bounding box center [461, 690] width 643 height 65
type textarea "***"
click at [792, 736] on span "Add Block" at bounding box center [819, 741] width 56 height 11
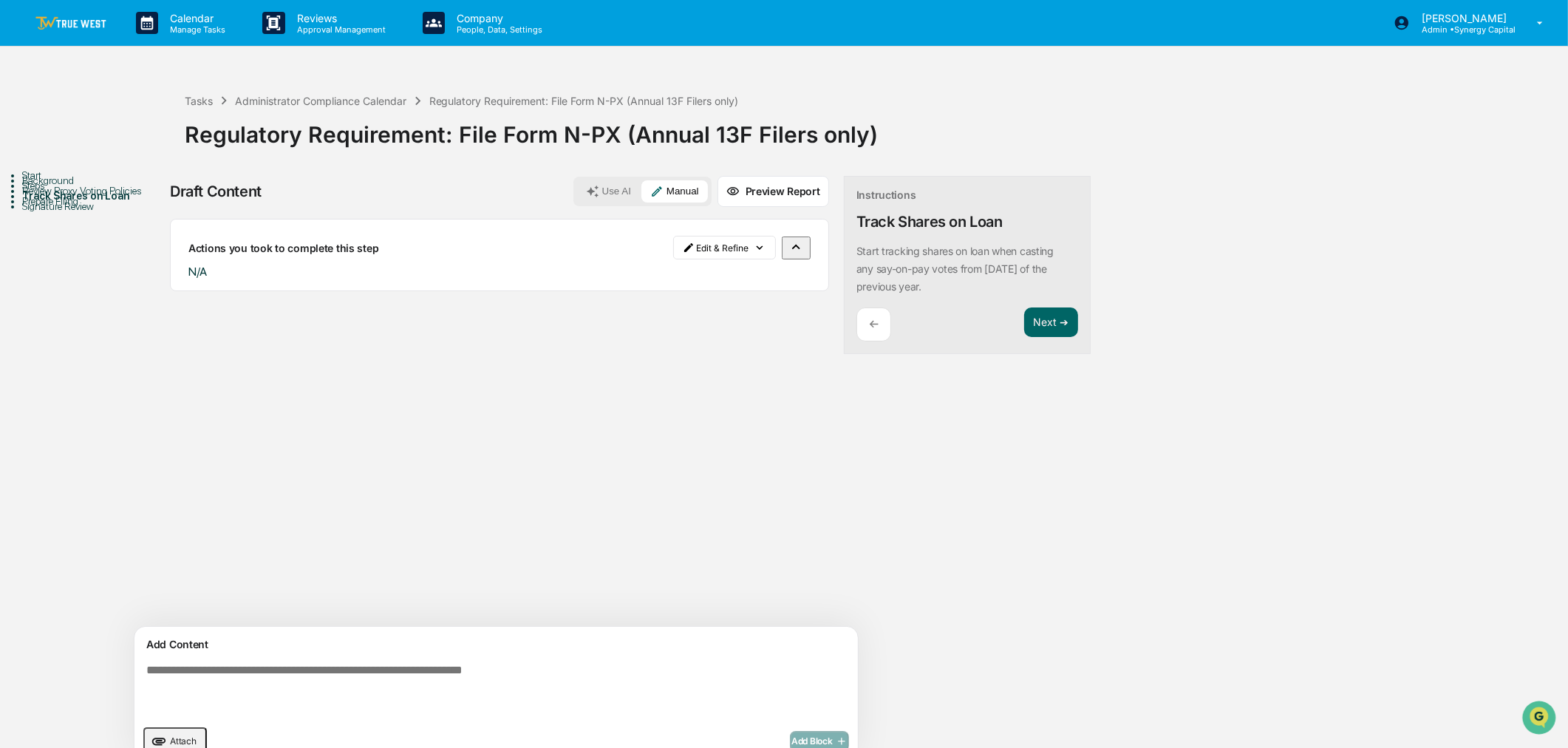
click at [569, 666] on textarea at bounding box center [461, 690] width 643 height 65
type textarea "***"
click at [792, 736] on span "Add Block" at bounding box center [819, 741] width 56 height 11
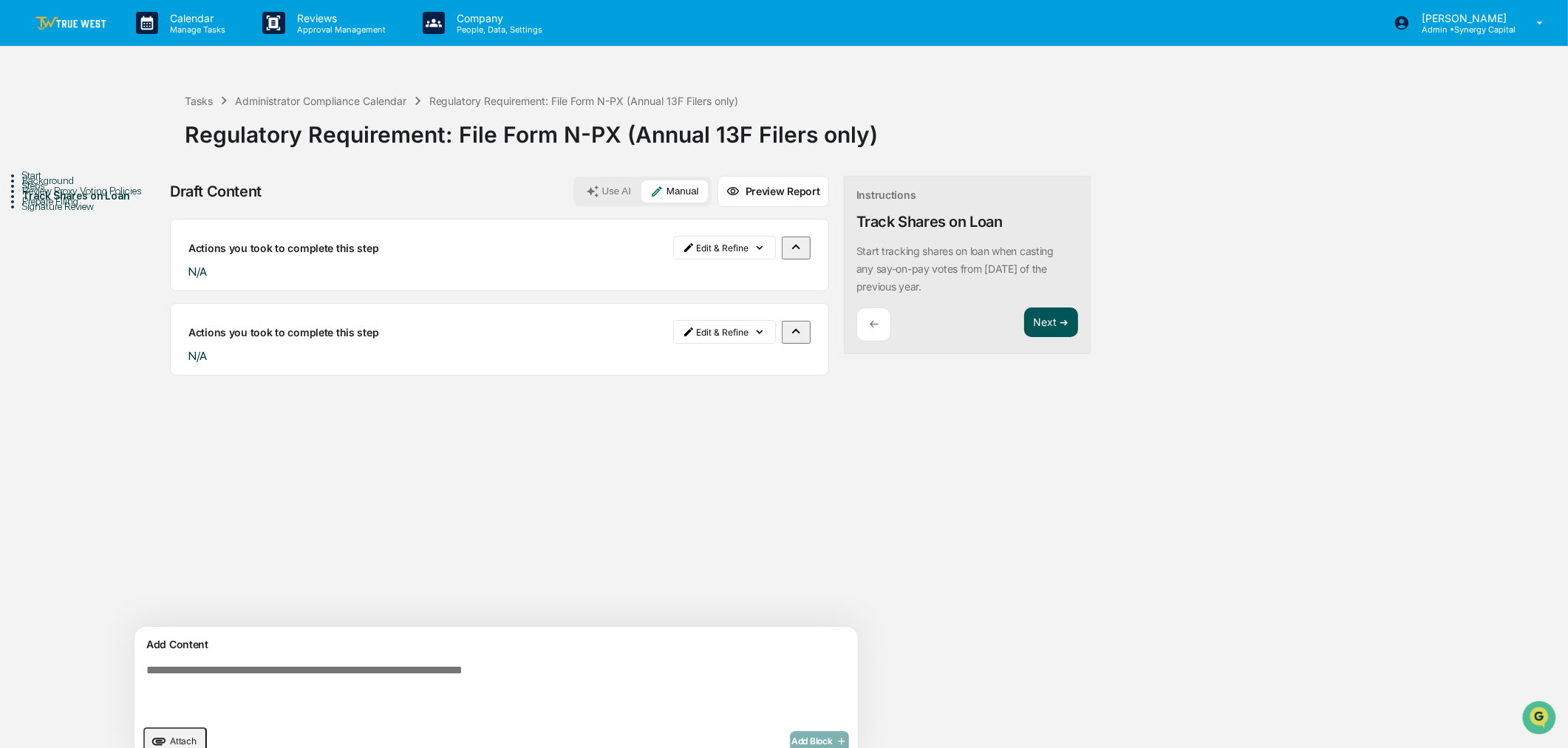
click at [1024, 321] on button "Next ➔" at bounding box center [1051, 323] width 54 height 30
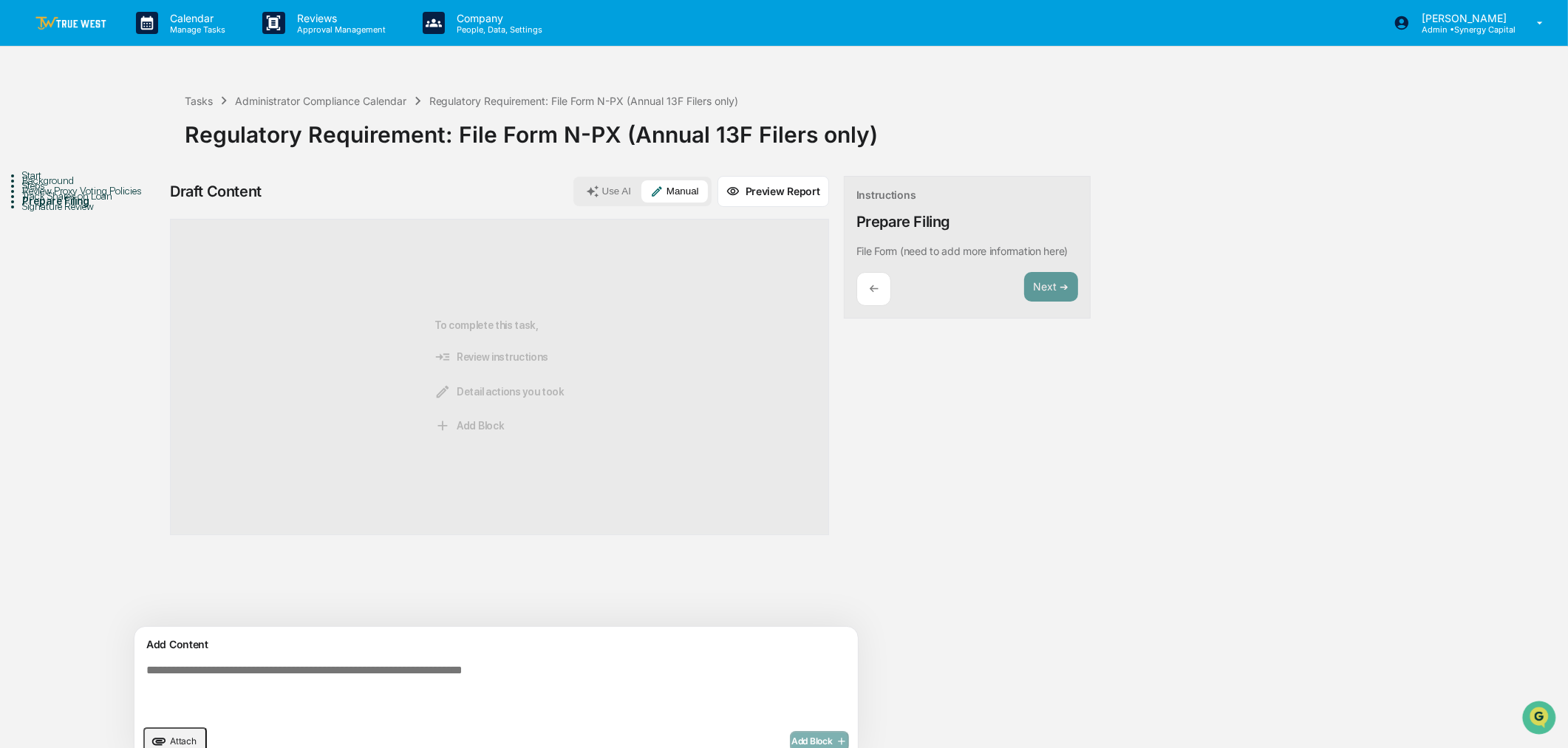
click at [586, 690] on textarea at bounding box center [461, 690] width 643 height 65
type textarea "**"
click at [792, 736] on span "Add Block" at bounding box center [819, 741] width 56 height 11
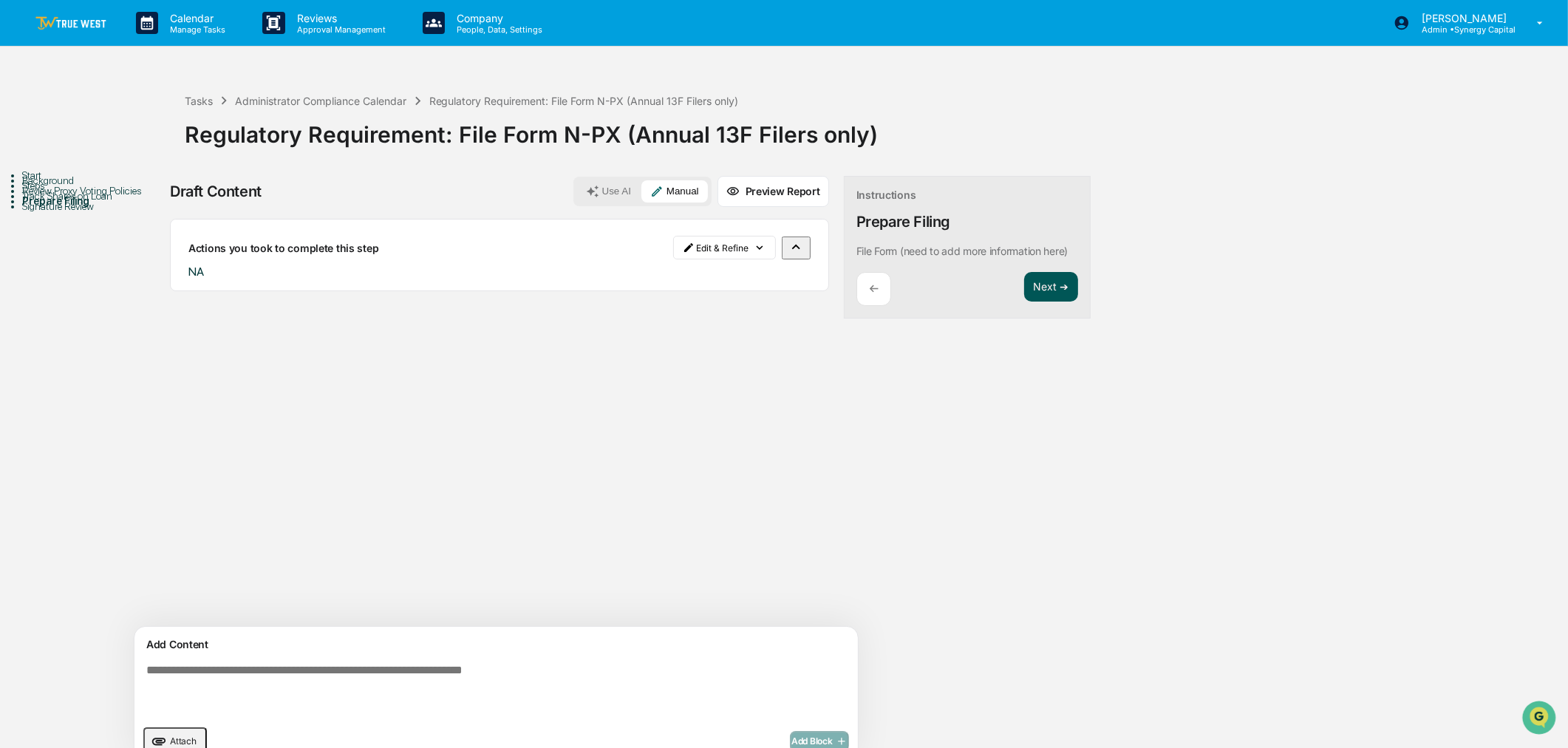
click at [1024, 287] on button "Next ➔" at bounding box center [1051, 287] width 54 height 30
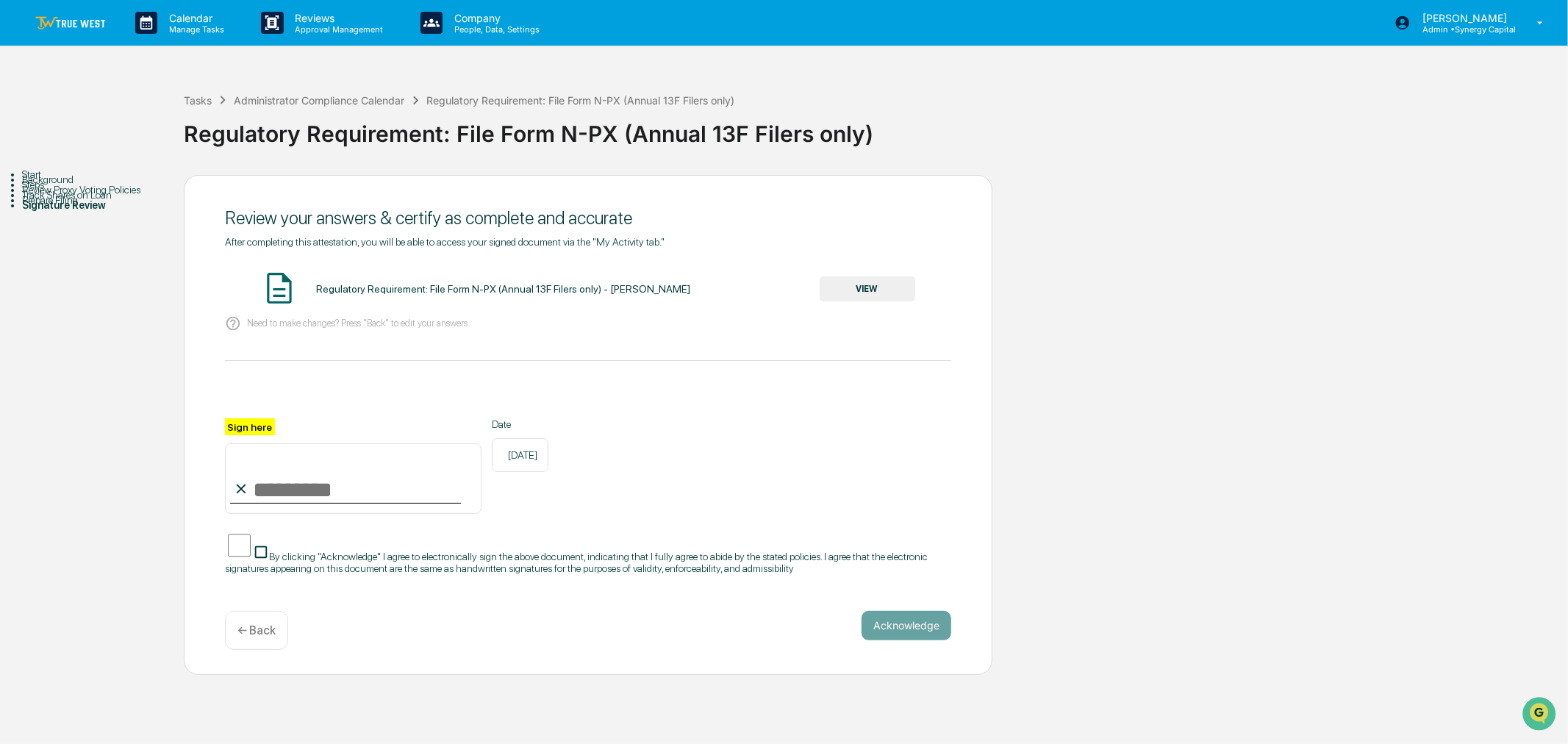
click at [856, 287] on button "VIEW" at bounding box center [867, 289] width 95 height 25
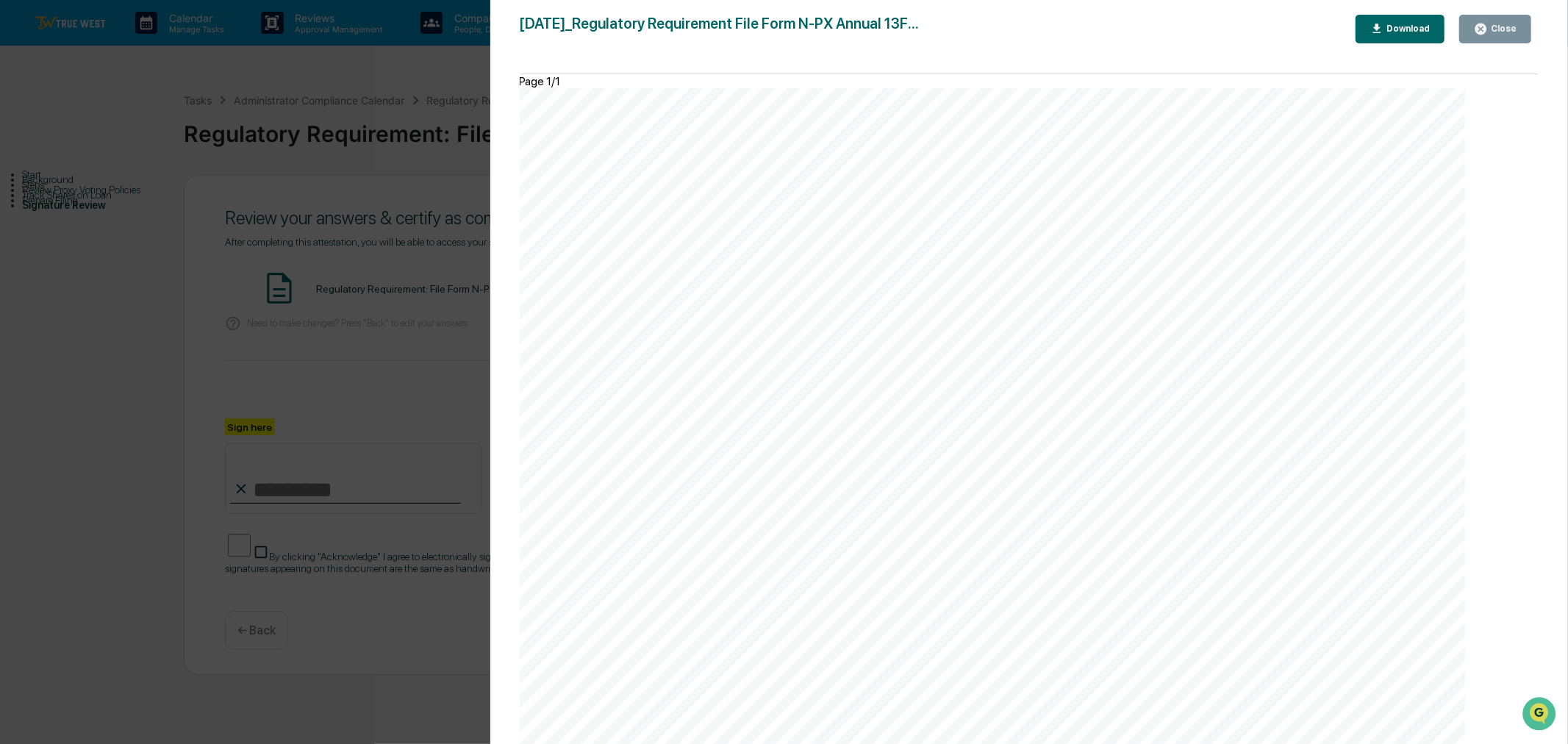
click at [1514, 27] on div "Close" at bounding box center [1502, 28] width 28 height 10
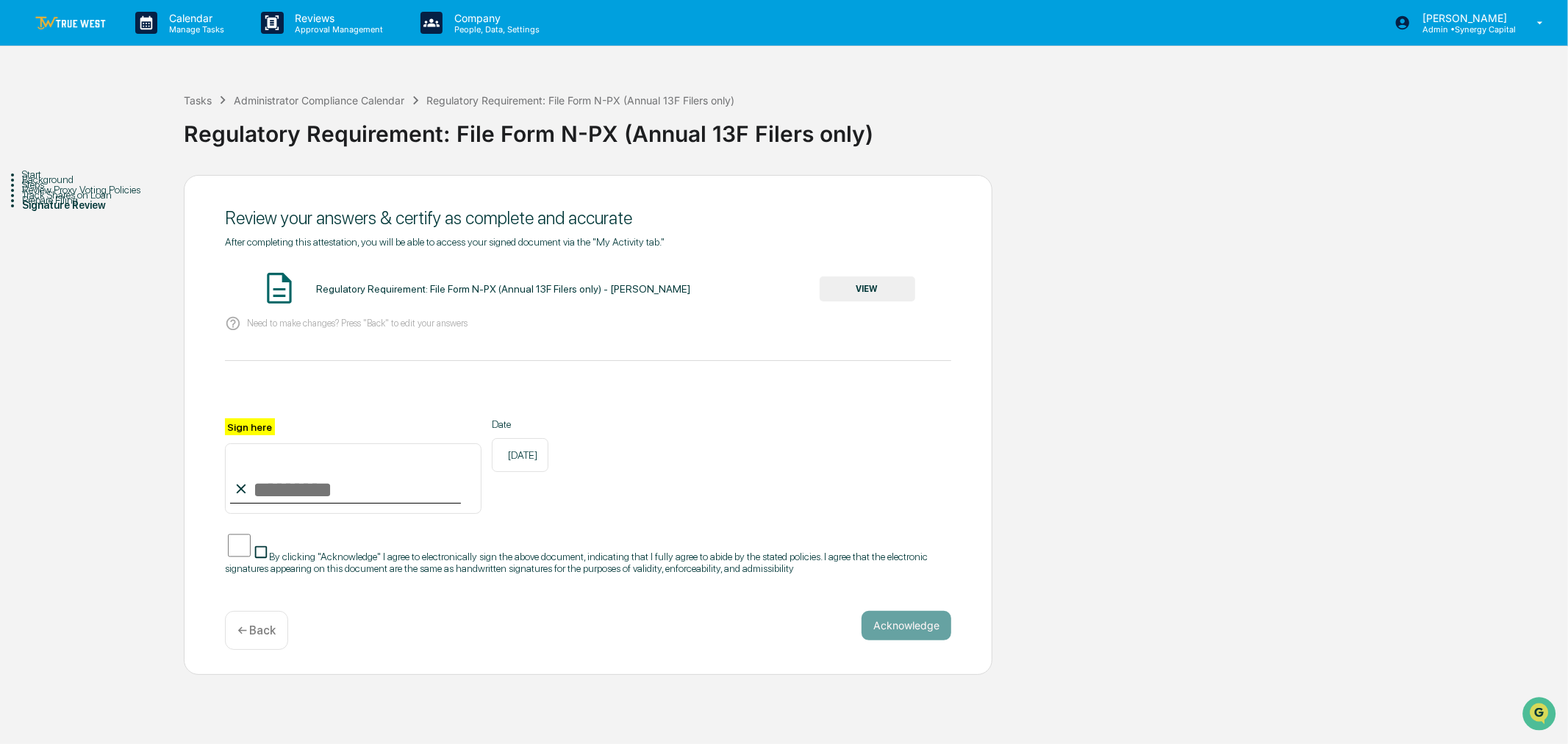
click at [287, 499] on input "Sign here" at bounding box center [353, 478] width 257 height 71
type input "**********"
click at [900, 636] on button "Acknowledge" at bounding box center [905, 625] width 90 height 29
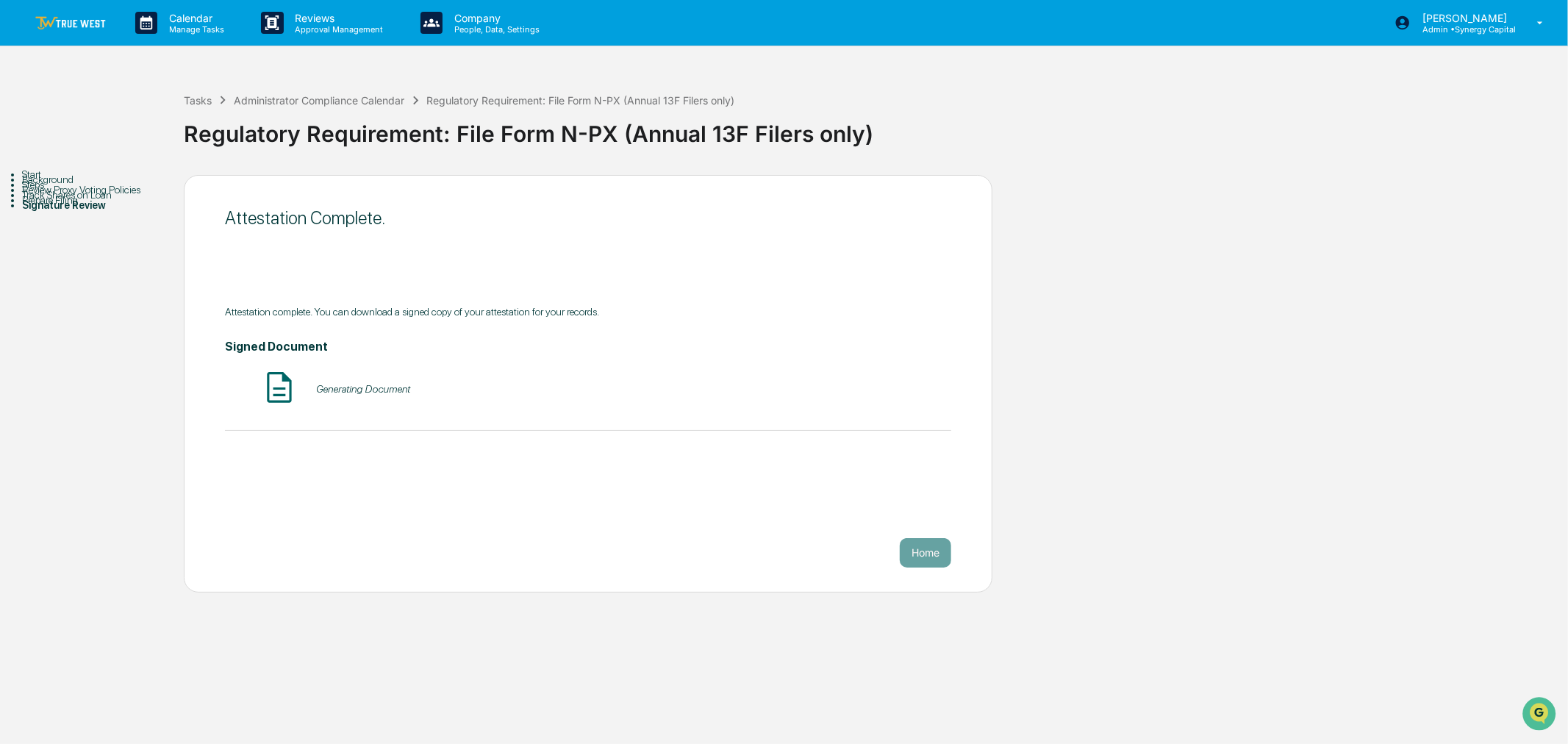
click at [929, 556] on button "Home" at bounding box center [925, 552] width 51 height 29
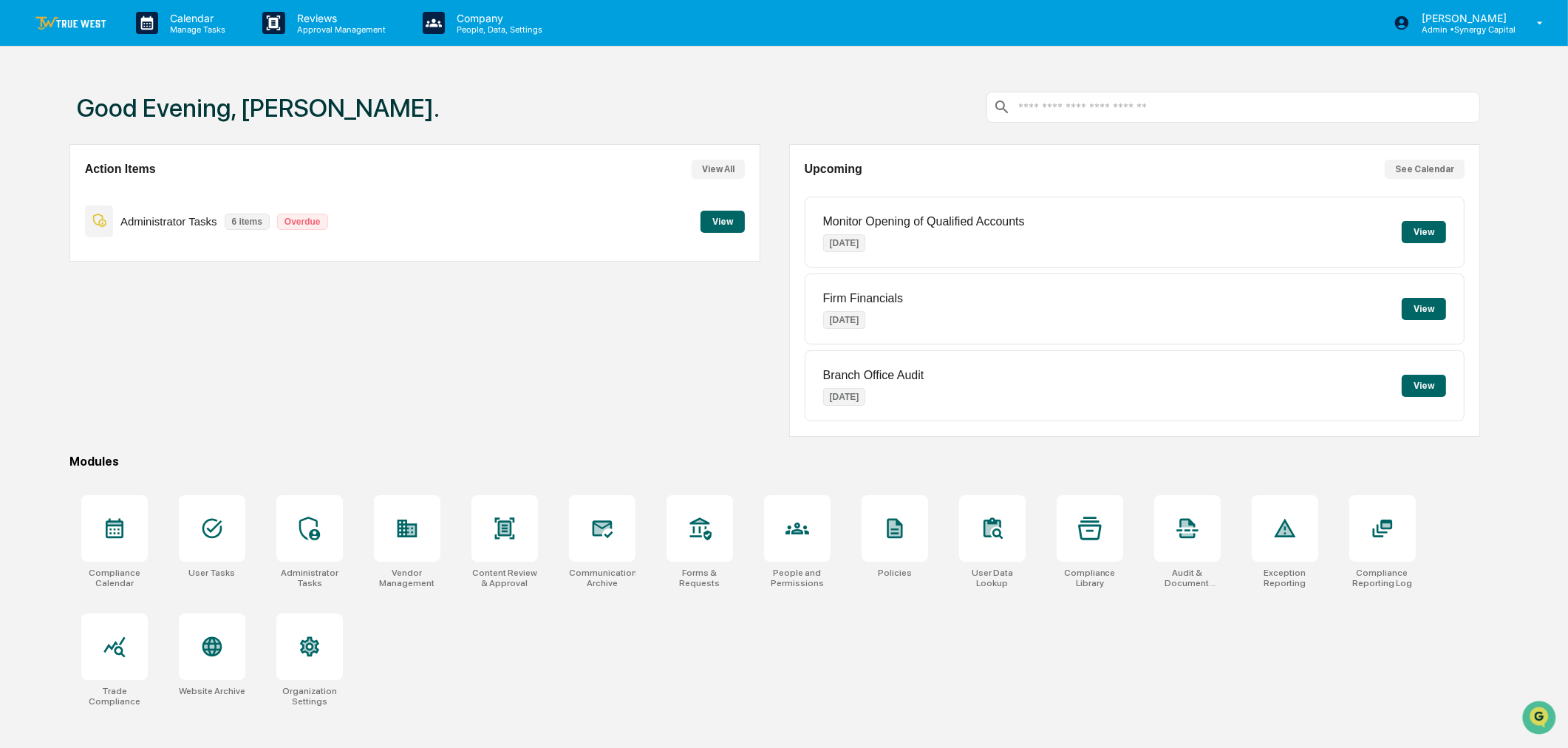
click at [729, 218] on button "View" at bounding box center [722, 221] width 45 height 22
